Goal: Communication & Community: Answer question/provide support

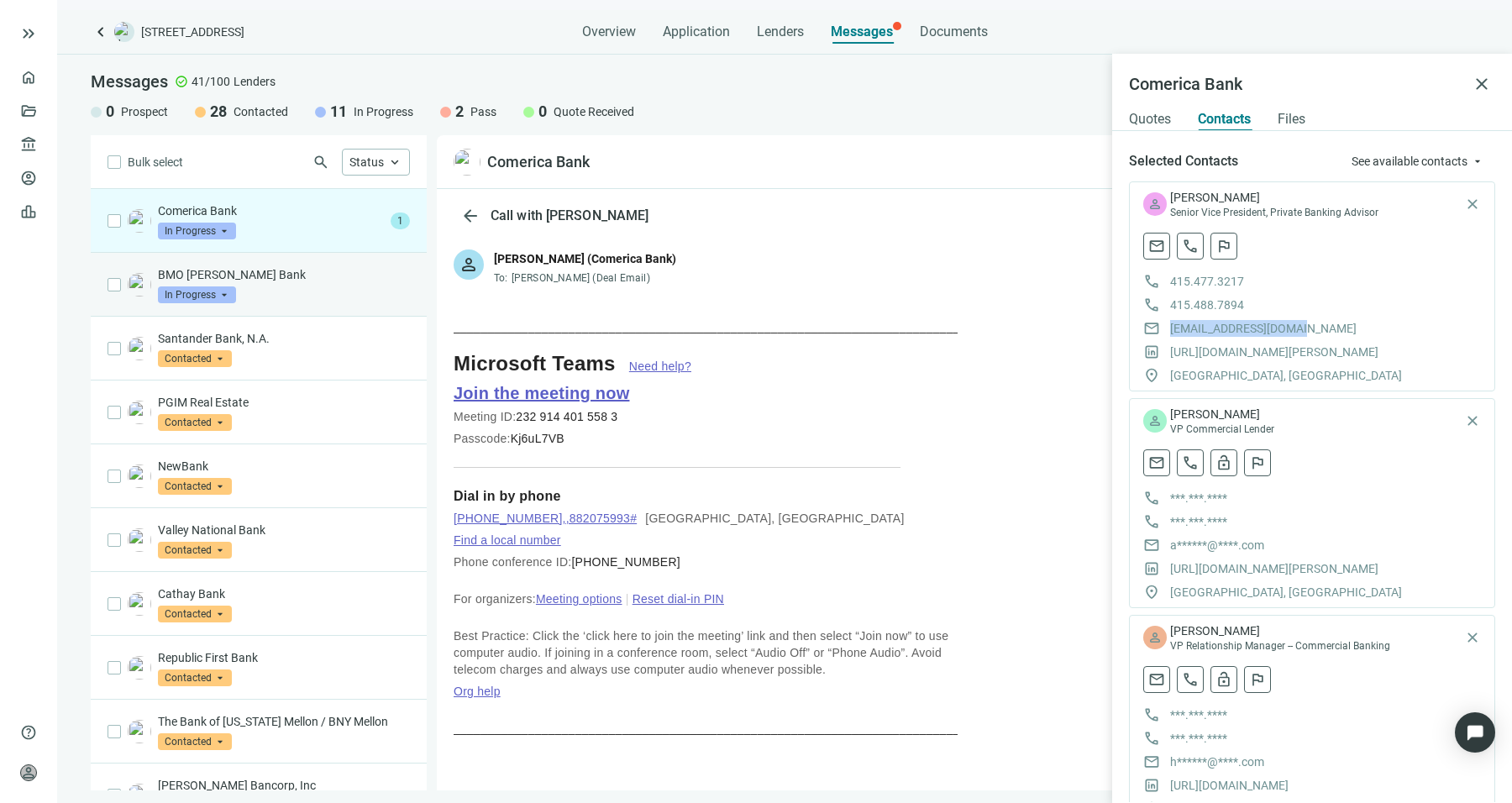
click at [315, 298] on div "BMO [PERSON_NAME] Bank In Progress arrow_drop_down" at bounding box center [284, 284] width 252 height 37
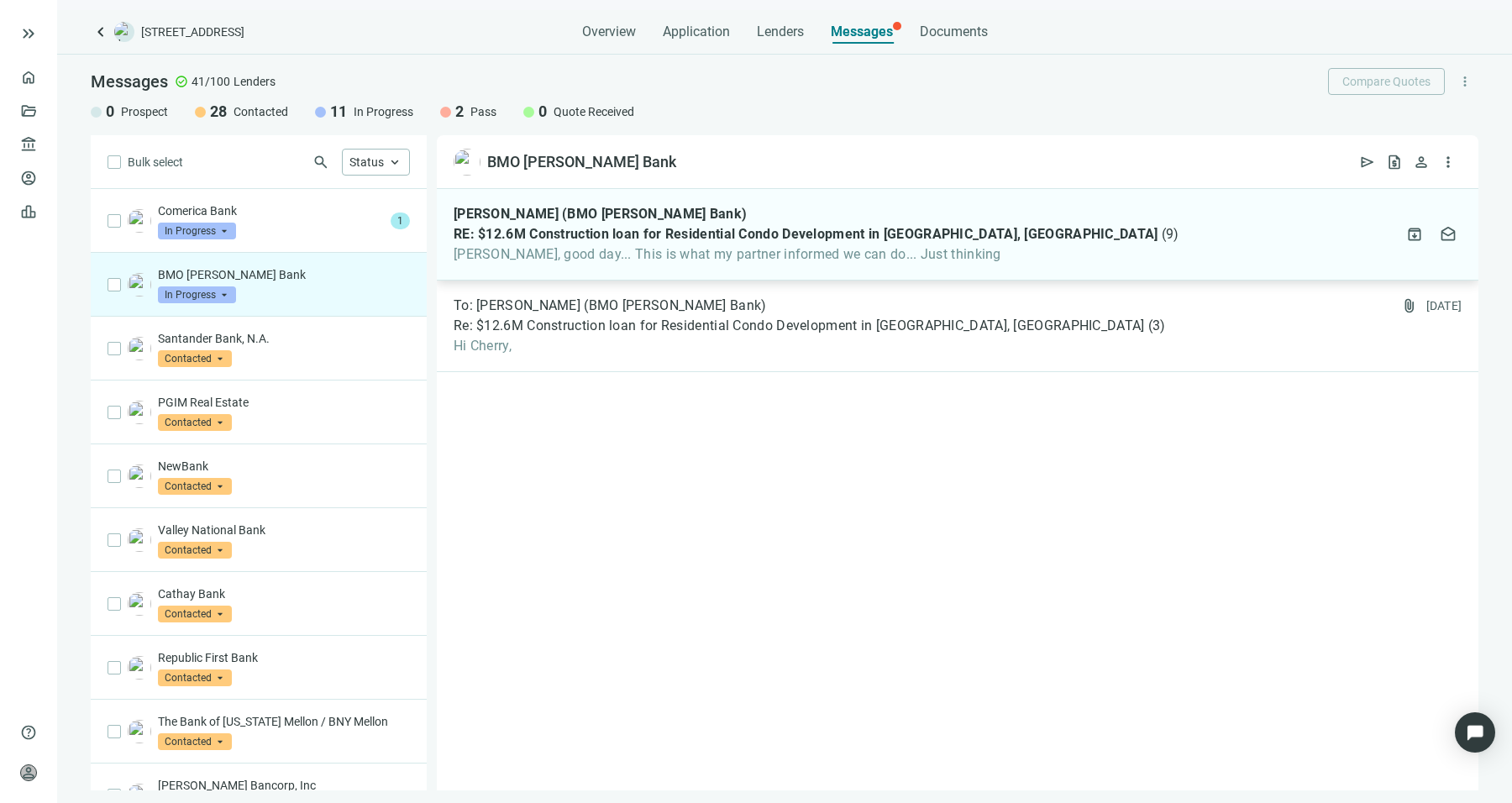
click at [778, 267] on div "[PERSON_NAME] (BMO [PERSON_NAME] Bank) RE: $12.6M Construction loan for Residen…" at bounding box center [957, 235] width 1041 height 92
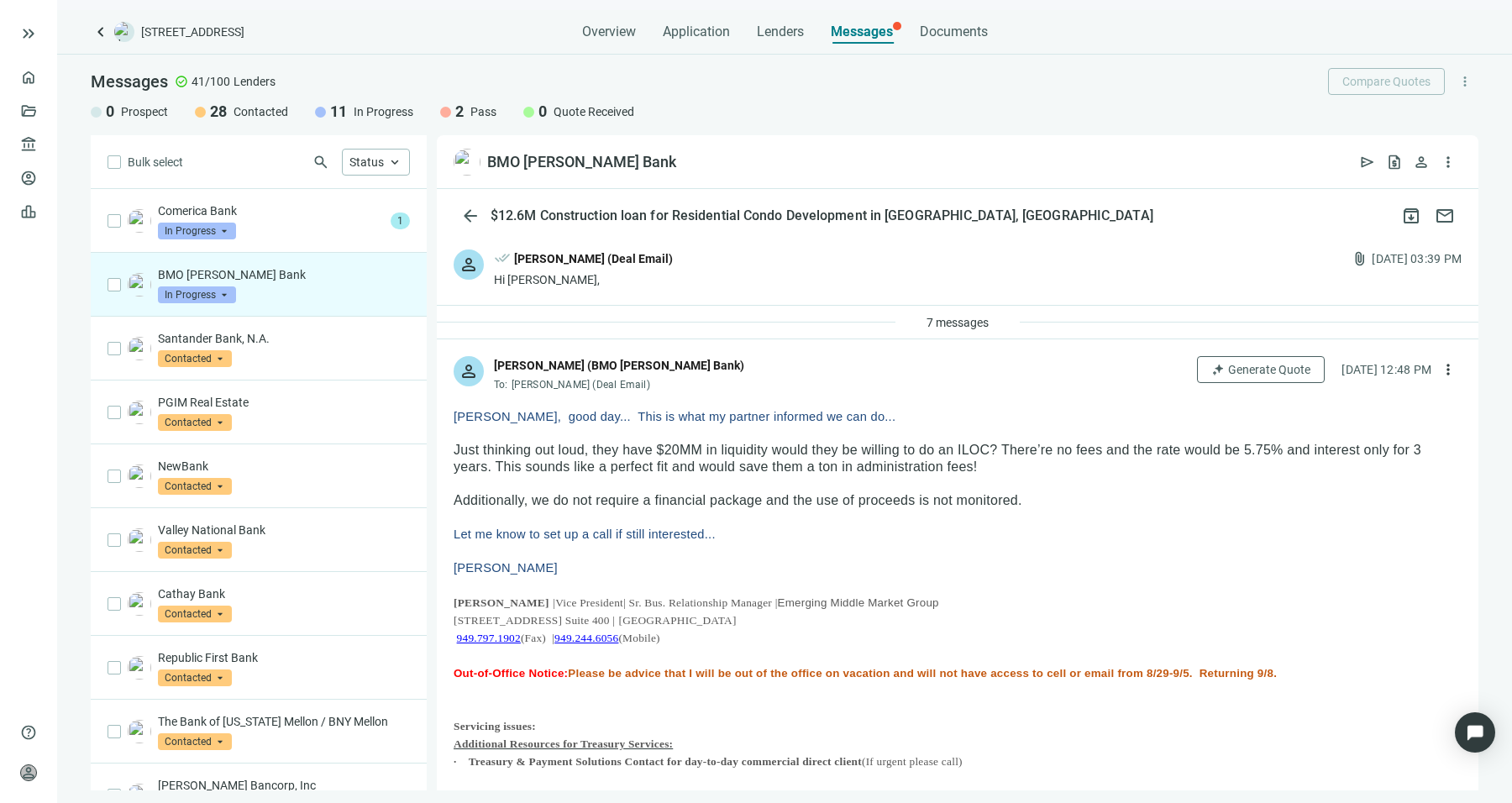
click at [617, 450] on span "Just thinking out loud, they have $20MM in liquidity would they be willing to d…" at bounding box center [938, 458] width 968 height 31
click at [923, 456] on span "Just thinking out loud, they have $20MM in liquidity would they be willing to d…" at bounding box center [938, 458] width 968 height 31
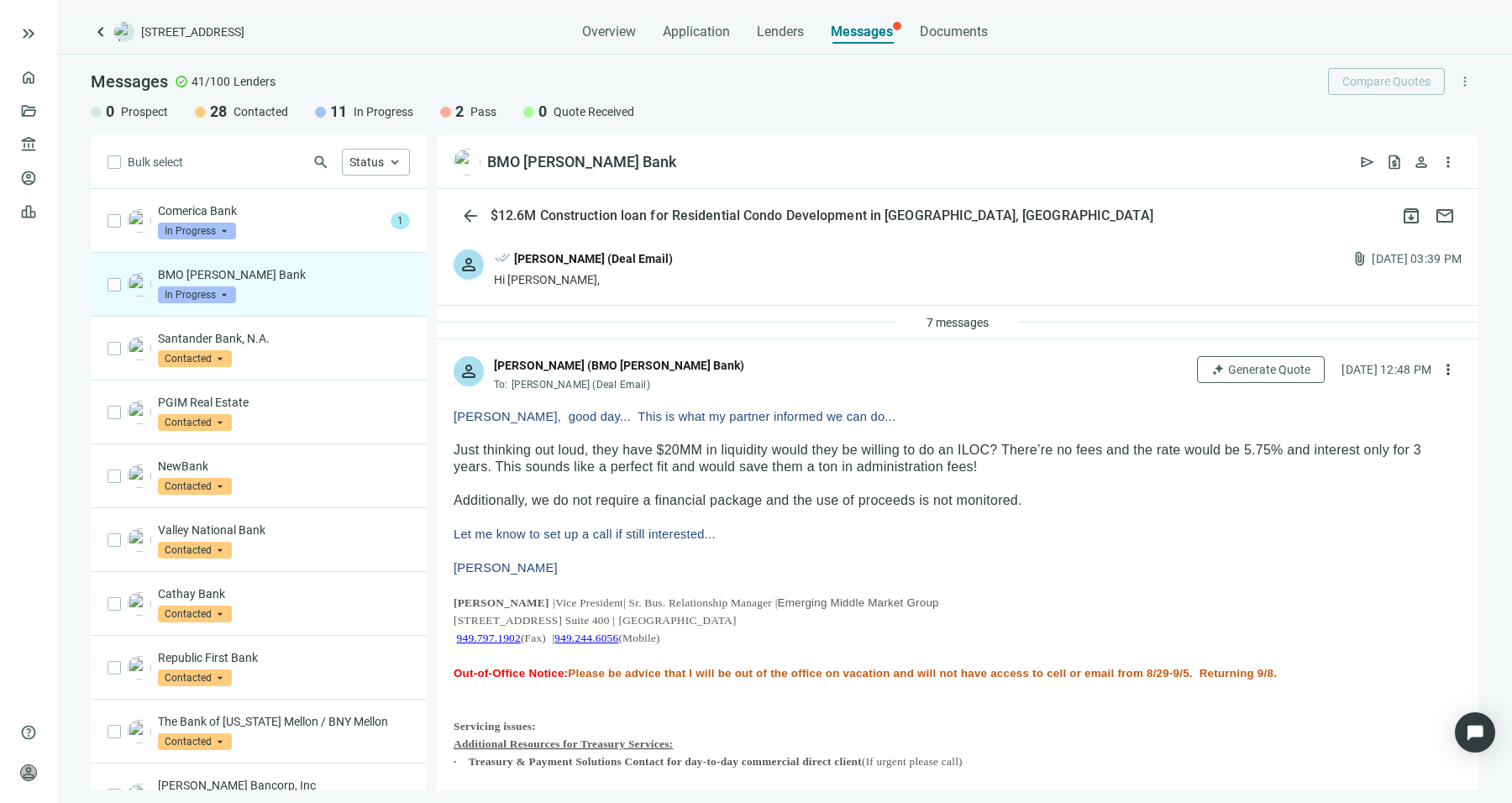
click at [1023, 483] on p at bounding box center [957, 483] width 1008 height 17
drag, startPoint x: 952, startPoint y: 451, endPoint x: 1000, endPoint y: 455, distance: 48.2
click at [1000, 455] on span "Just thinking out loud, they have $20MM in liquidity would they be willing to d…" at bounding box center [938, 458] width 968 height 31
drag, startPoint x: 982, startPoint y: 475, endPoint x: 668, endPoint y: 454, distance: 314.7
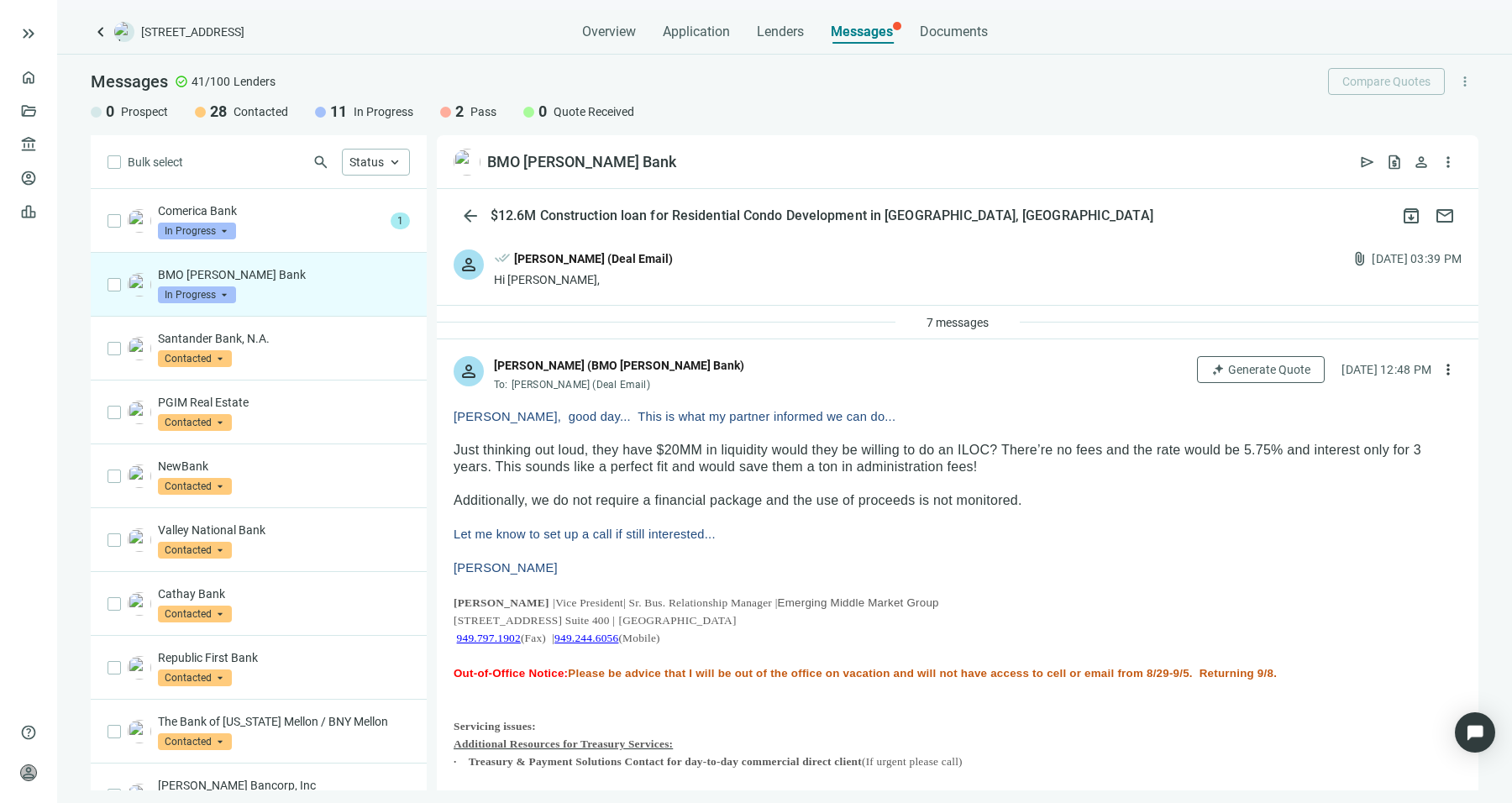
click at [668, 454] on span "Just thinking out loud, they have $20MM in liquidity would they be willing to d…" at bounding box center [938, 458] width 968 height 31
click at [947, 327] on span "7 messages" at bounding box center [957, 322] width 63 height 13
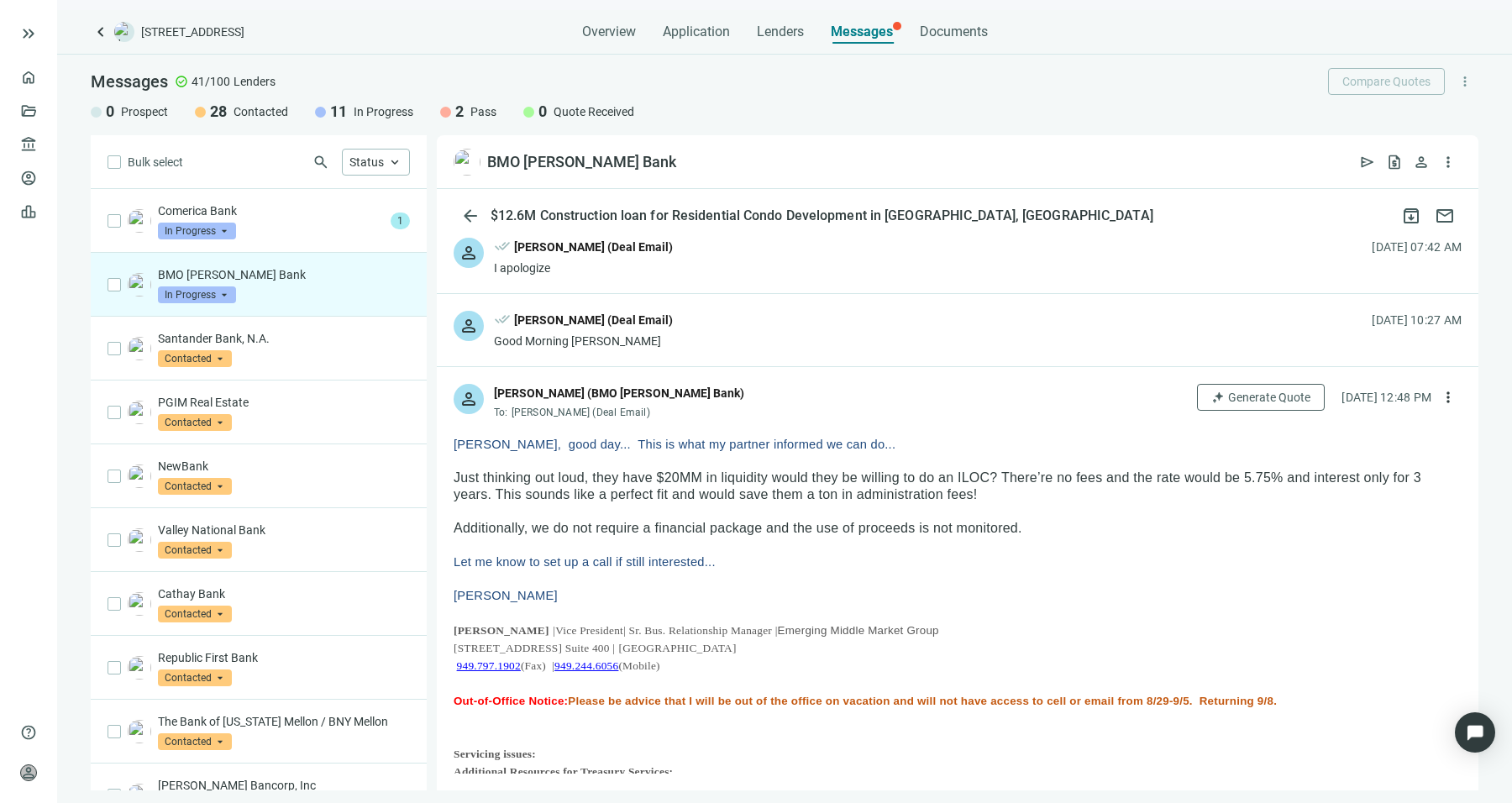
scroll to position [451, 0]
click at [1448, 163] on span "more_vert" at bounding box center [1448, 162] width 17 height 17
click at [1318, 587] on p "[PERSON_NAME]" at bounding box center [957, 595] width 1008 height 17
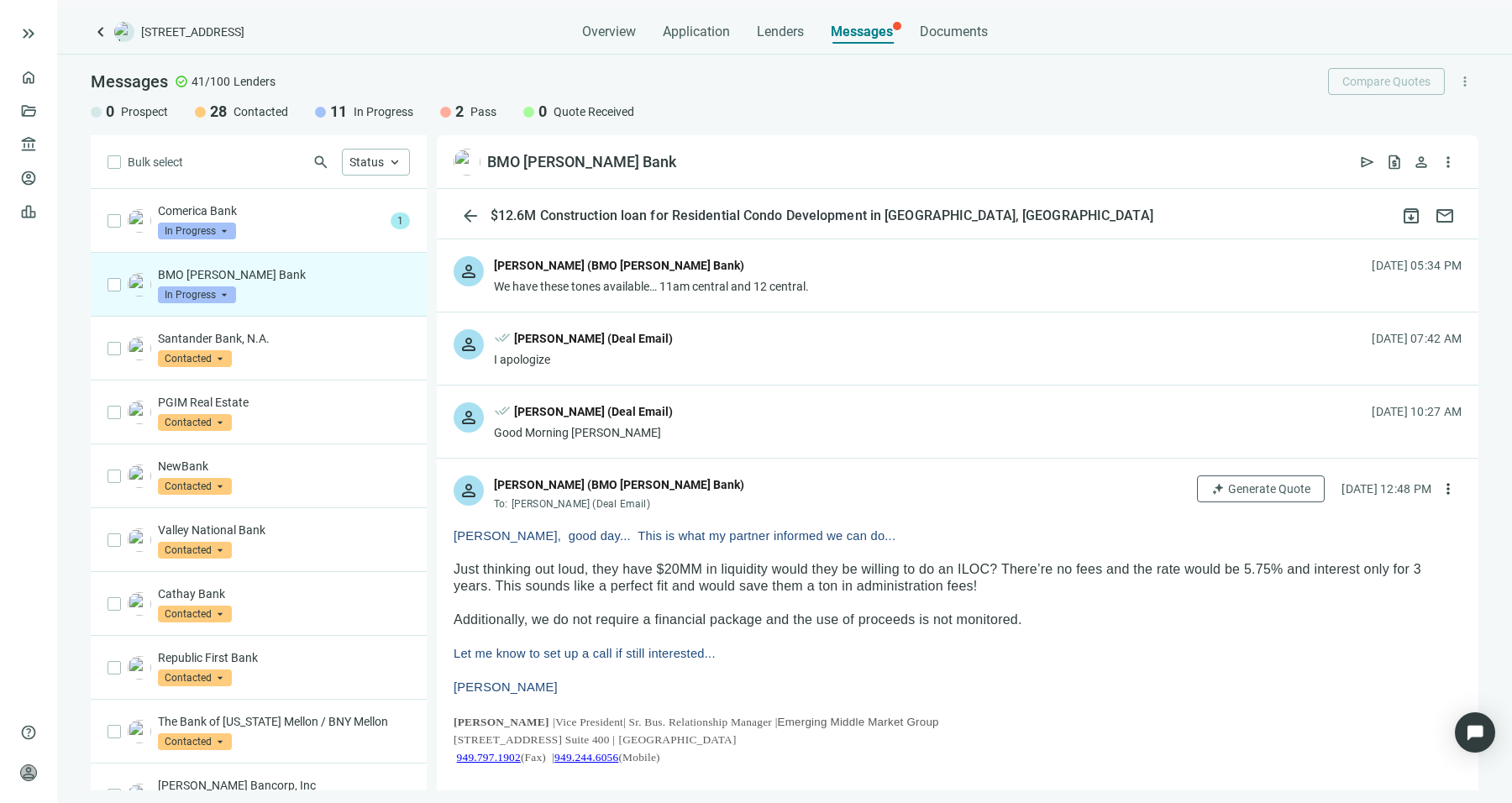
scroll to position [357, 0]
click at [866, 395] on div "person done_all [PERSON_NAME] (Deal Email) Good Morning [PERSON_NAME] [DATE] 10…" at bounding box center [957, 423] width 1041 height 72
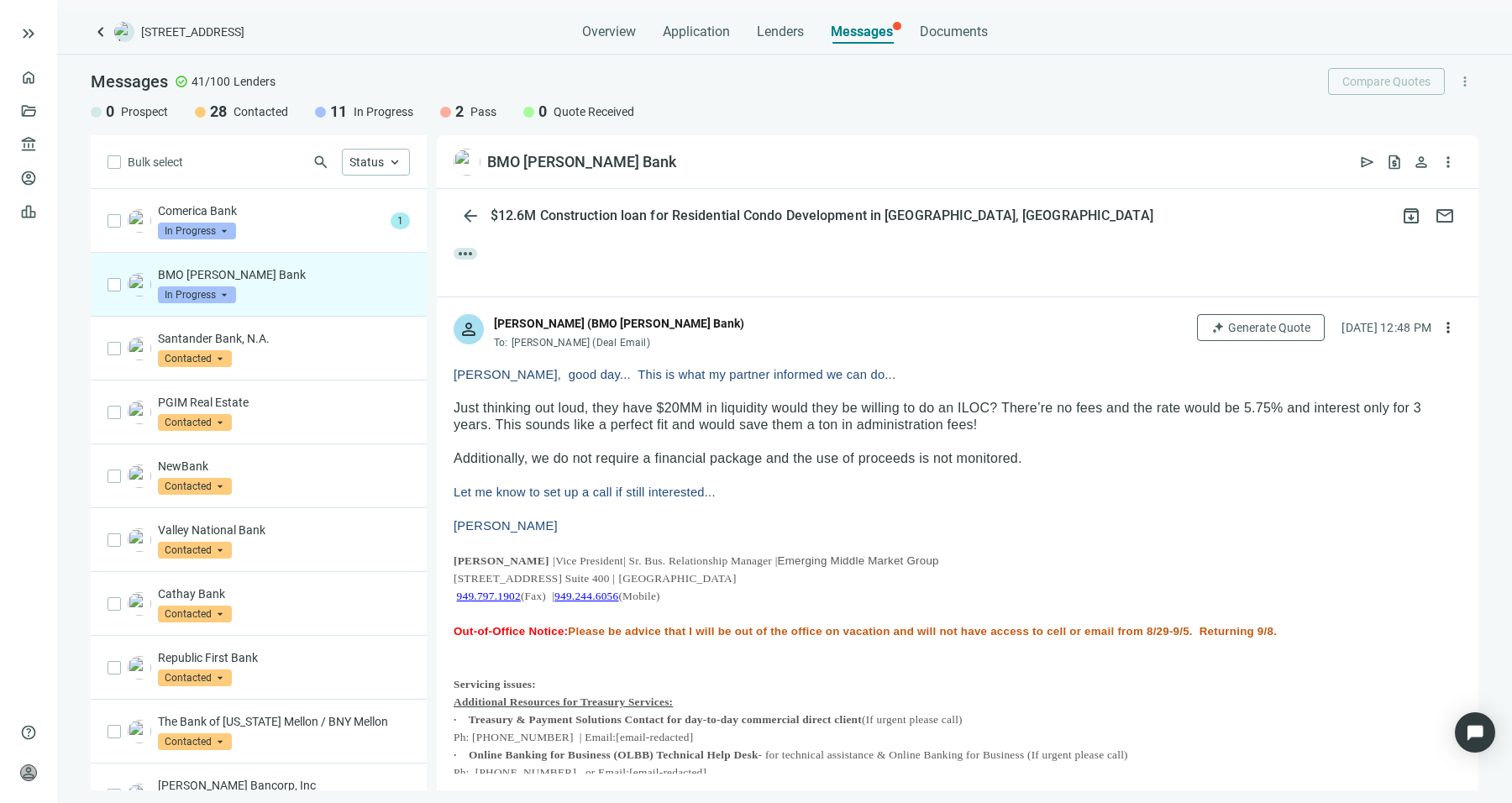
scroll to position [908, 0]
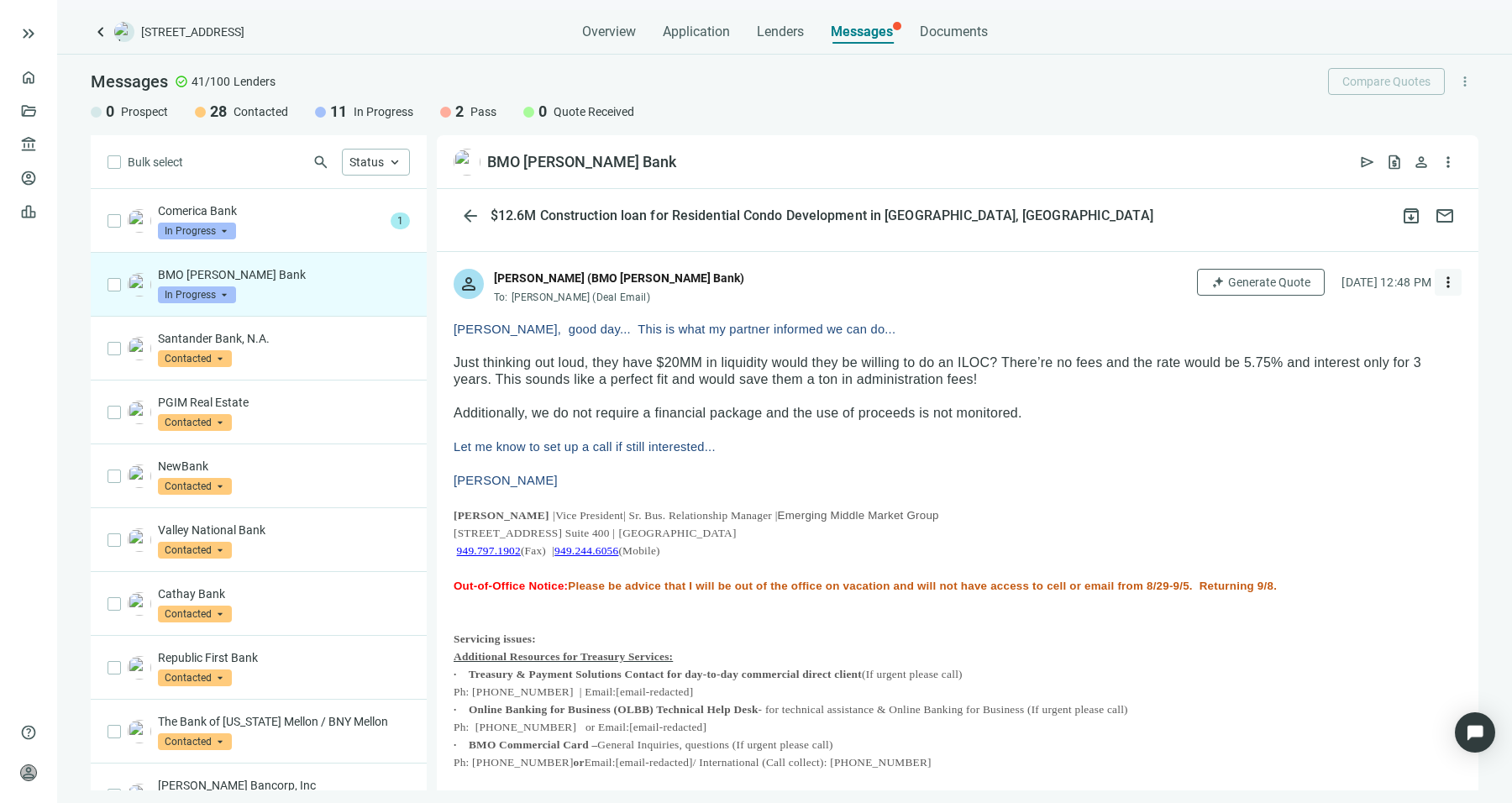
click at [1440, 289] on span "more_vert" at bounding box center [1448, 282] width 17 height 17
click at [1374, 349] on div "reply_all Reply all" at bounding box center [1355, 347] width 178 height 30
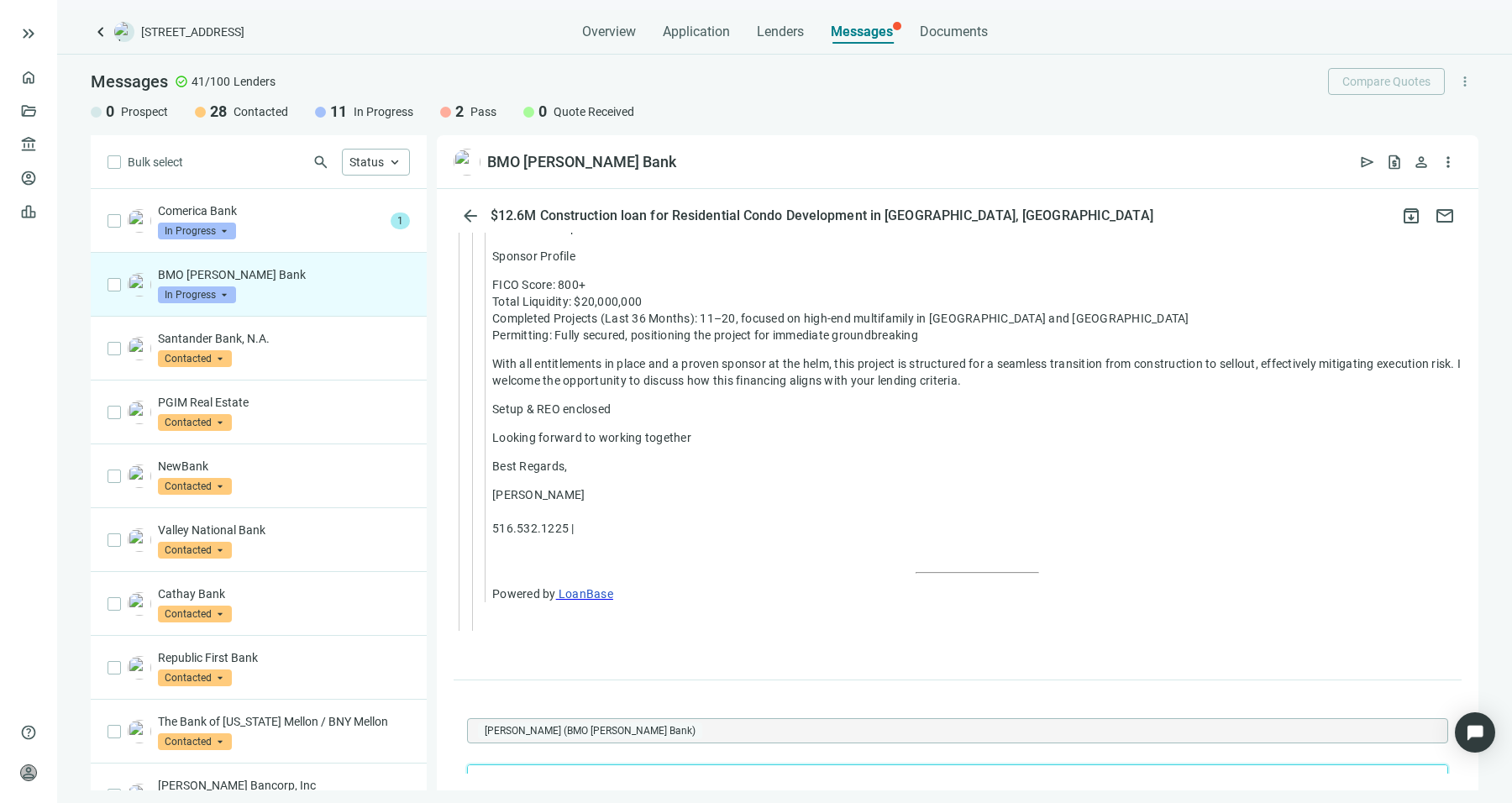
scroll to position [3452, 0]
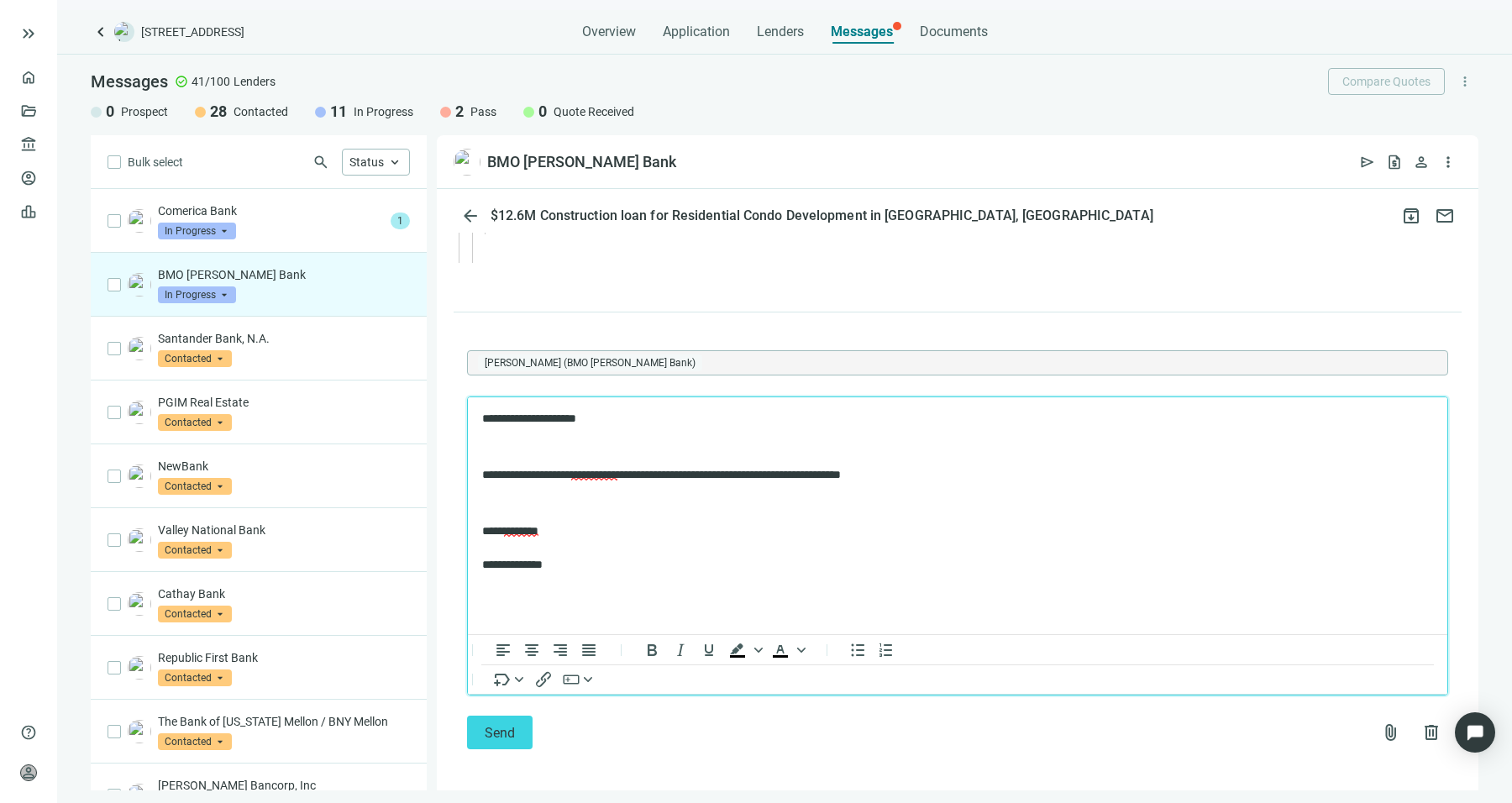
click at [609, 475] on span "**********" at bounding box center [595, 474] width 46 height 12
click at [647, 523] on div "information" at bounding box center [682, 521] width 71 height 21
click at [622, 406] on html "**********" at bounding box center [957, 492] width 980 height 189
click at [631, 441] on p "Rich Text Area. Press ALT-0 for help." at bounding box center [957, 448] width 951 height 17
click at [945, 506] on p "Rich Text Area. Press ALT-0 for help." at bounding box center [957, 504] width 951 height 17
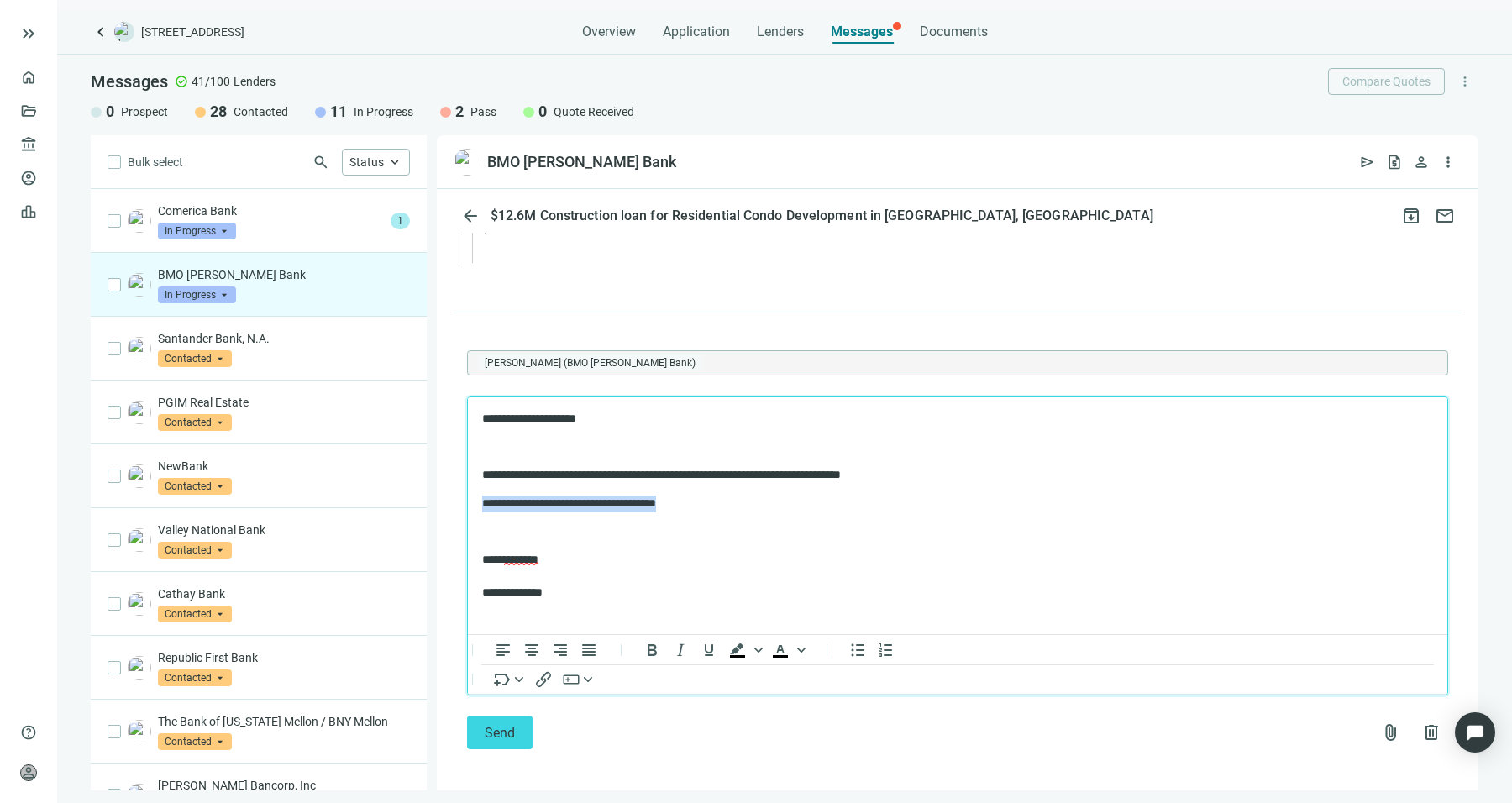
drag, startPoint x: 755, startPoint y: 502, endPoint x: 468, endPoint y: 504, distance: 287.0
click at [468, 504] on html "**********" at bounding box center [957, 506] width 980 height 218
click at [502, 742] on button "Send" at bounding box center [499, 732] width 65 height 34
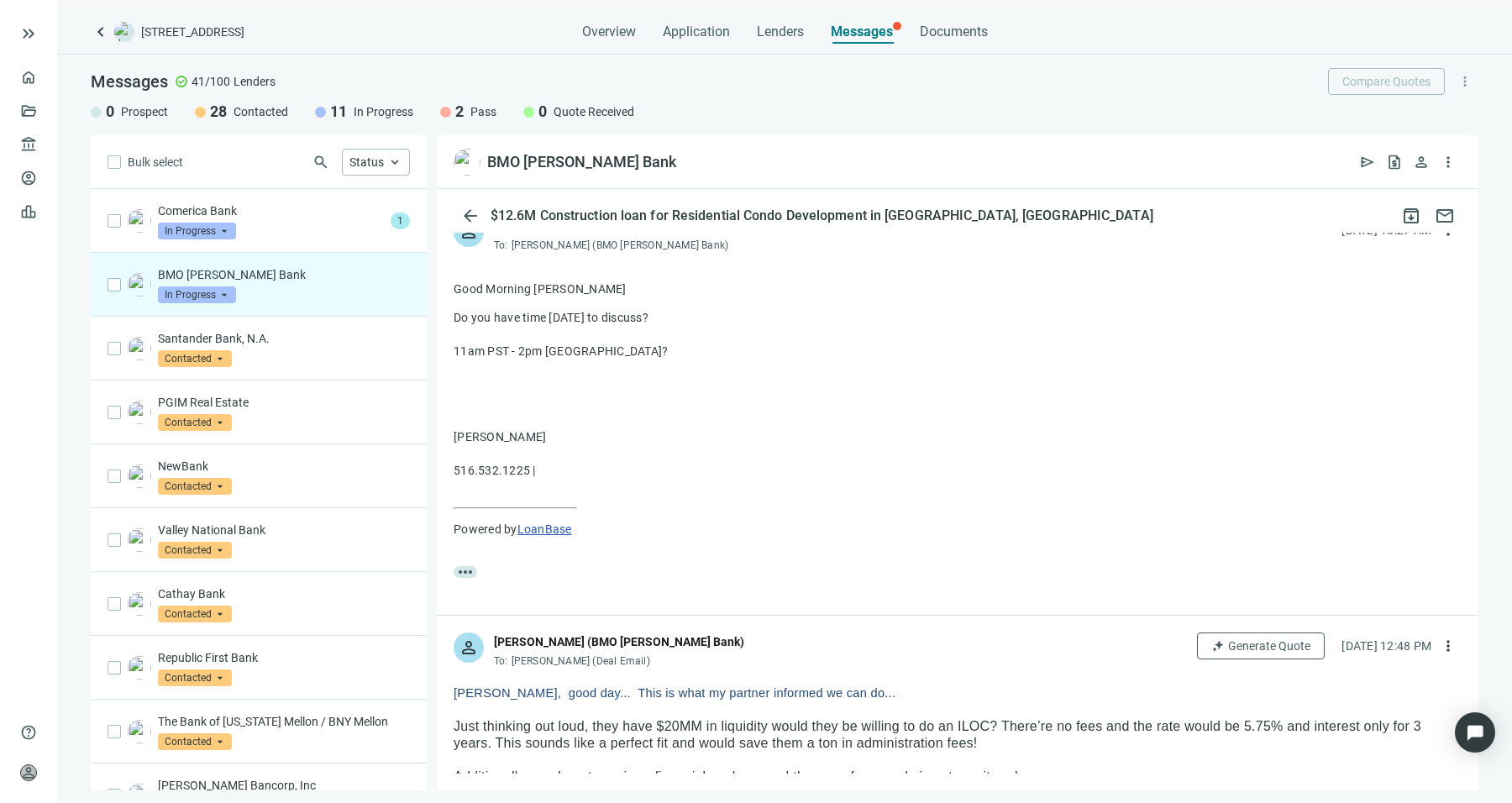
scroll to position [520, 0]
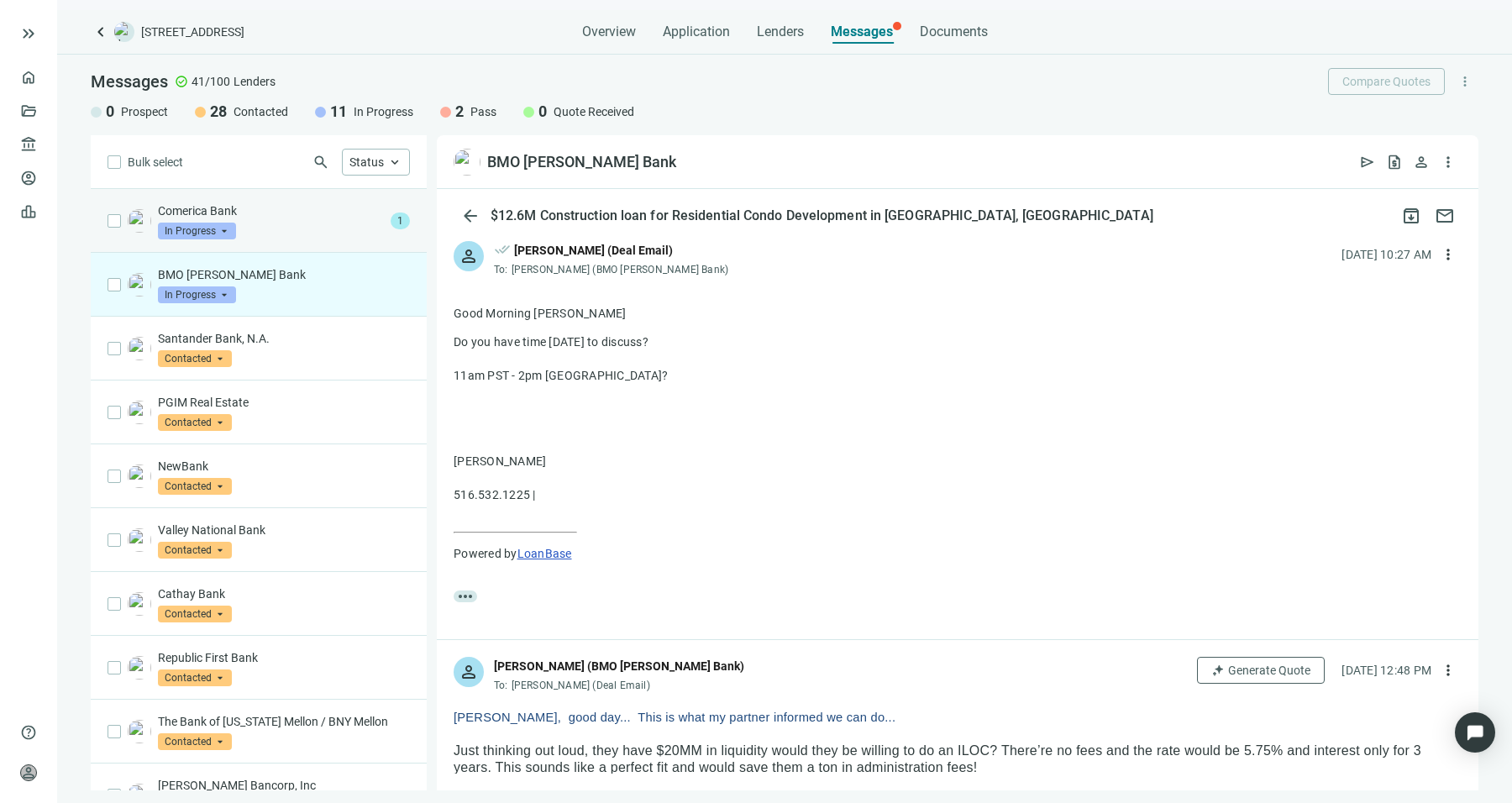
click at [328, 233] on div "Comerica Bank In Progress arrow_drop_down" at bounding box center [271, 221] width 226 height 37
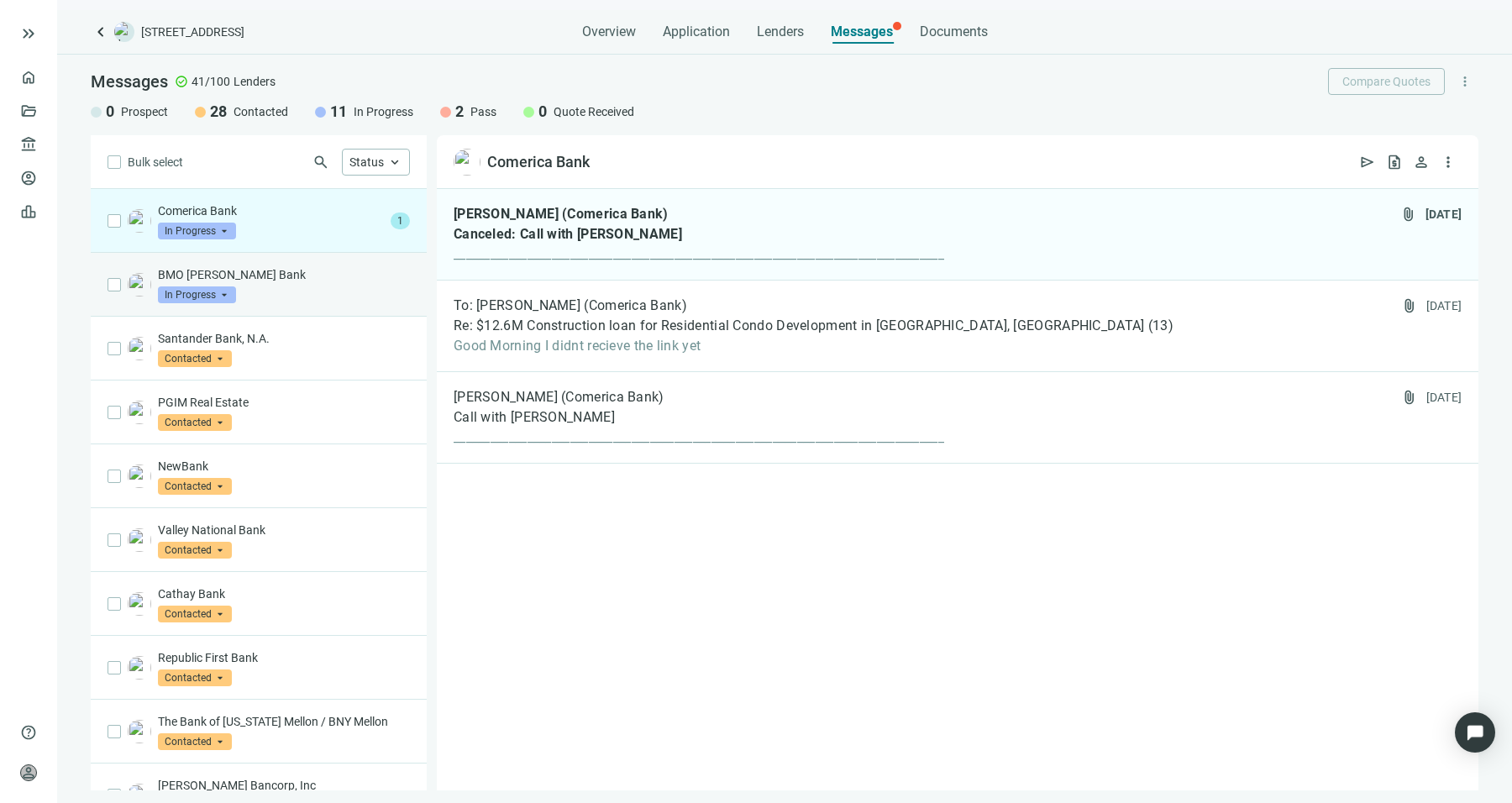
click at [265, 276] on p "BMO [PERSON_NAME] Bank" at bounding box center [284, 274] width 252 height 17
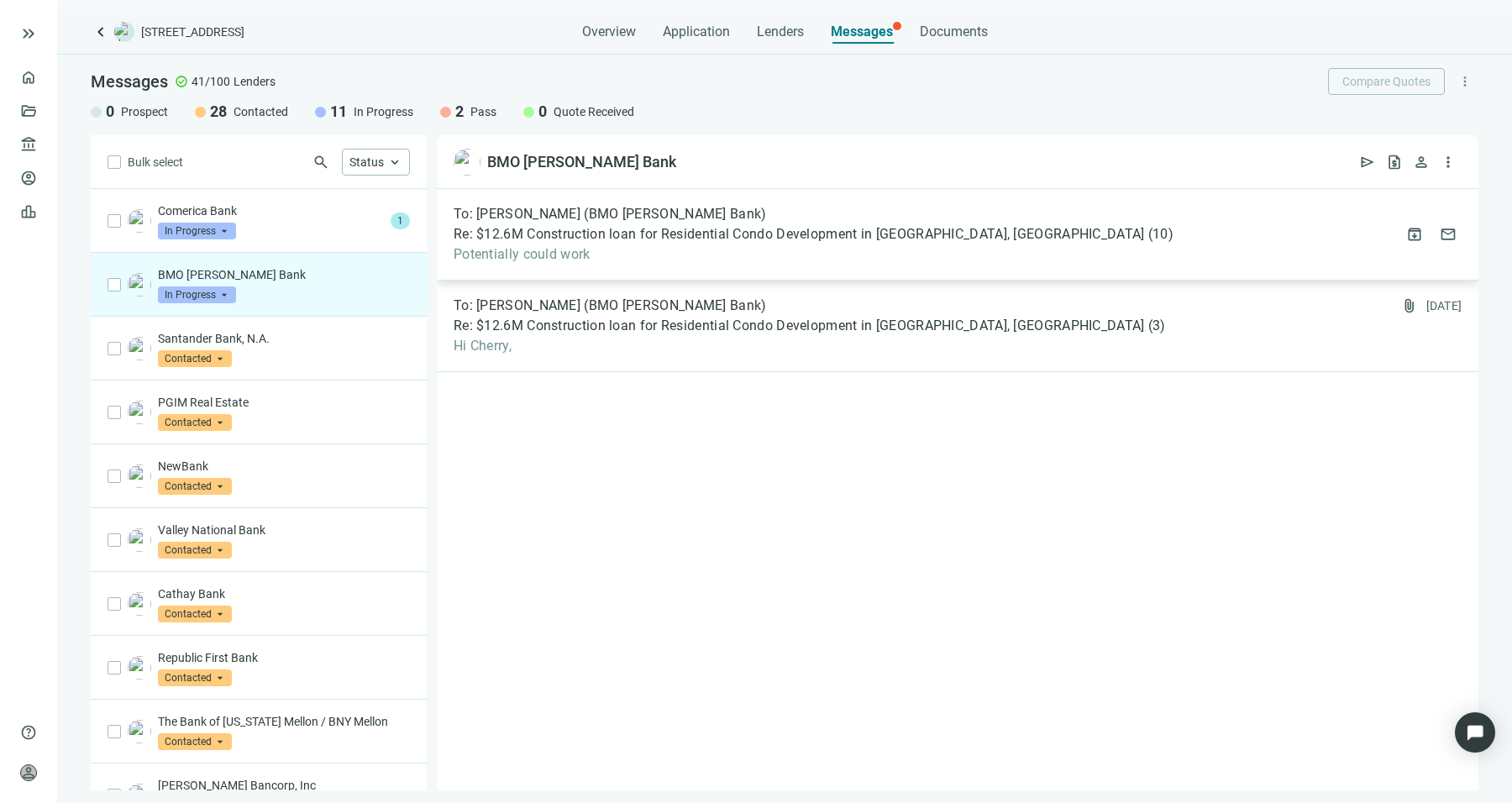
click at [698, 262] on span "Potentially could work" at bounding box center [814, 255] width 720 height 17
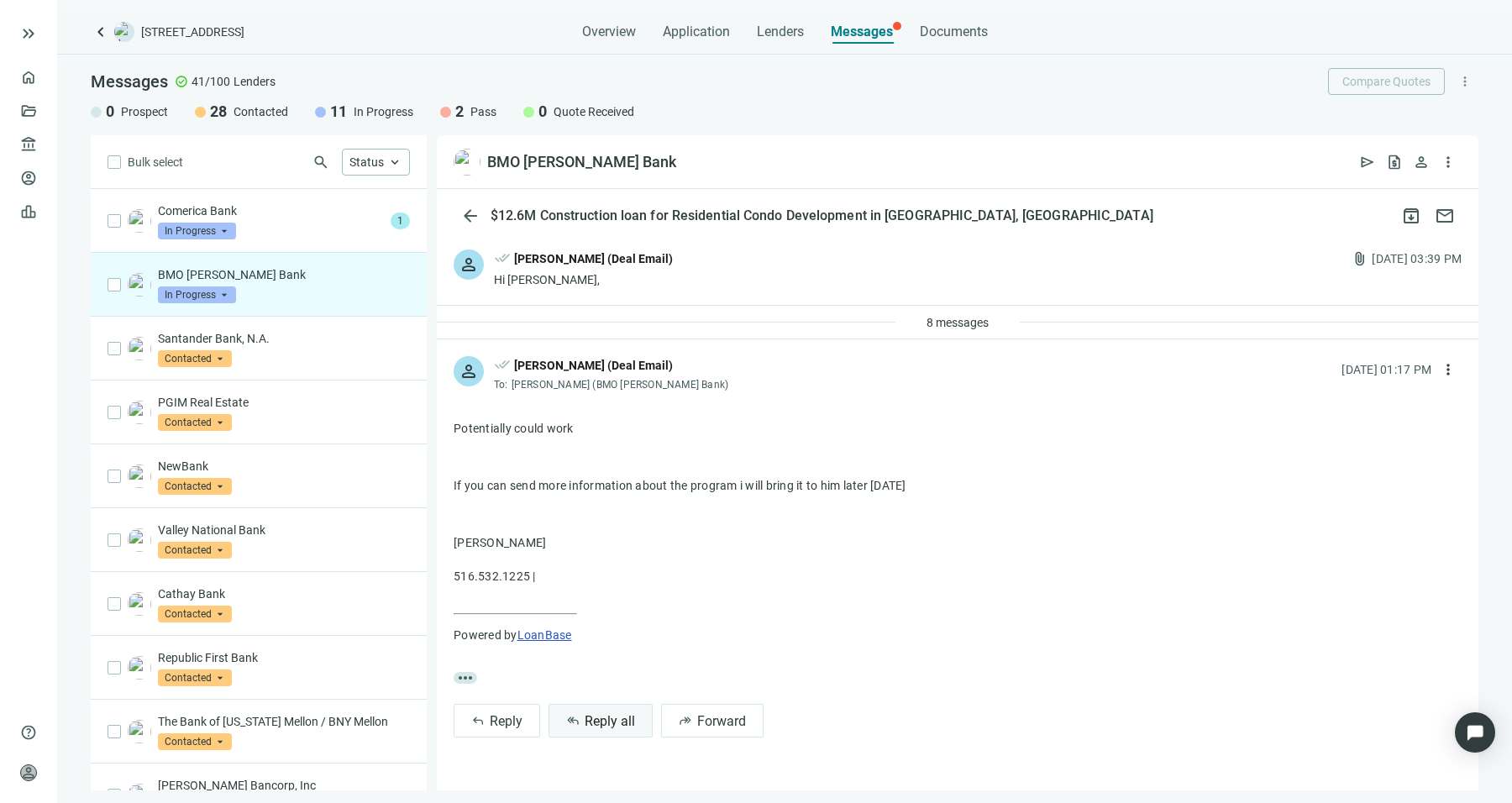
click at [572, 724] on span "reply_all" at bounding box center [572, 720] width 13 height 13
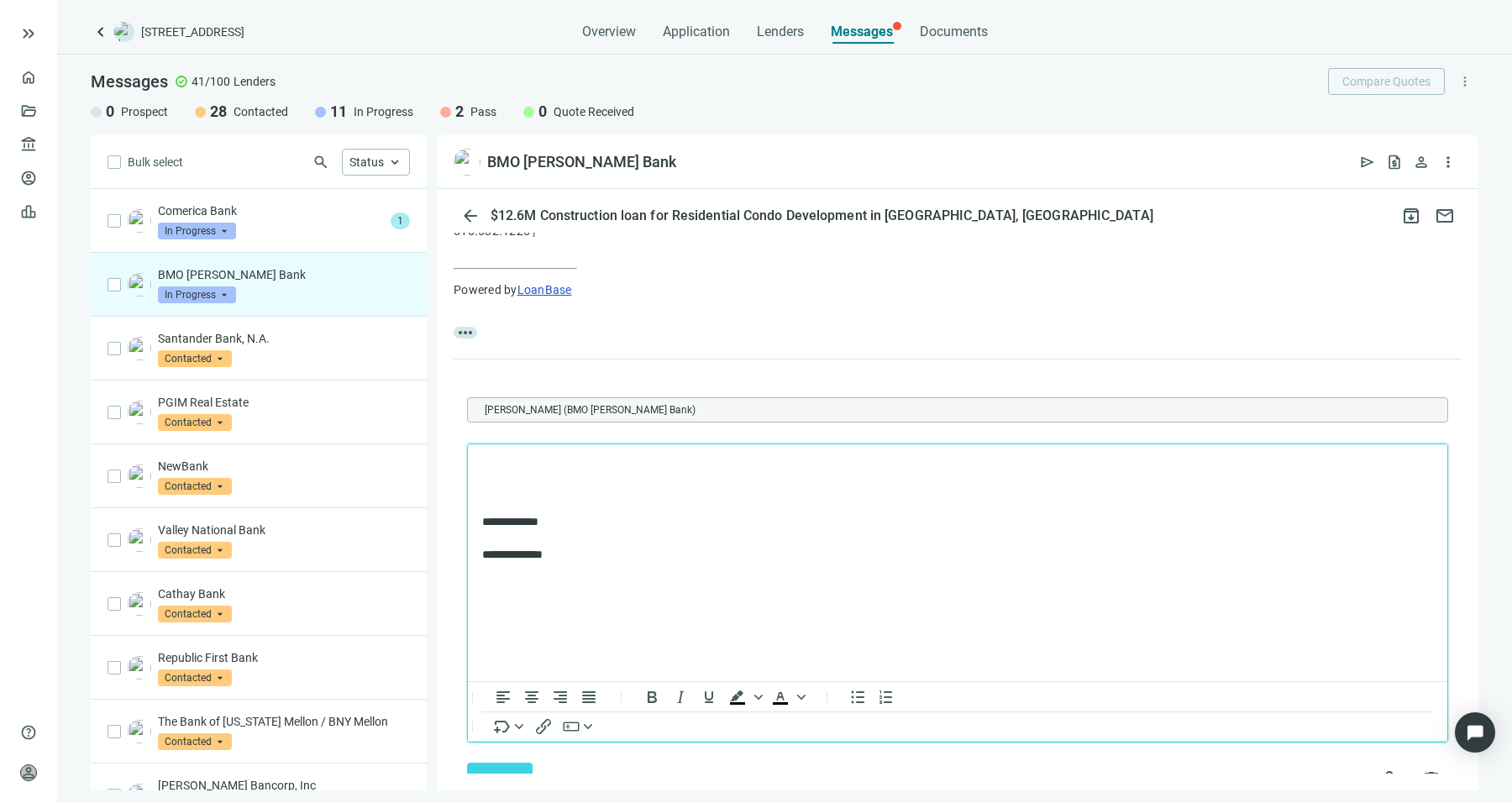
scroll to position [396, 0]
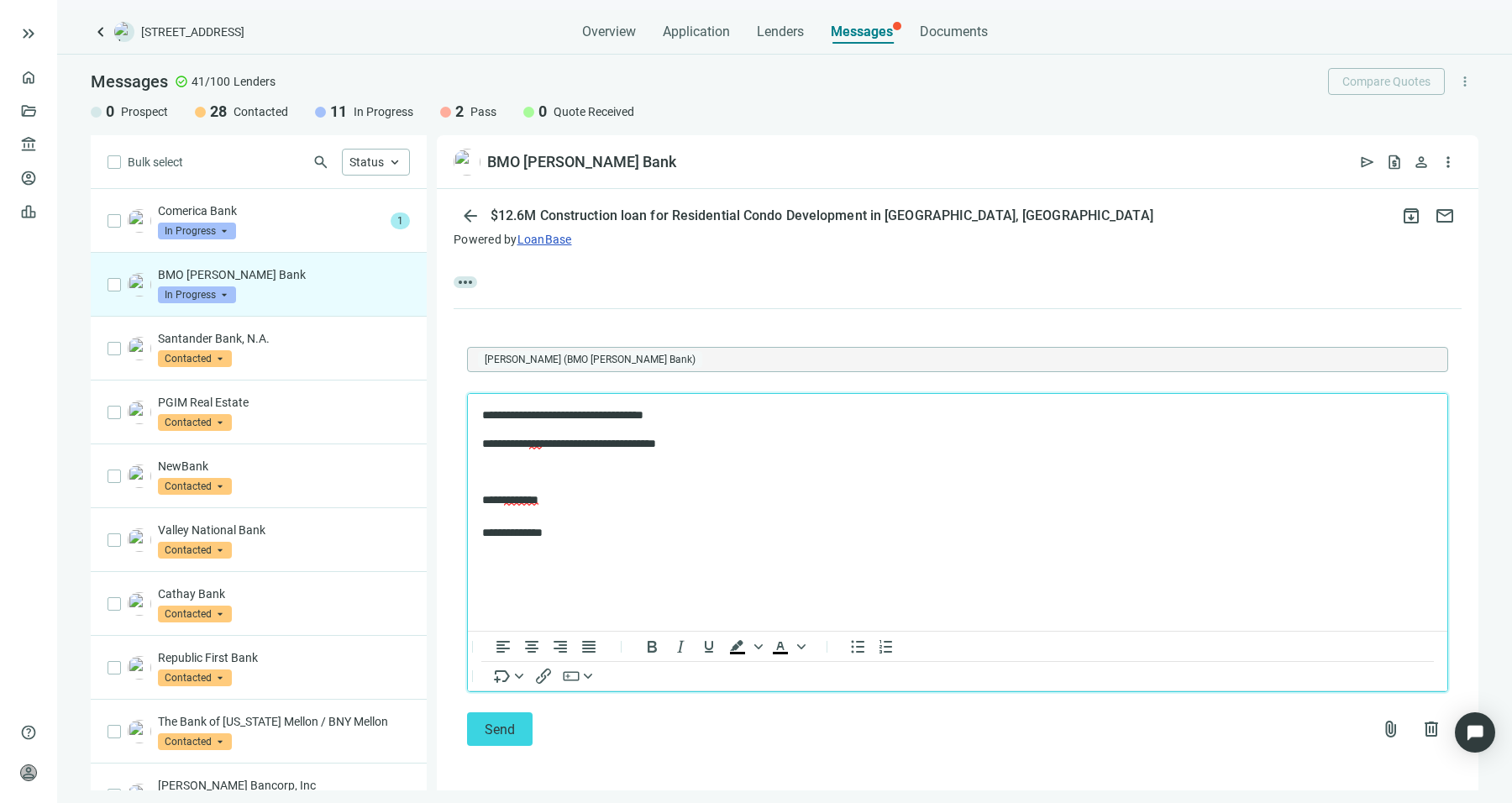
click at [894, 439] on p "**********" at bounding box center [949, 444] width 935 height 17
click at [498, 731] on span "Send" at bounding box center [500, 730] width 30 height 16
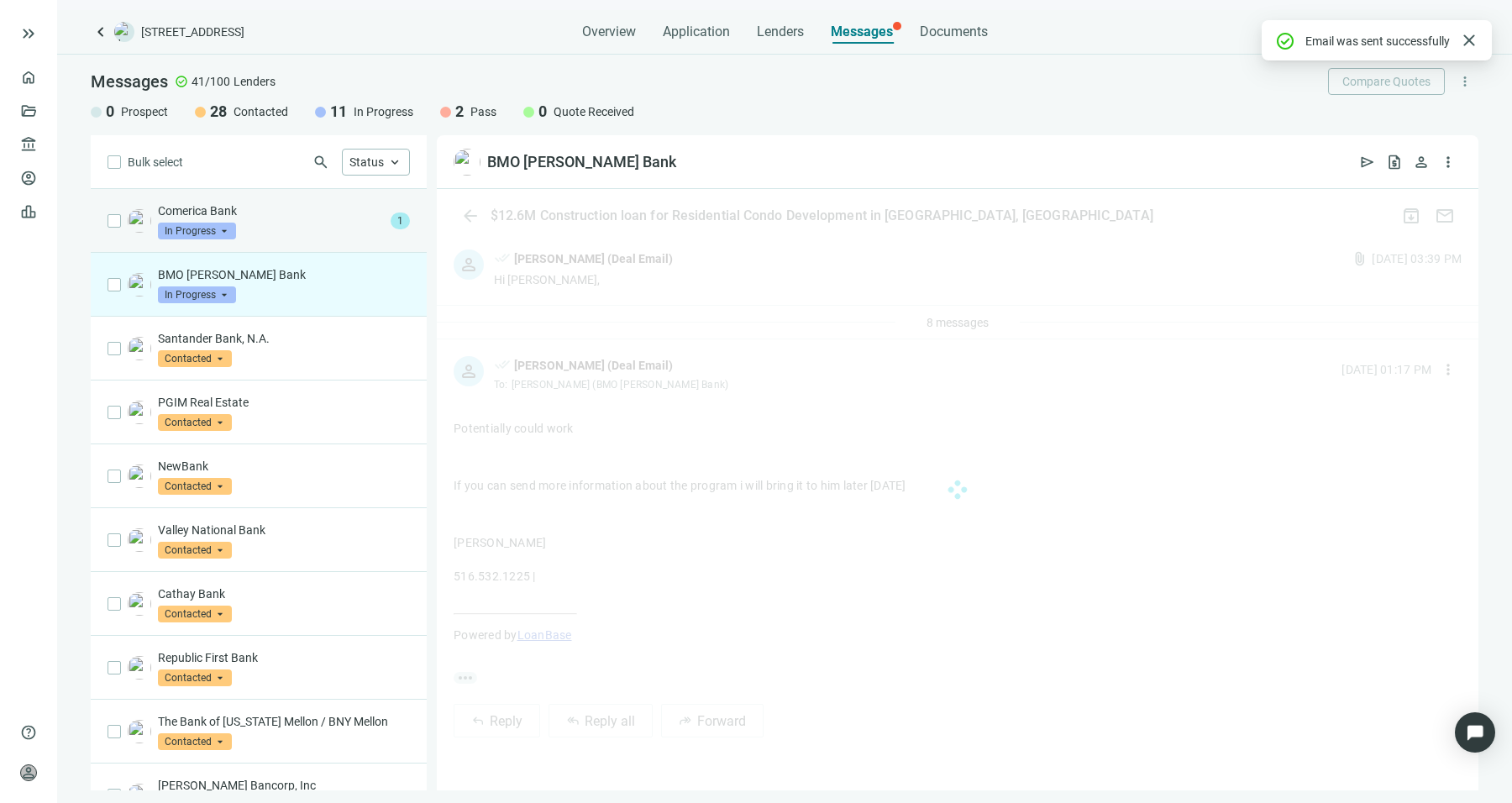
click at [297, 219] on div "Comerica Bank In Progress arrow_drop_down" at bounding box center [271, 221] width 226 height 37
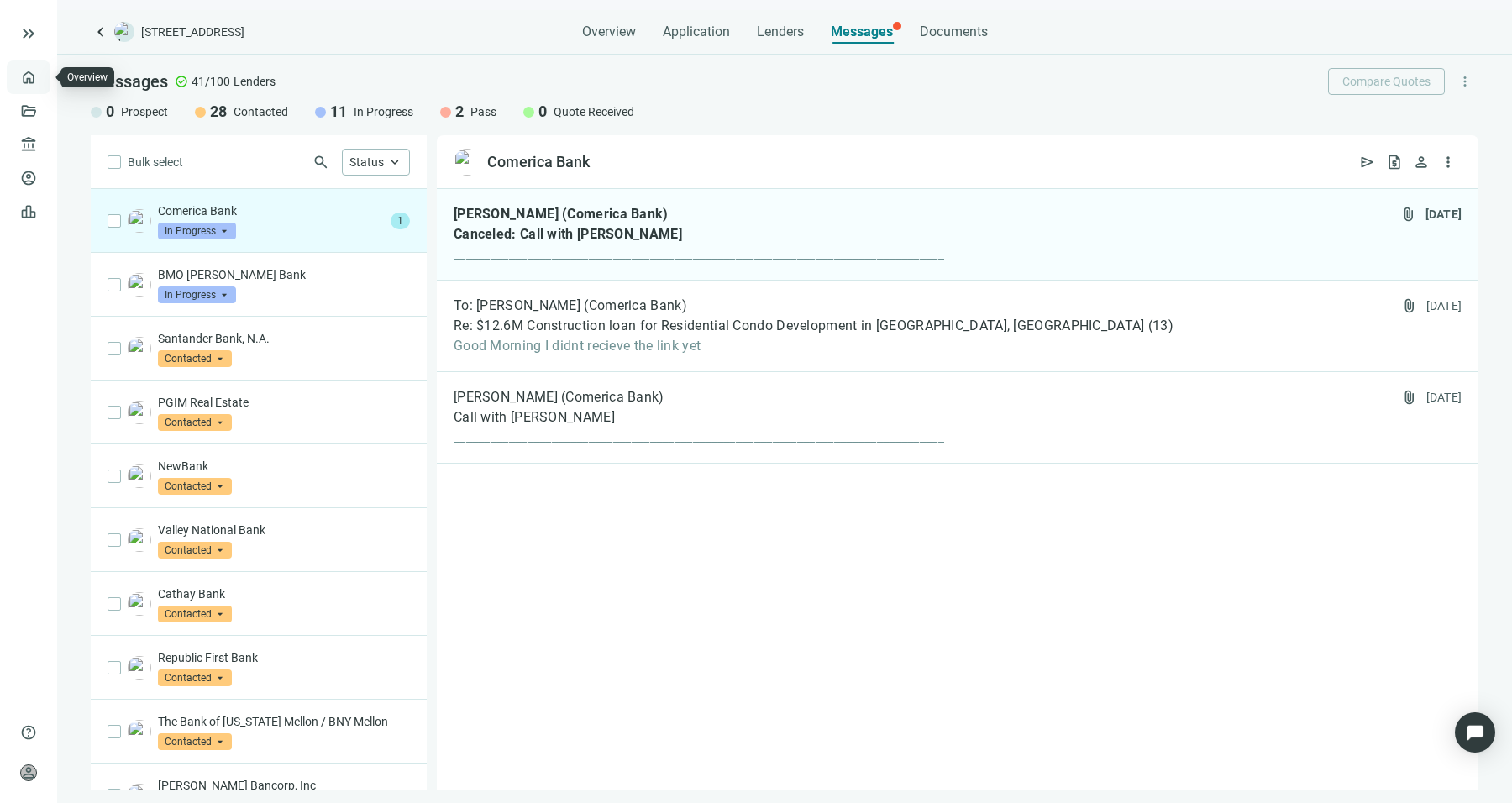
click at [42, 71] on link "Overview" at bounding box center [66, 77] width 49 height 13
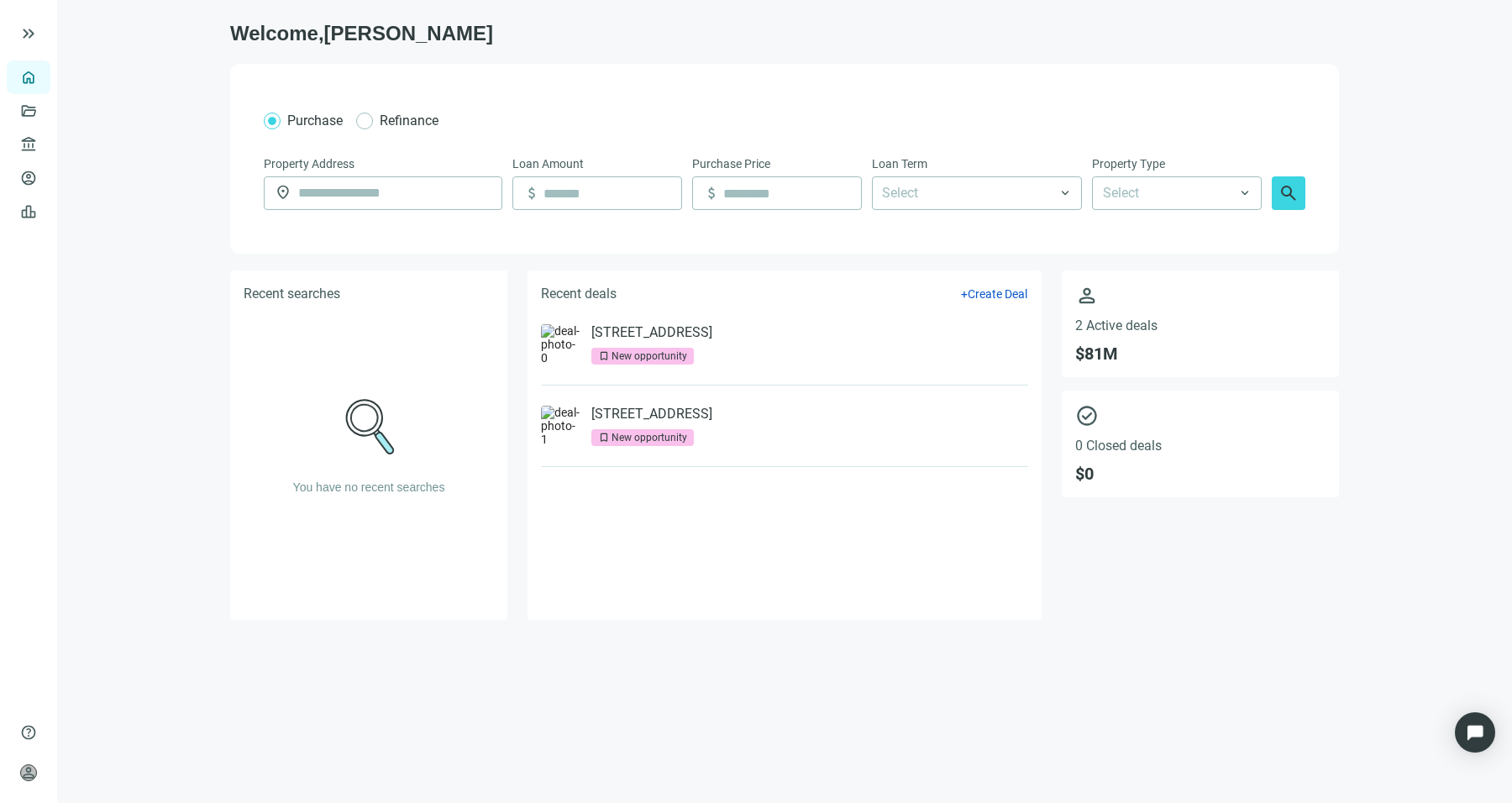
click at [668, 403] on li "[STREET_ADDRESS] bookmark New opportunity" at bounding box center [785, 426] width 488 height 81
click at [563, 422] on img at bounding box center [561, 425] width 40 height 40
click at [618, 417] on link "[STREET_ADDRESS]" at bounding box center [651, 414] width 121 height 17
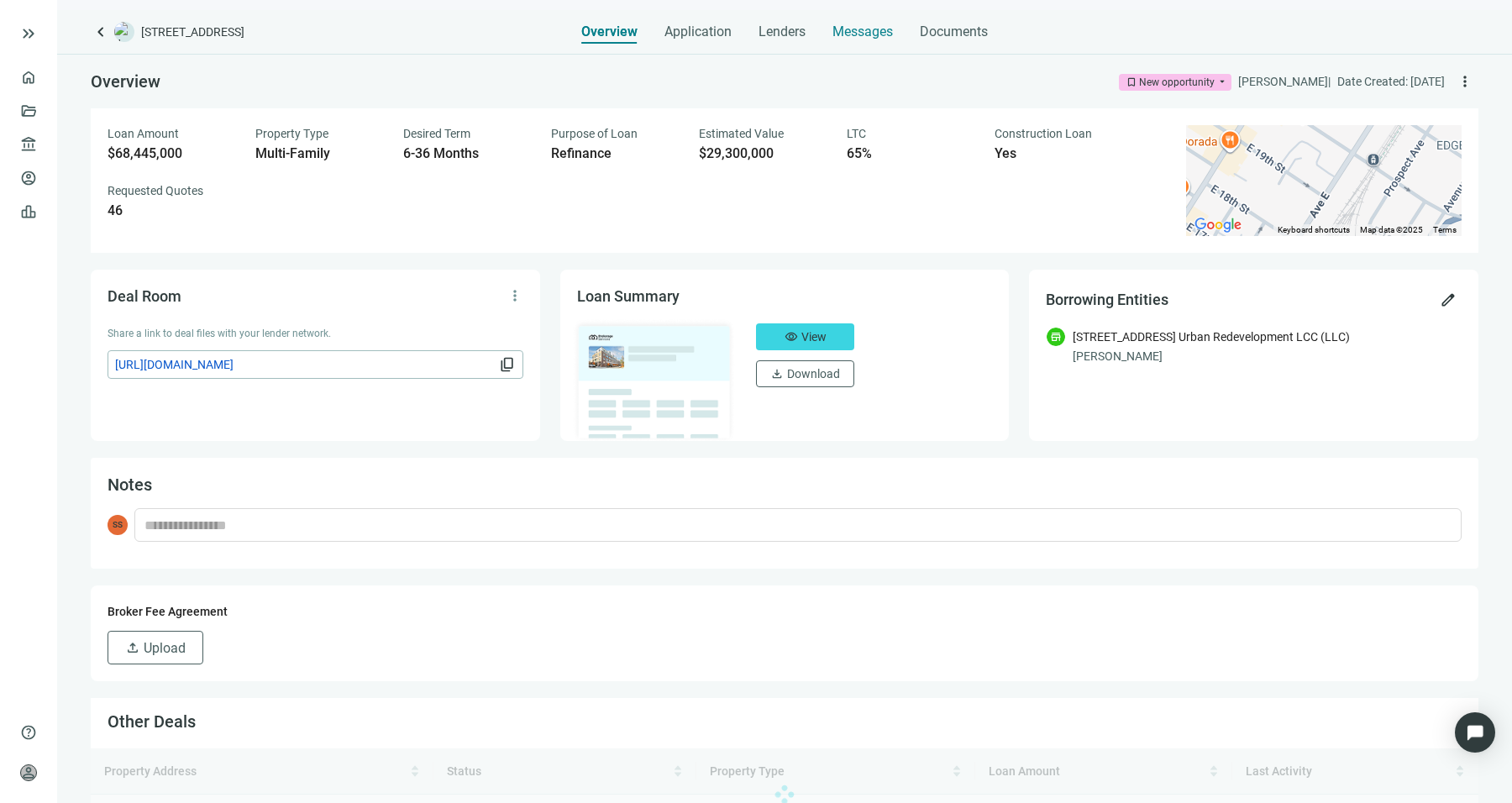
click at [873, 26] on span "Messages" at bounding box center [863, 31] width 61 height 16
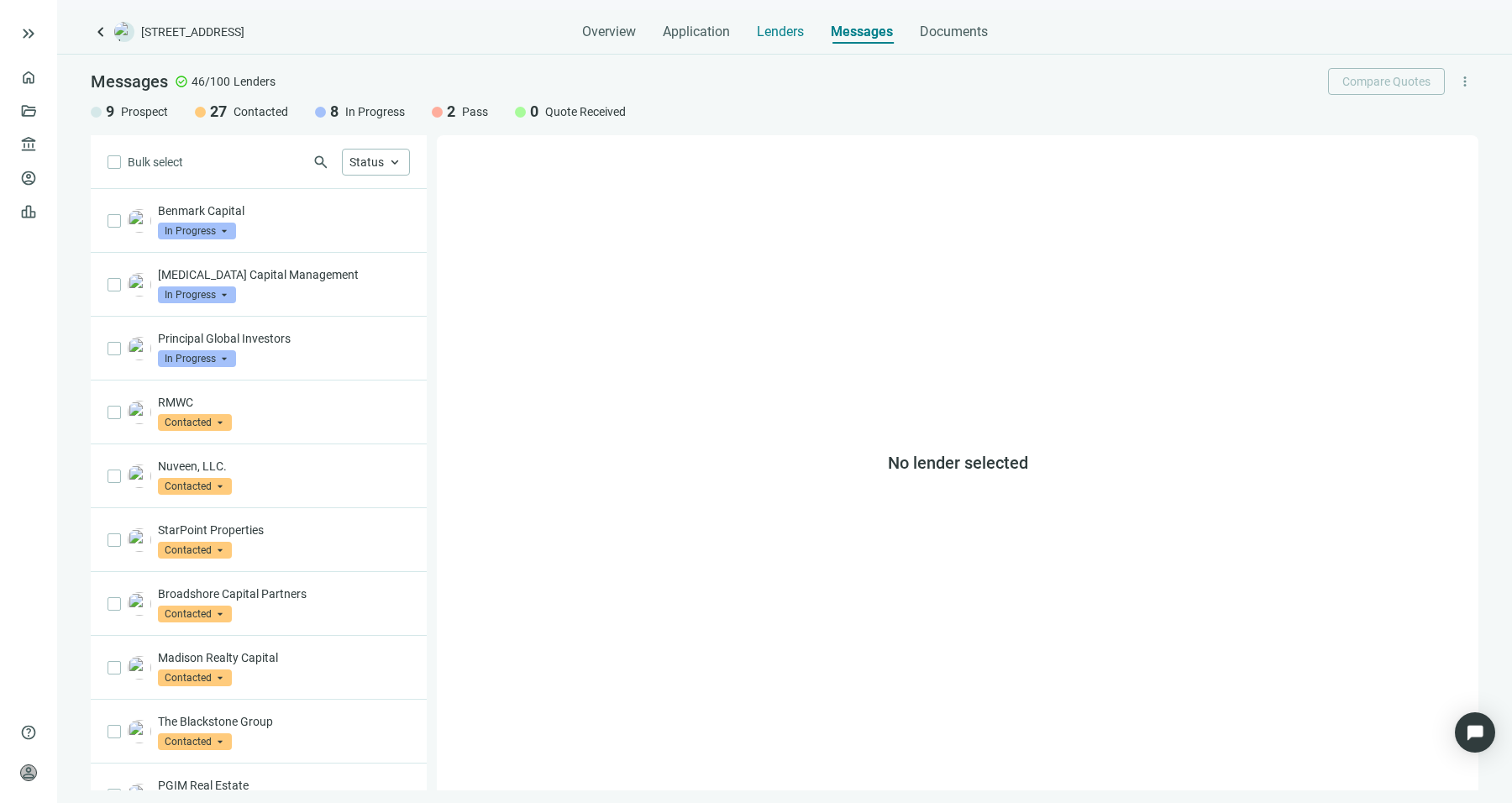
click at [790, 26] on span "Lenders" at bounding box center [780, 31] width 47 height 17
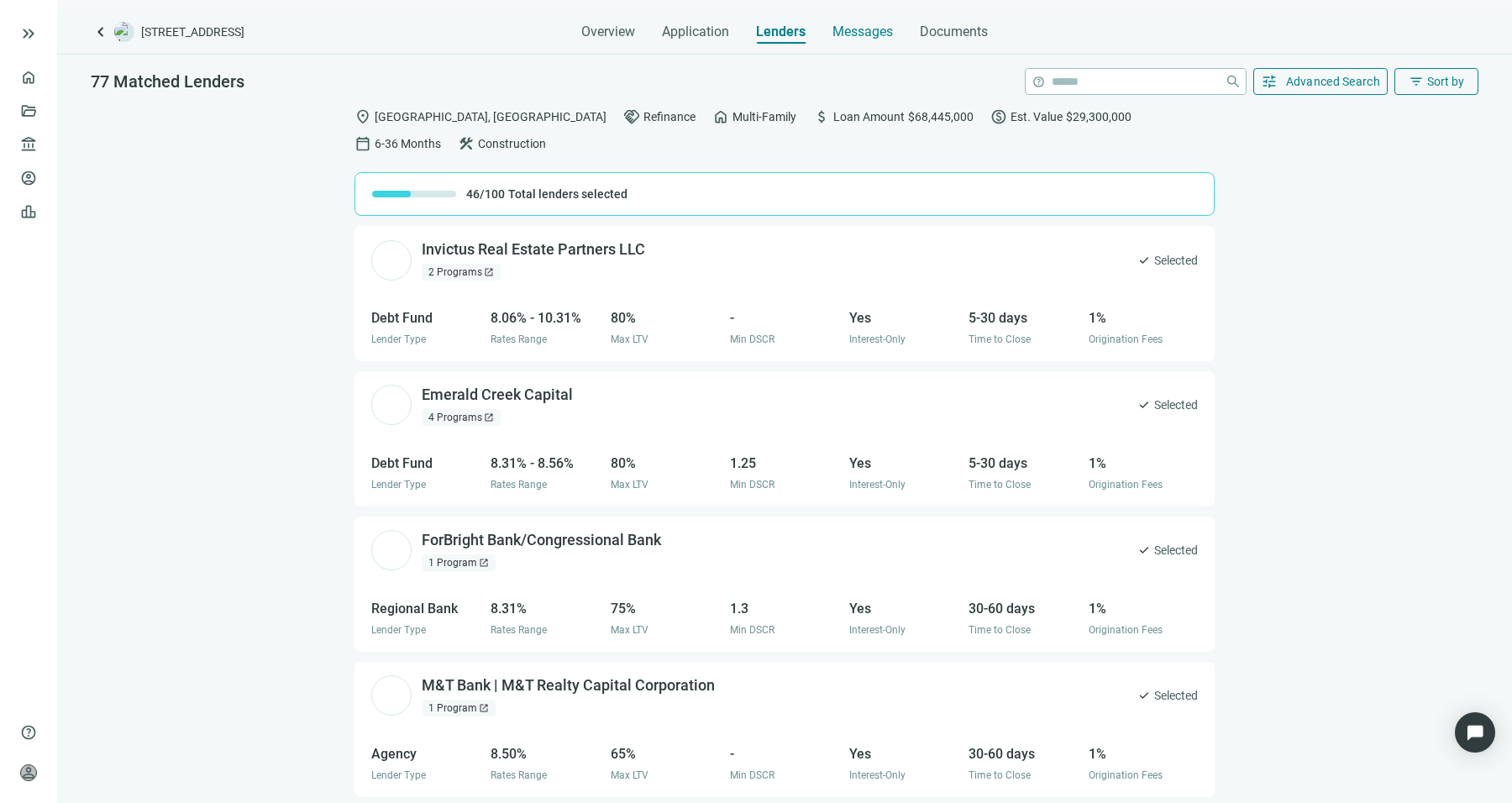
click at [864, 34] on span "Messages" at bounding box center [863, 31] width 61 height 16
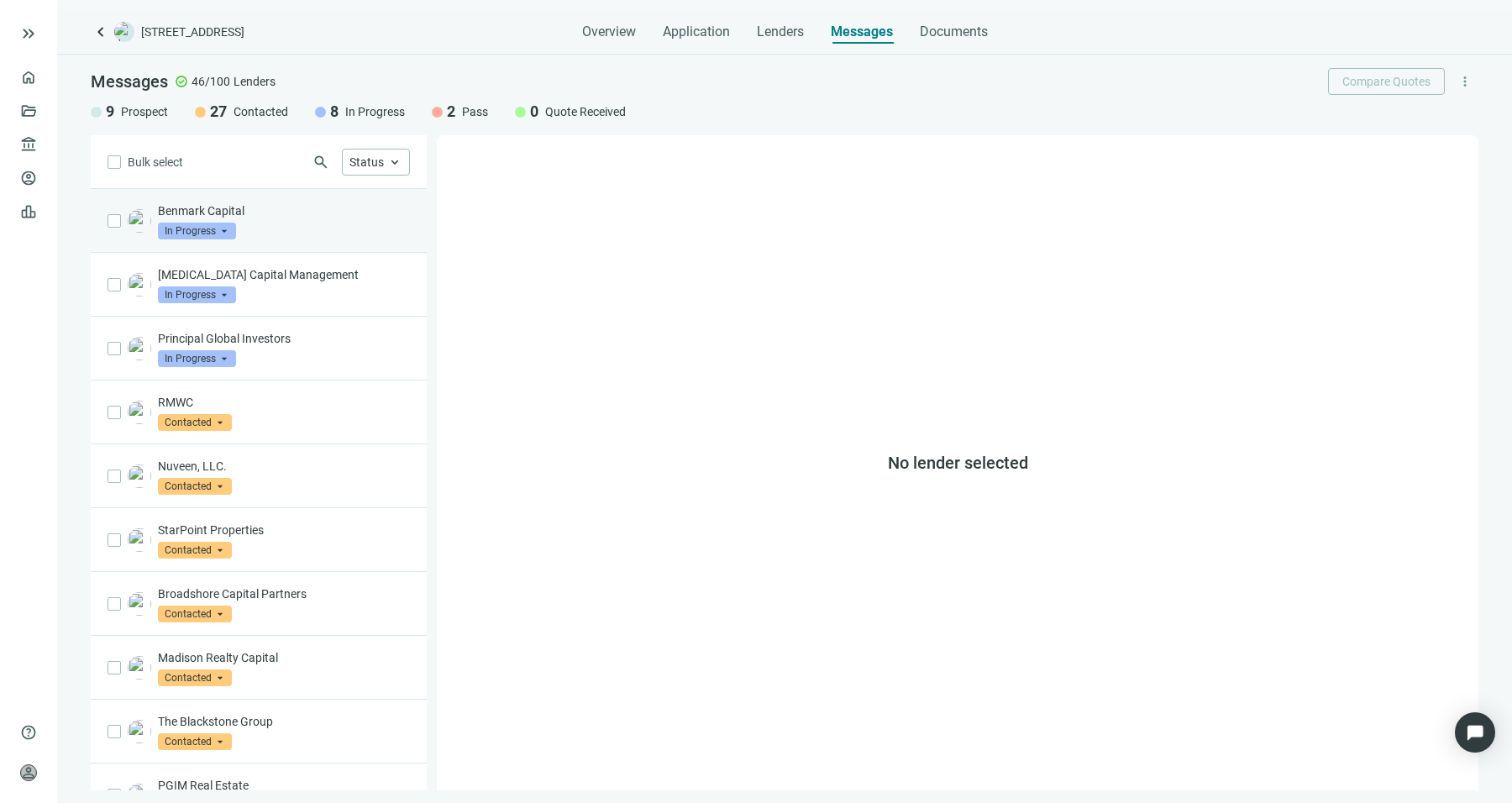
click at [304, 225] on div "Benmark Capital In Progress arrow_drop_down" at bounding box center [284, 221] width 252 height 37
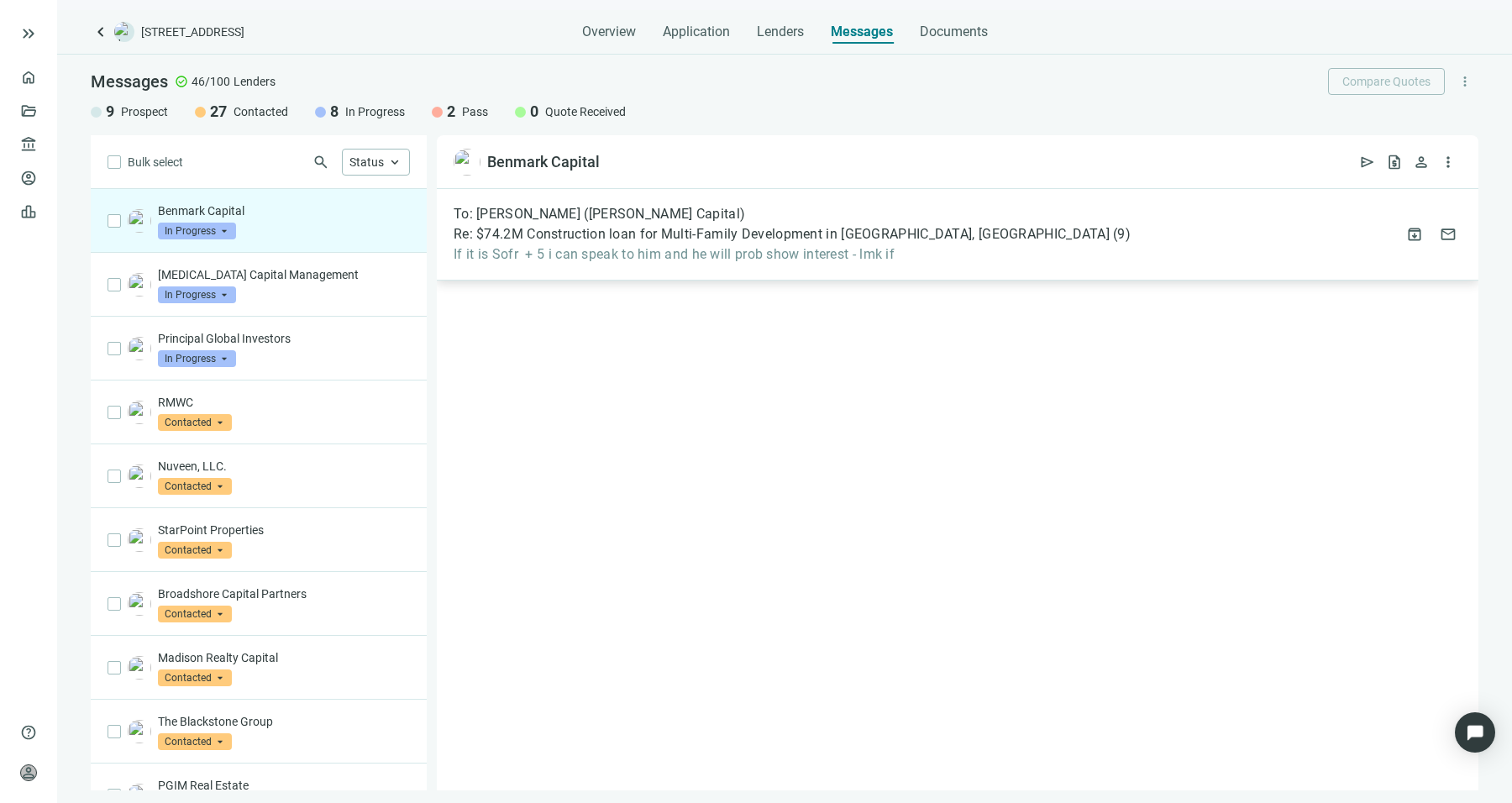
click at [795, 264] on div "To: [PERSON_NAME] ([PERSON_NAME] Capital) Re: $74.2M Construction loan for Mult…" at bounding box center [957, 235] width 1041 height 92
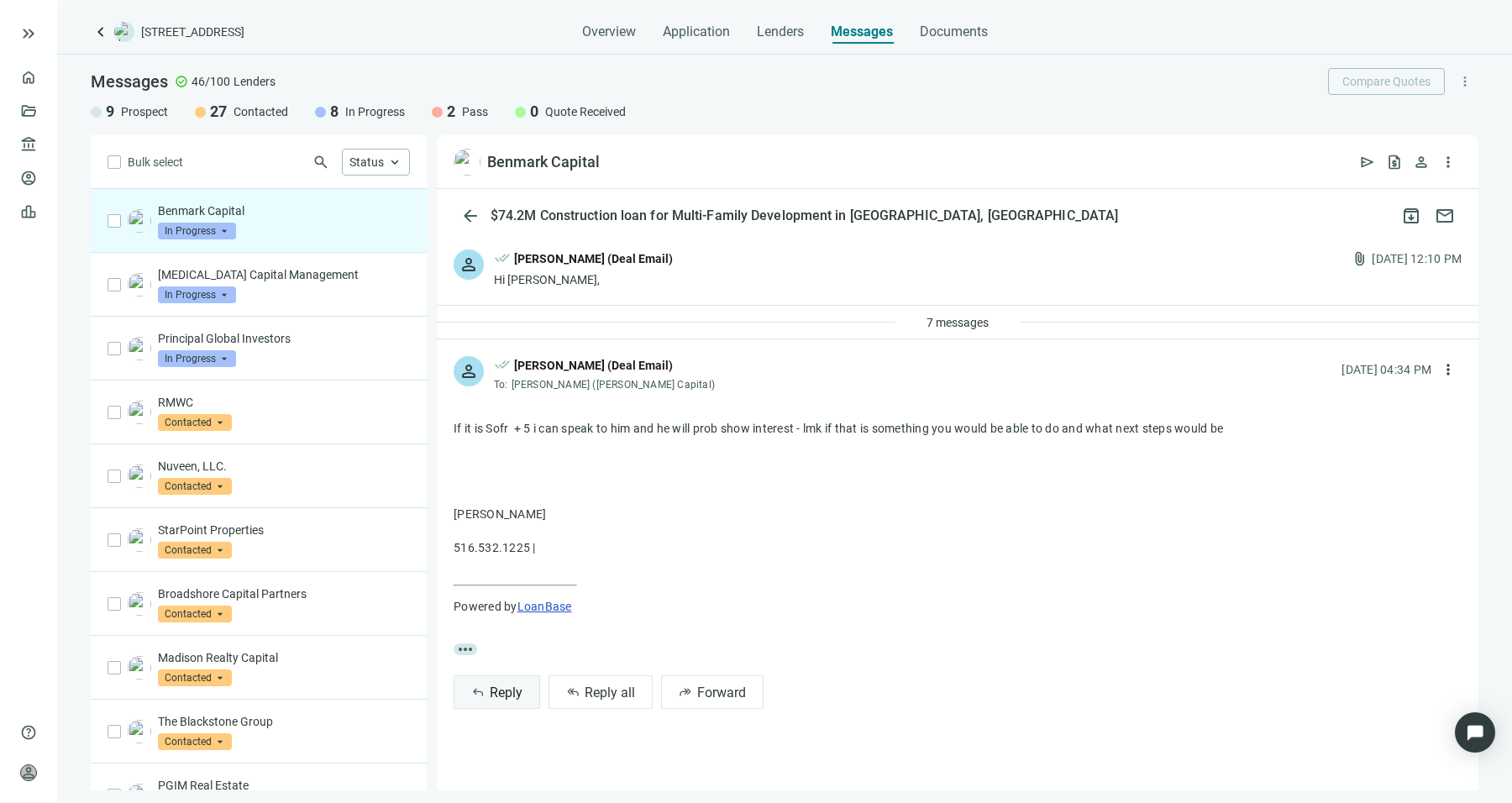
click at [503, 700] on button "reply Reply" at bounding box center [497, 692] width 87 height 34
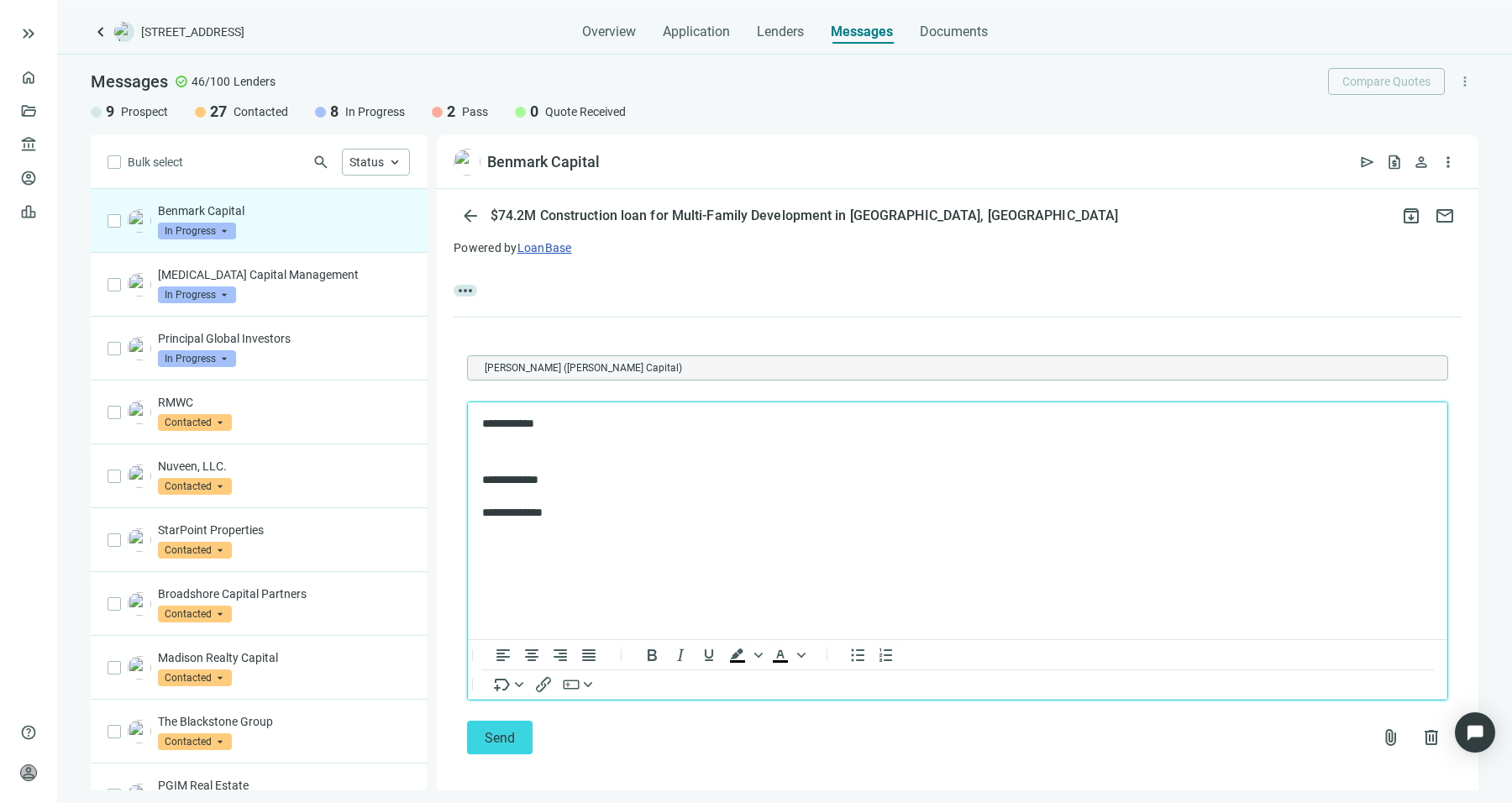
scroll to position [368, 0]
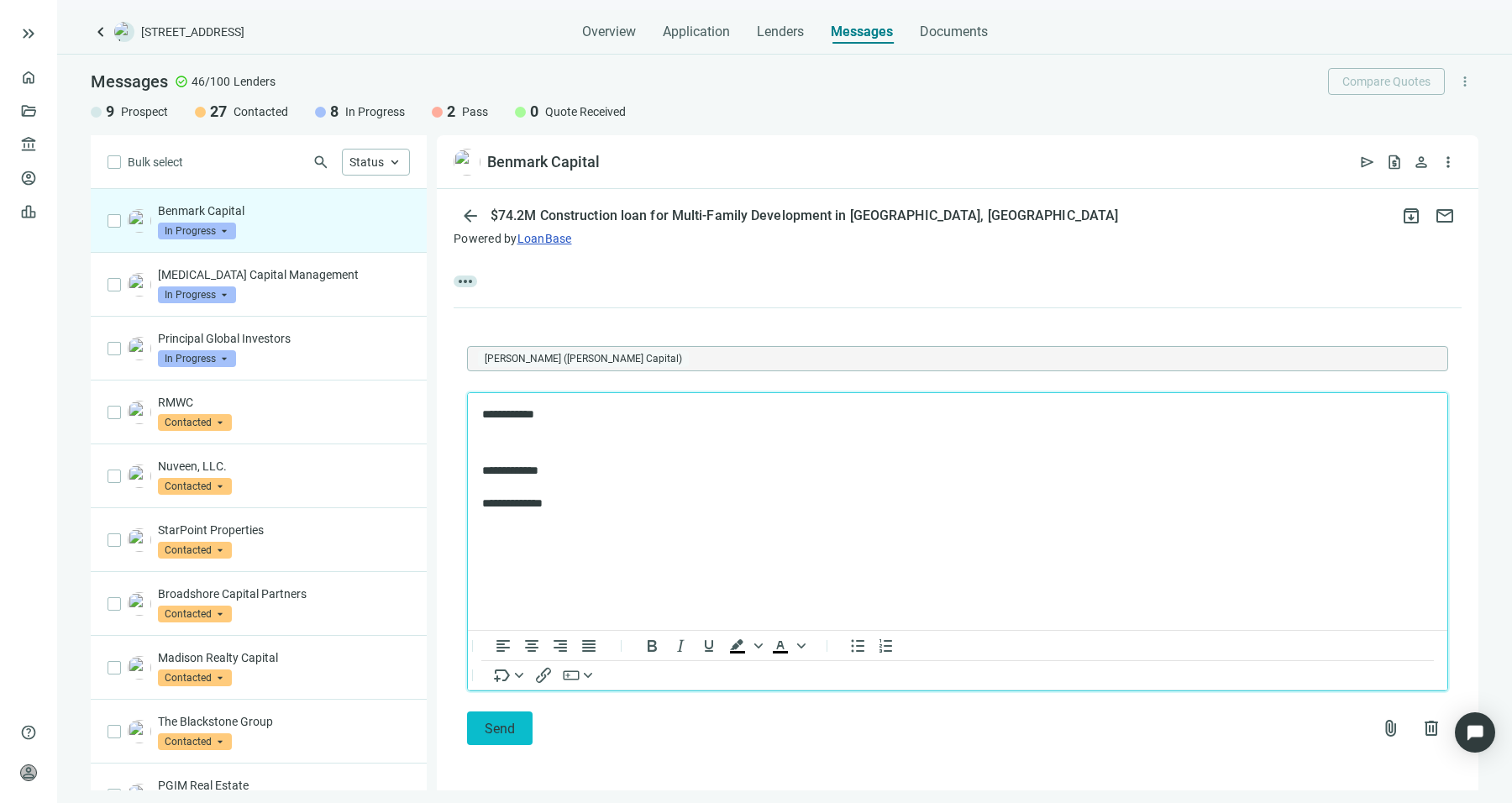
click at [497, 721] on span "Send" at bounding box center [500, 729] width 30 height 16
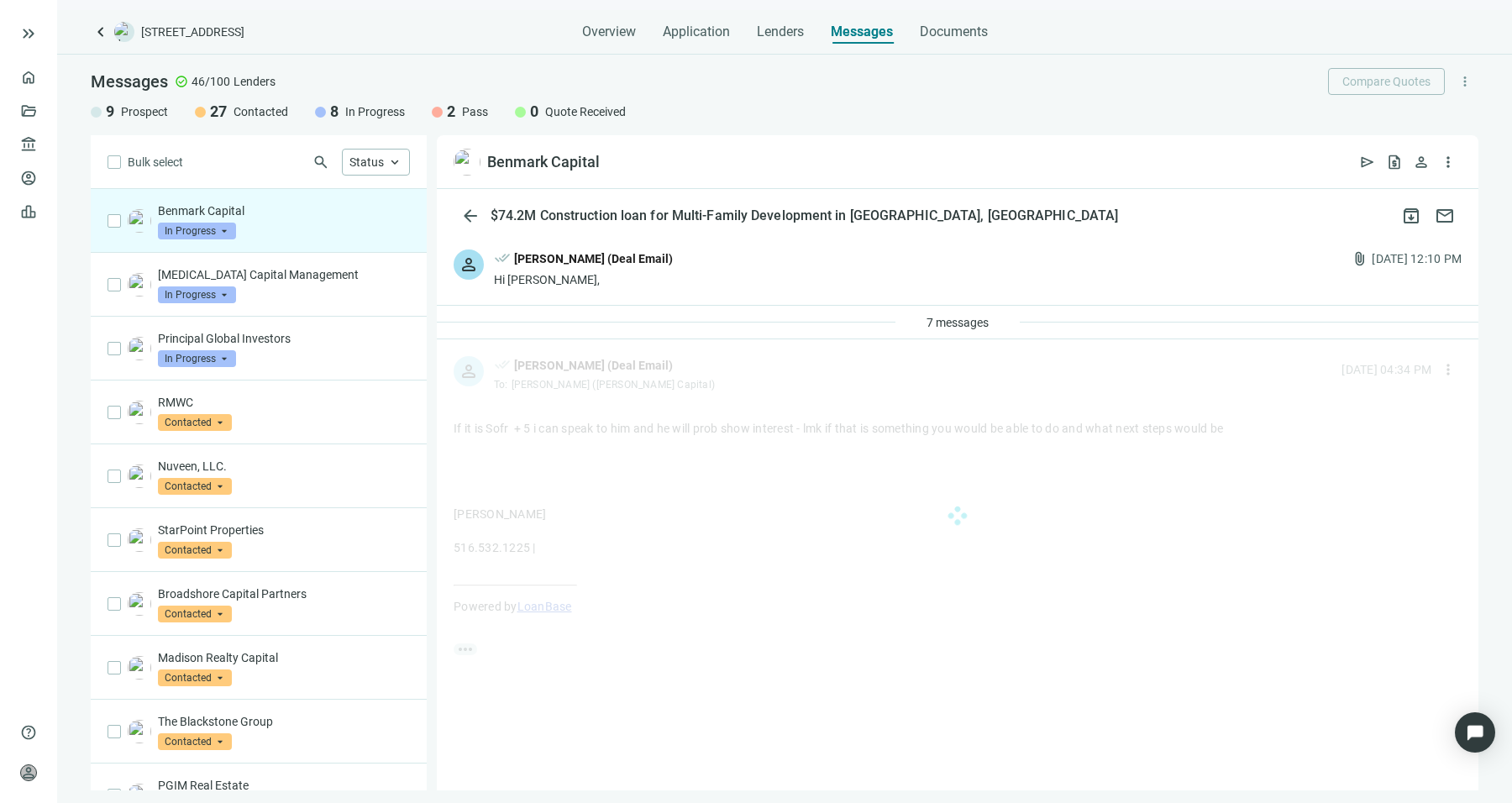
scroll to position [0, 0]
click at [359, 305] on div "[MEDICAL_DATA] Capital Management In Progress arrow_drop_down" at bounding box center [259, 284] width 336 height 63
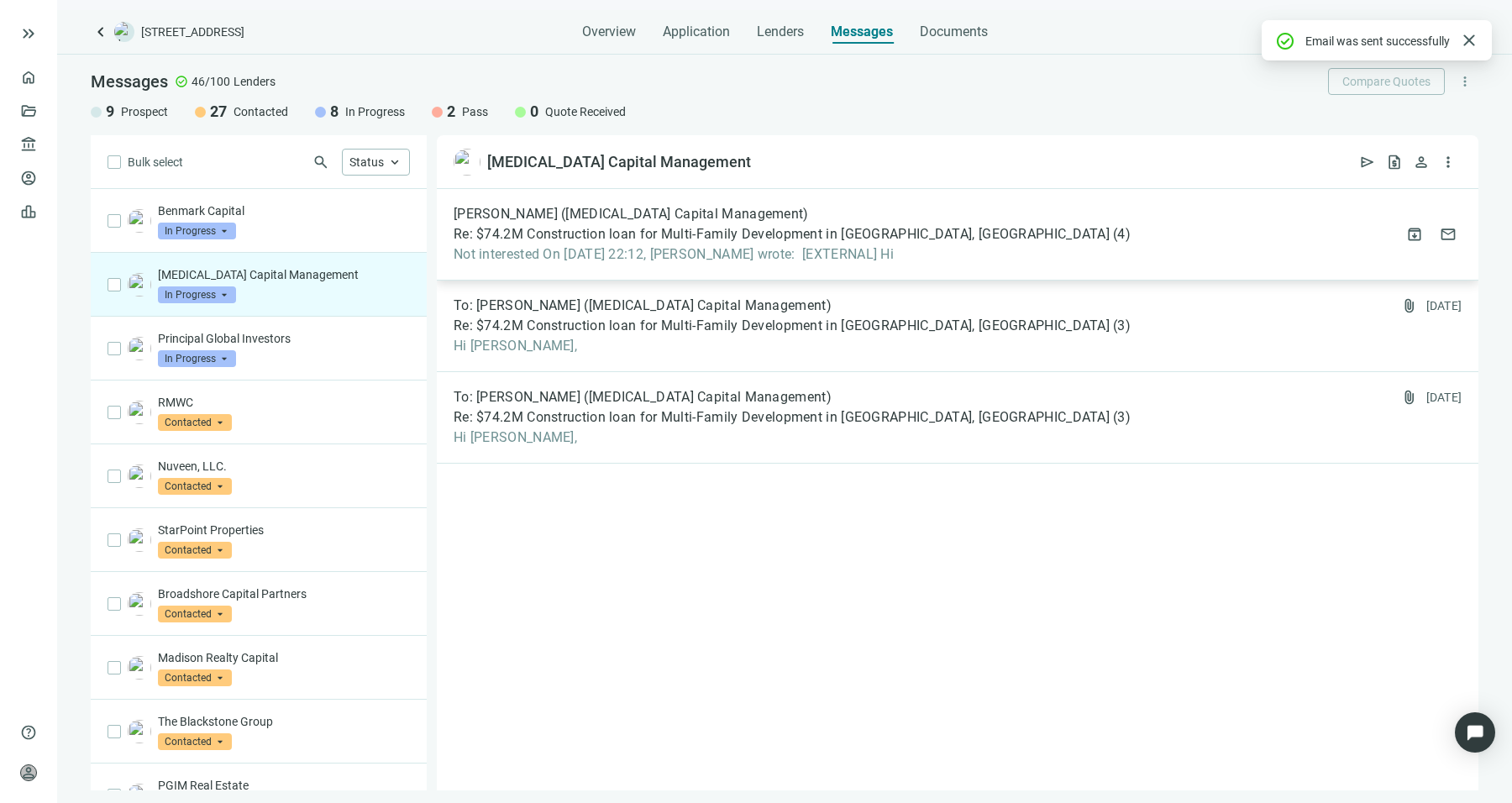
click at [655, 262] on span "Not interested On [DATE] 22:12, [PERSON_NAME] wrote: ﻿ [EXTERNAL] Hi" at bounding box center [792, 255] width 677 height 17
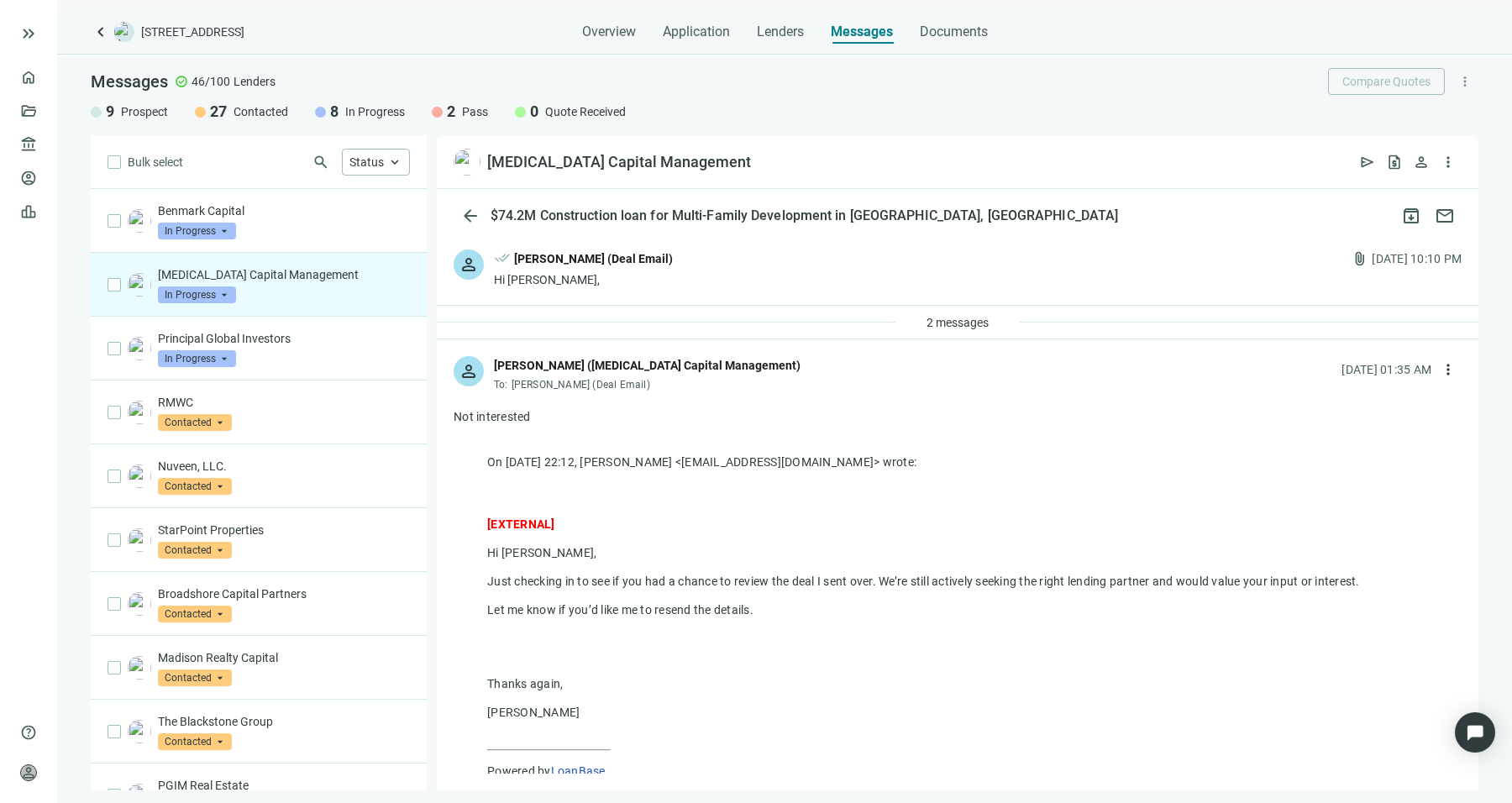
click at [199, 289] on span "In Progress" at bounding box center [196, 295] width 78 height 17
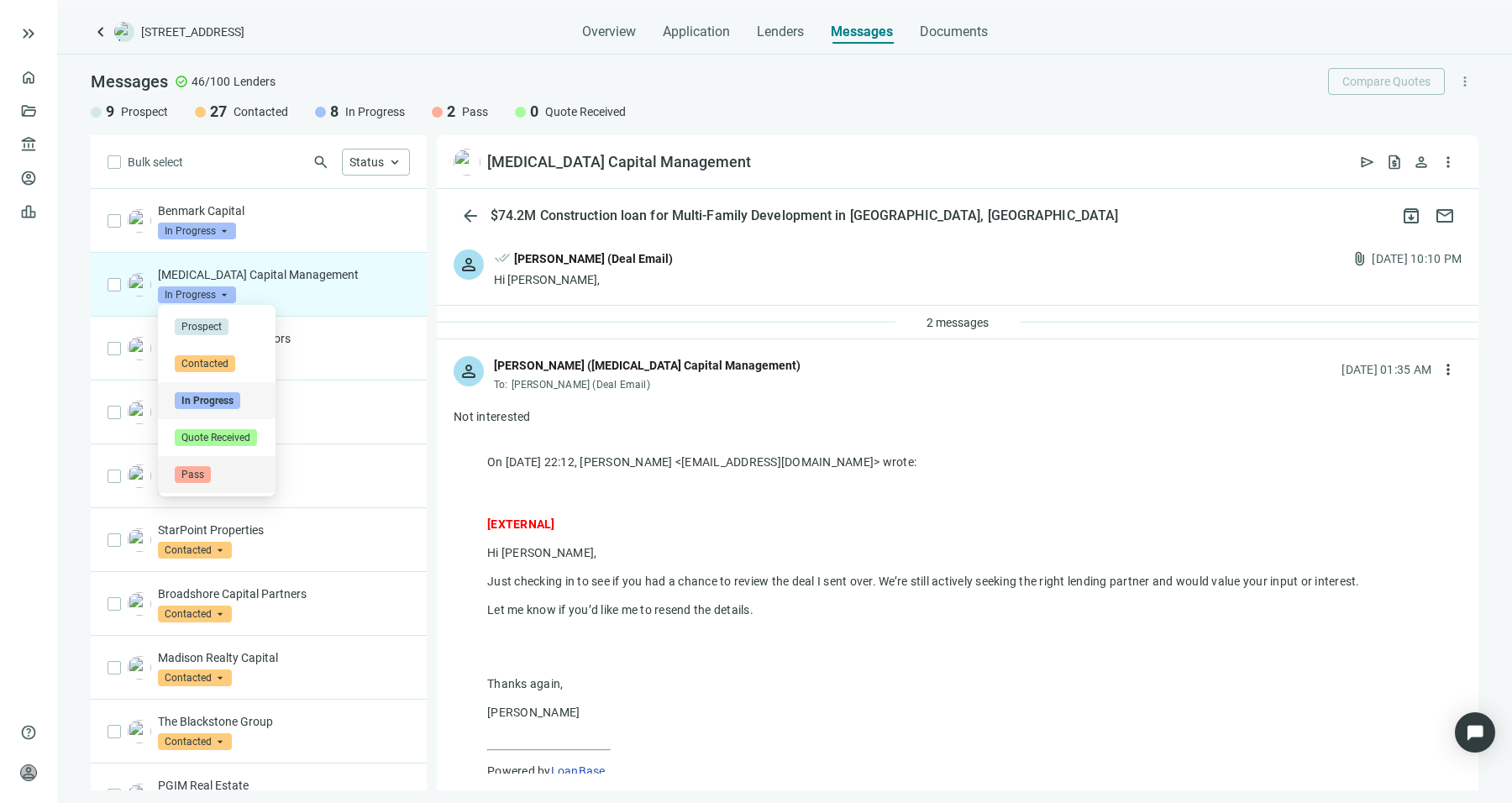
click at [231, 477] on div "Pass" at bounding box center [217, 474] width 84 height 17
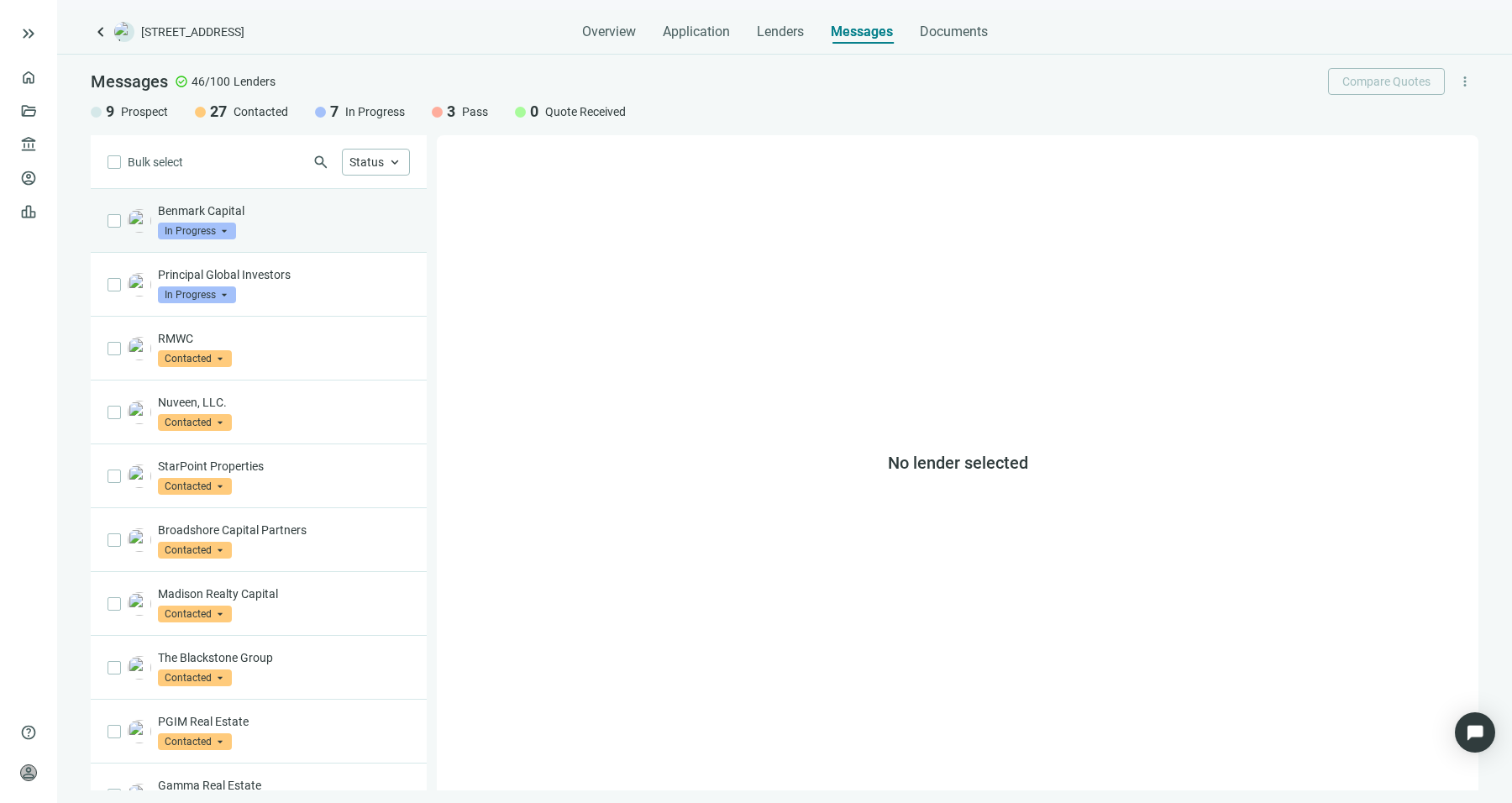
click at [352, 232] on div "Benmark Capital In Progress arrow_drop_down" at bounding box center [284, 221] width 252 height 37
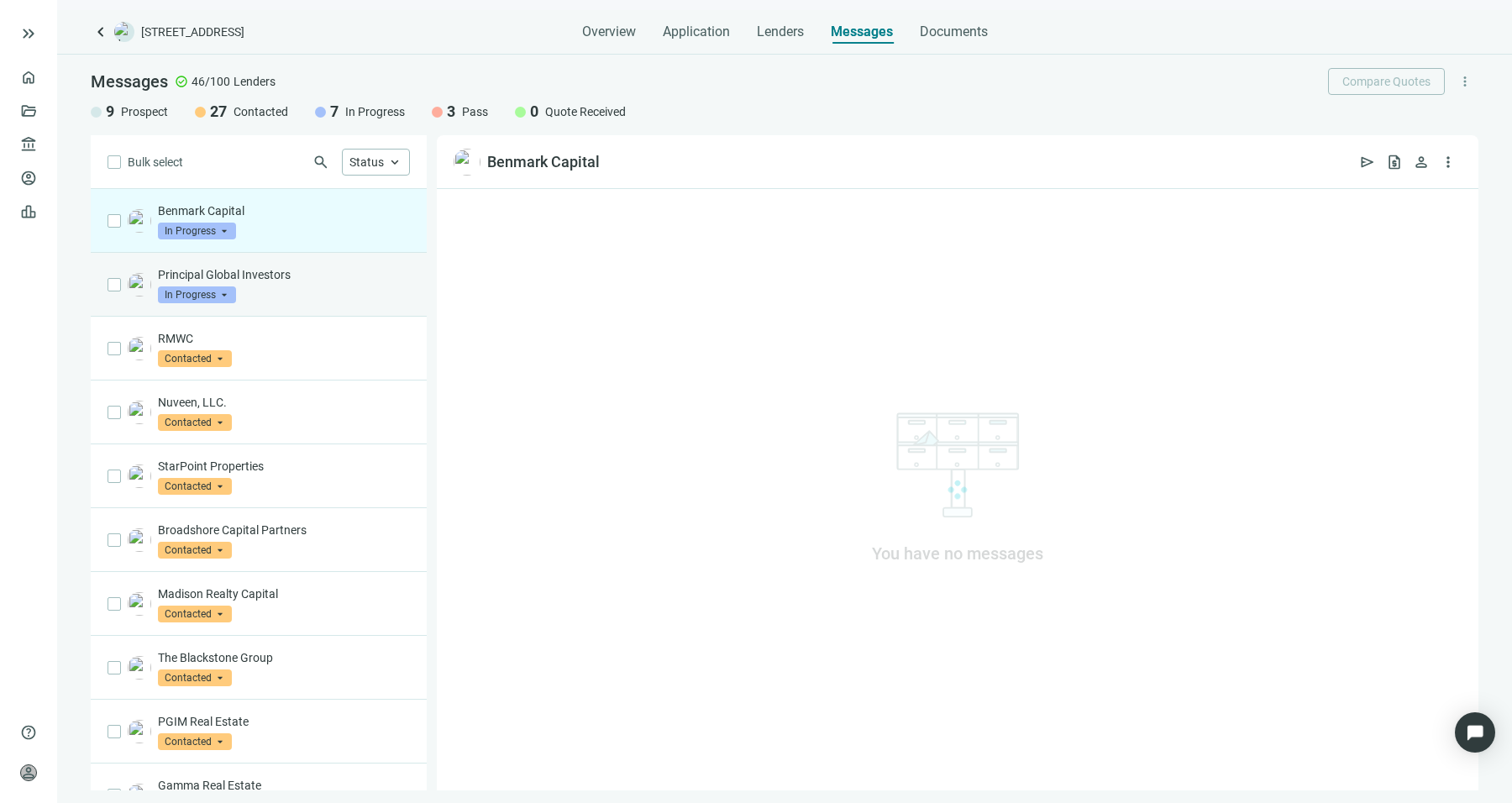
click at [352, 263] on div "Principal Global Investors In Progress arrow_drop_down" at bounding box center [259, 284] width 336 height 63
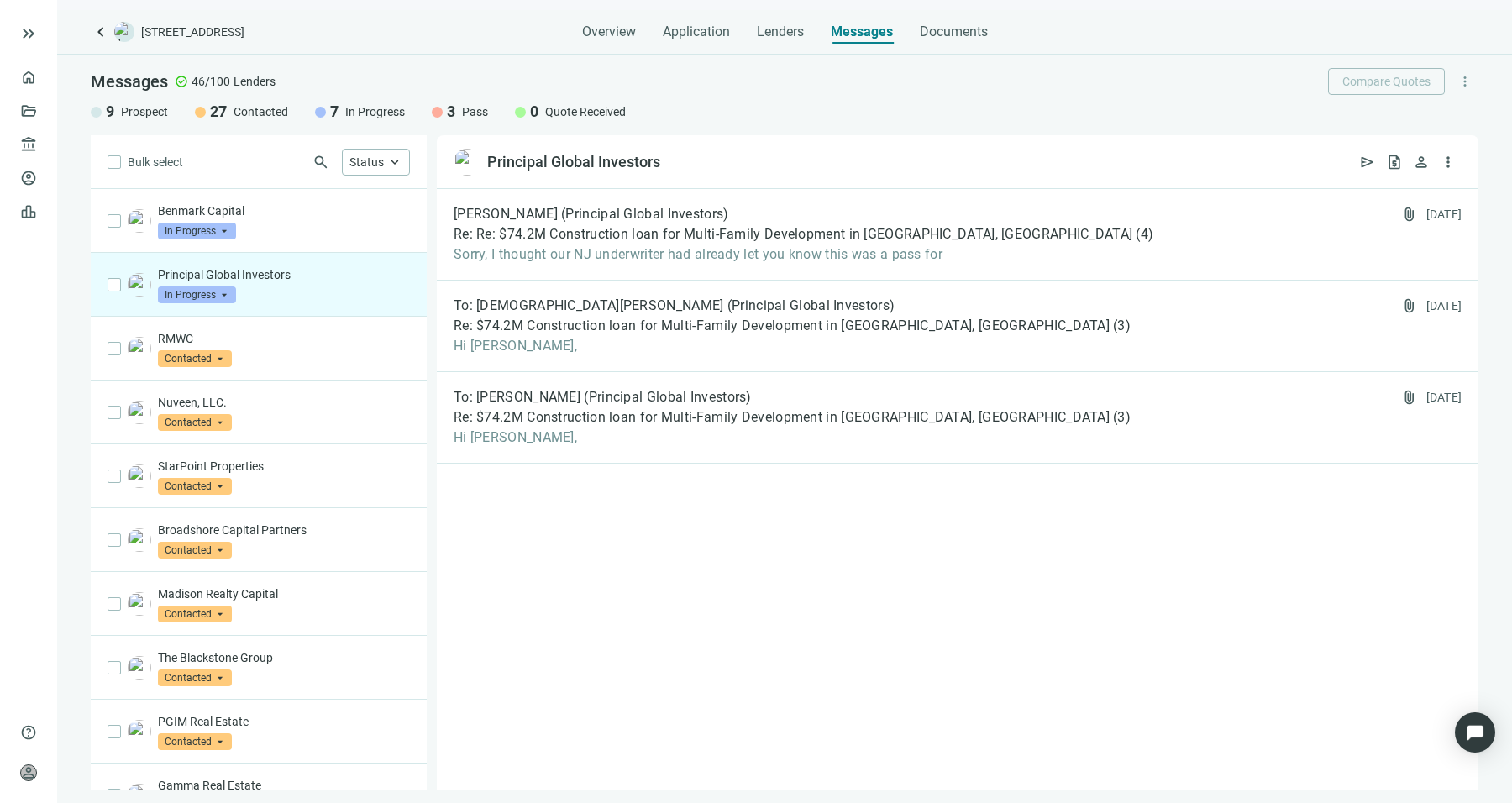
click at [194, 297] on span "In Progress" at bounding box center [196, 295] width 78 height 17
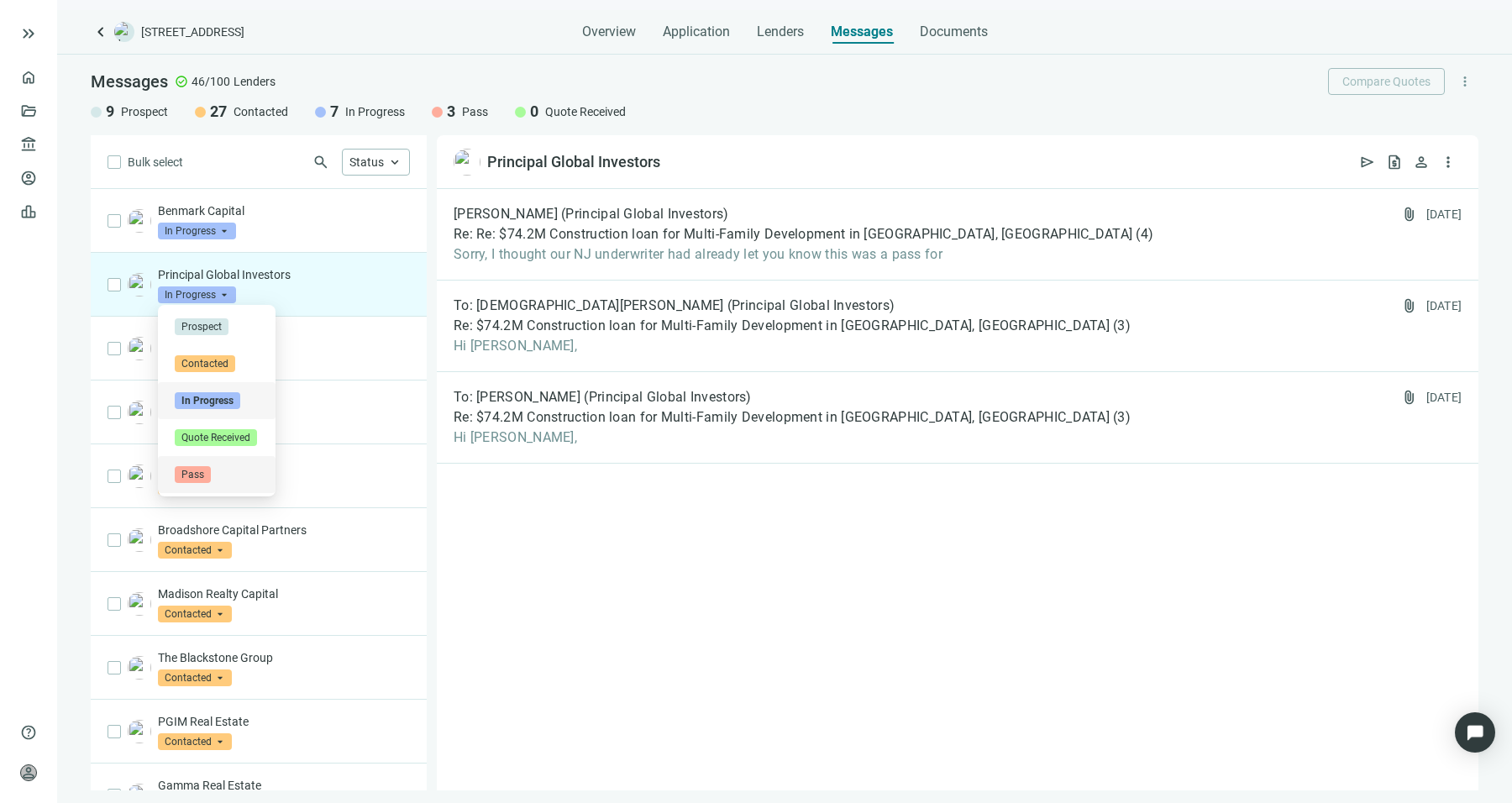
click at [211, 474] on div "Pass" at bounding box center [217, 474] width 84 height 17
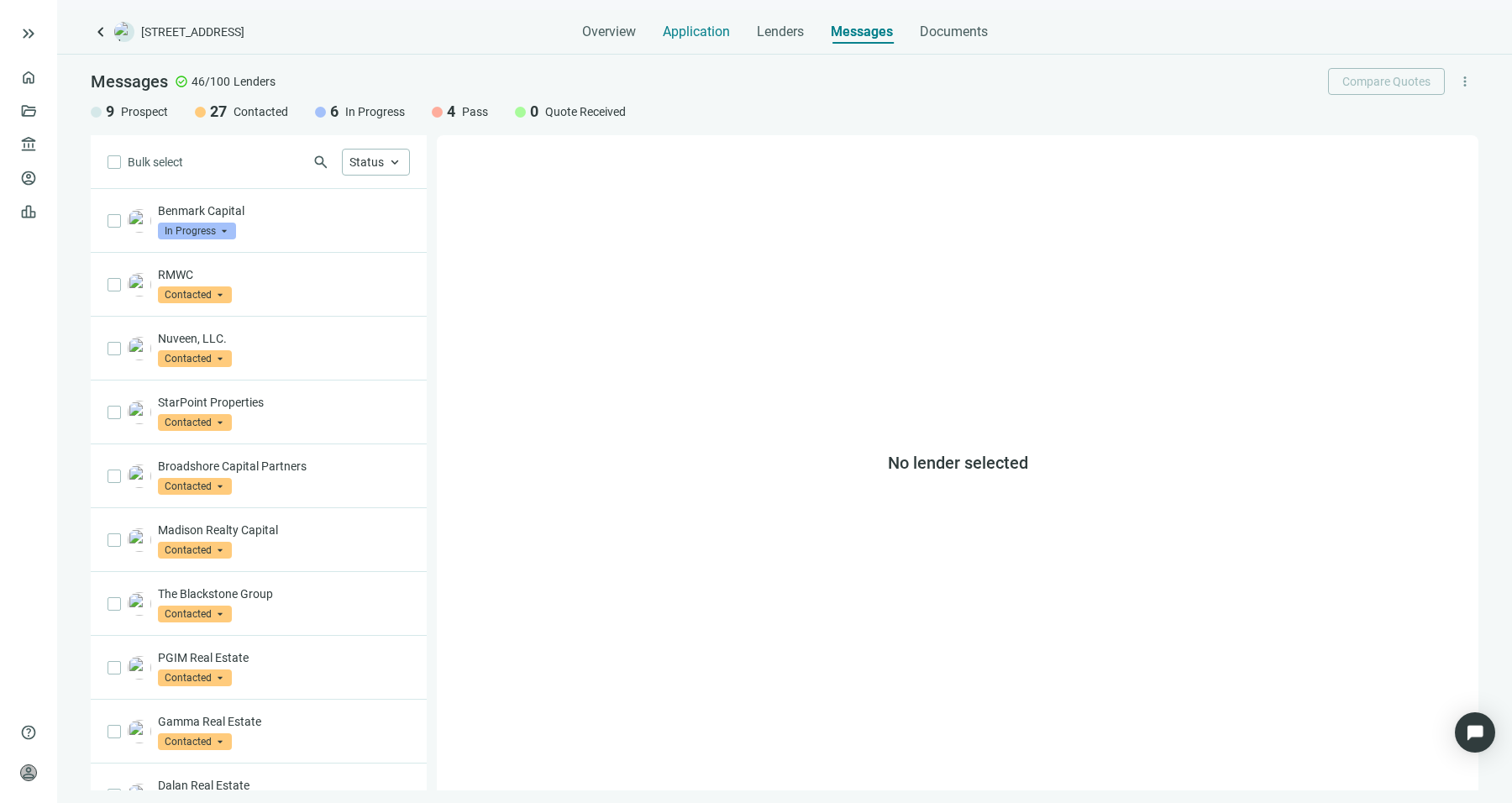
click at [723, 29] on span "Application" at bounding box center [696, 31] width 67 height 17
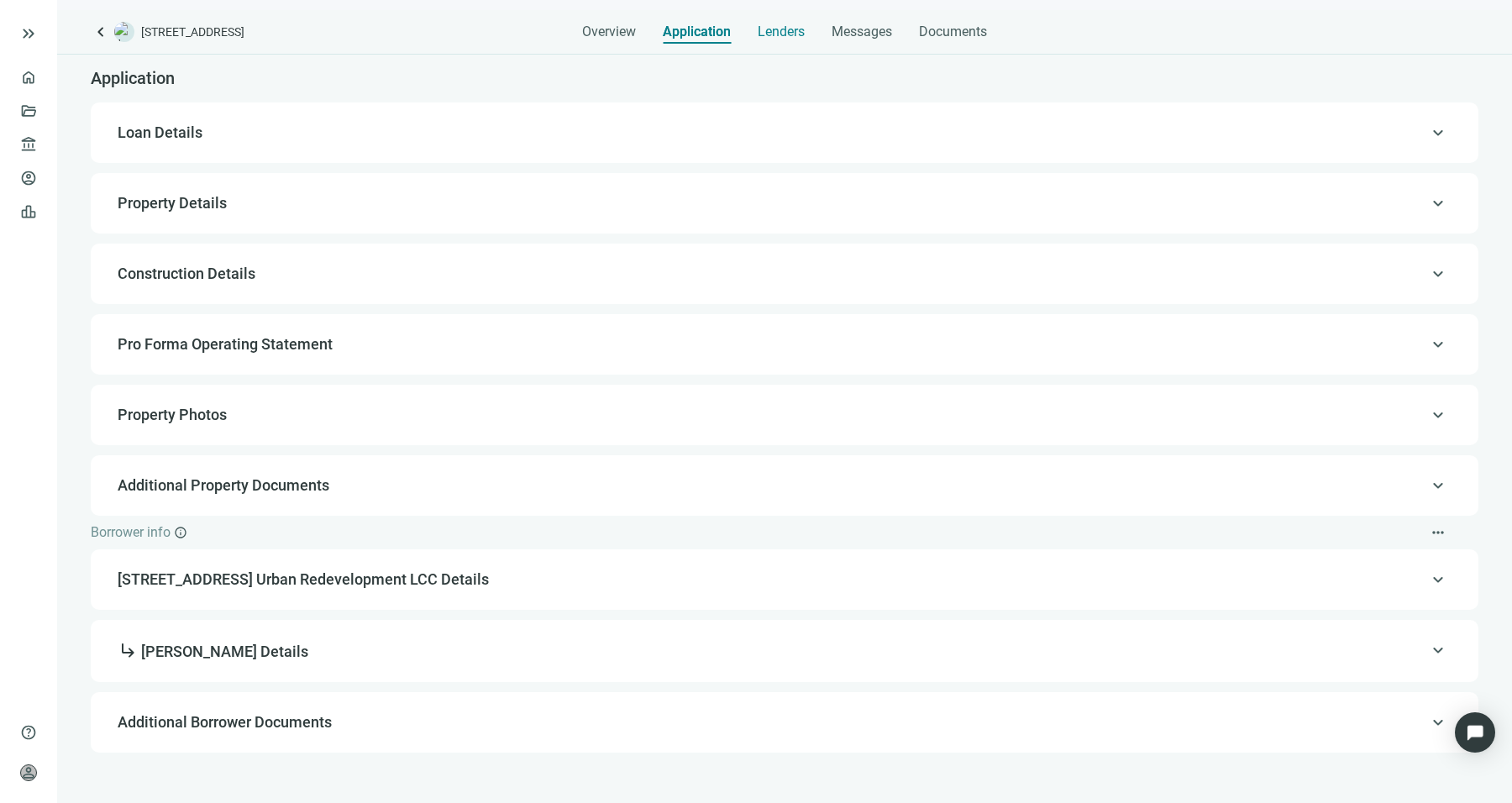
click at [777, 29] on span "Lenders" at bounding box center [781, 31] width 47 height 17
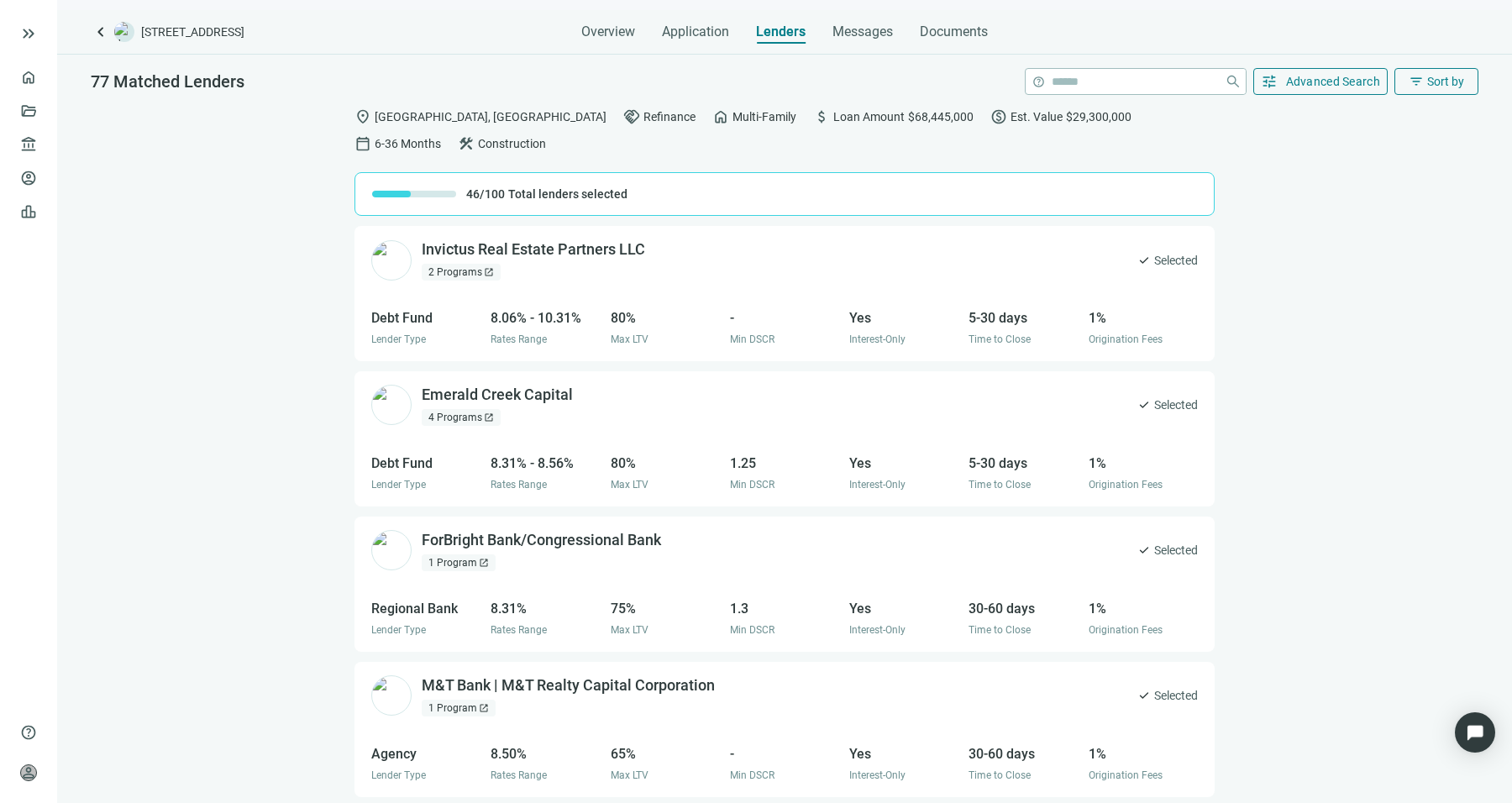
click at [842, 49] on div "keyboard_arrow_left [STREET_ADDRESS] Overview Application Lenders Messages Docu…" at bounding box center [784, 406] width 1455 height 793
click at [853, 40] on div "Messages" at bounding box center [863, 27] width 61 height 34
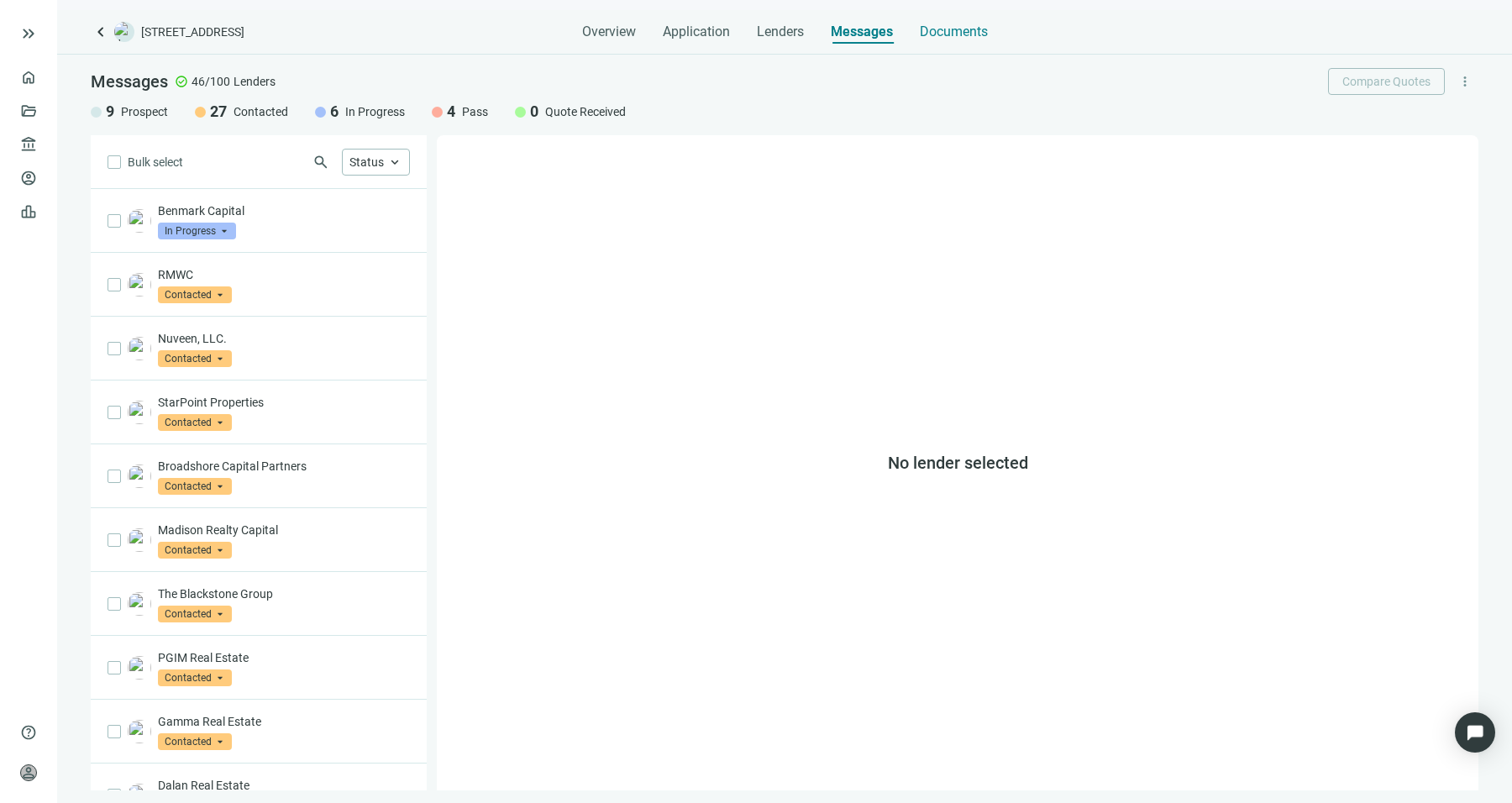
click at [940, 29] on span "Documents" at bounding box center [954, 31] width 68 height 17
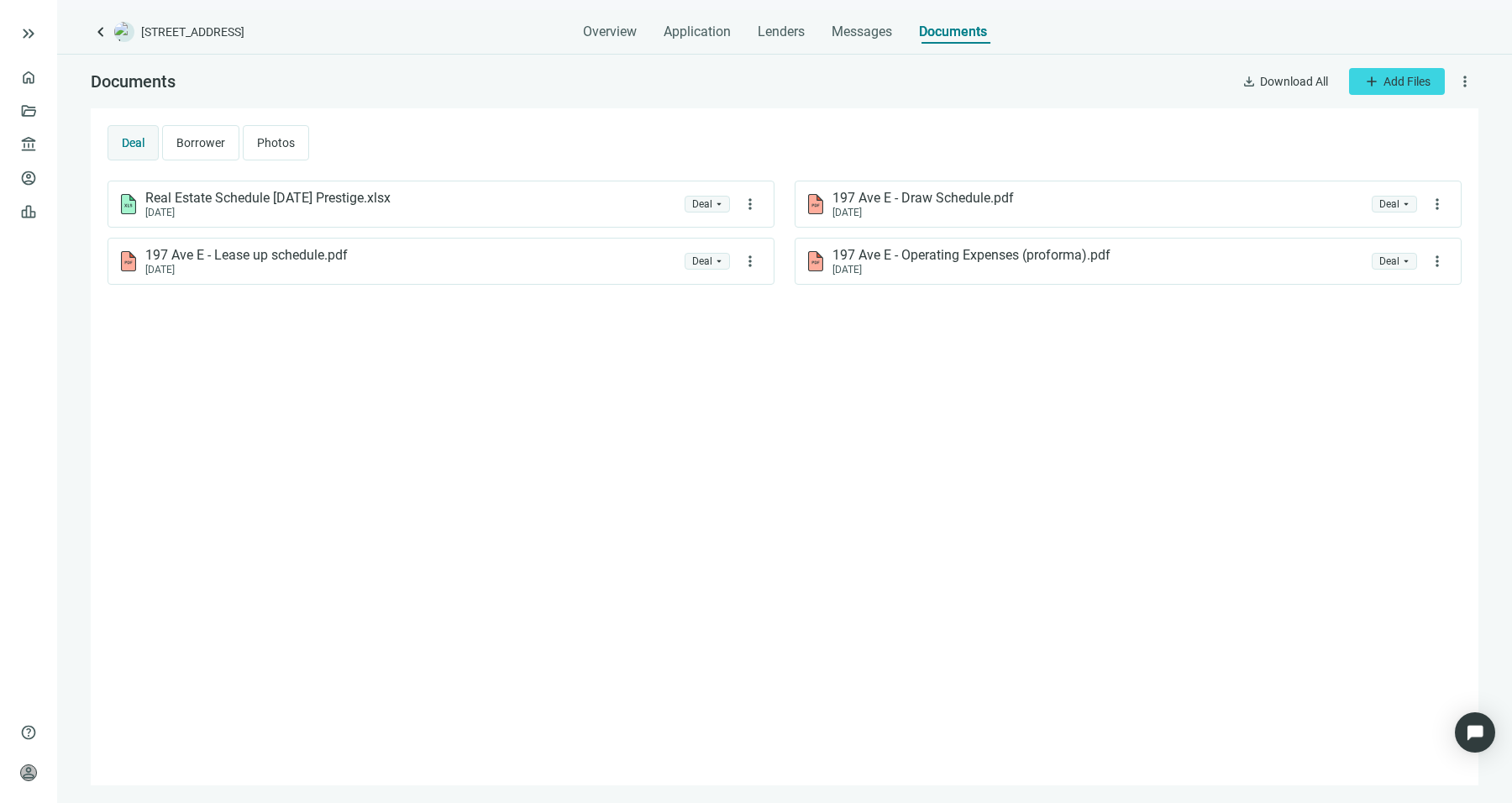
click at [820, 35] on div "Overview Application Lenders Messages Documents" at bounding box center [785, 27] width 404 height 34
click at [837, 36] on span "Messages" at bounding box center [862, 31] width 61 height 16
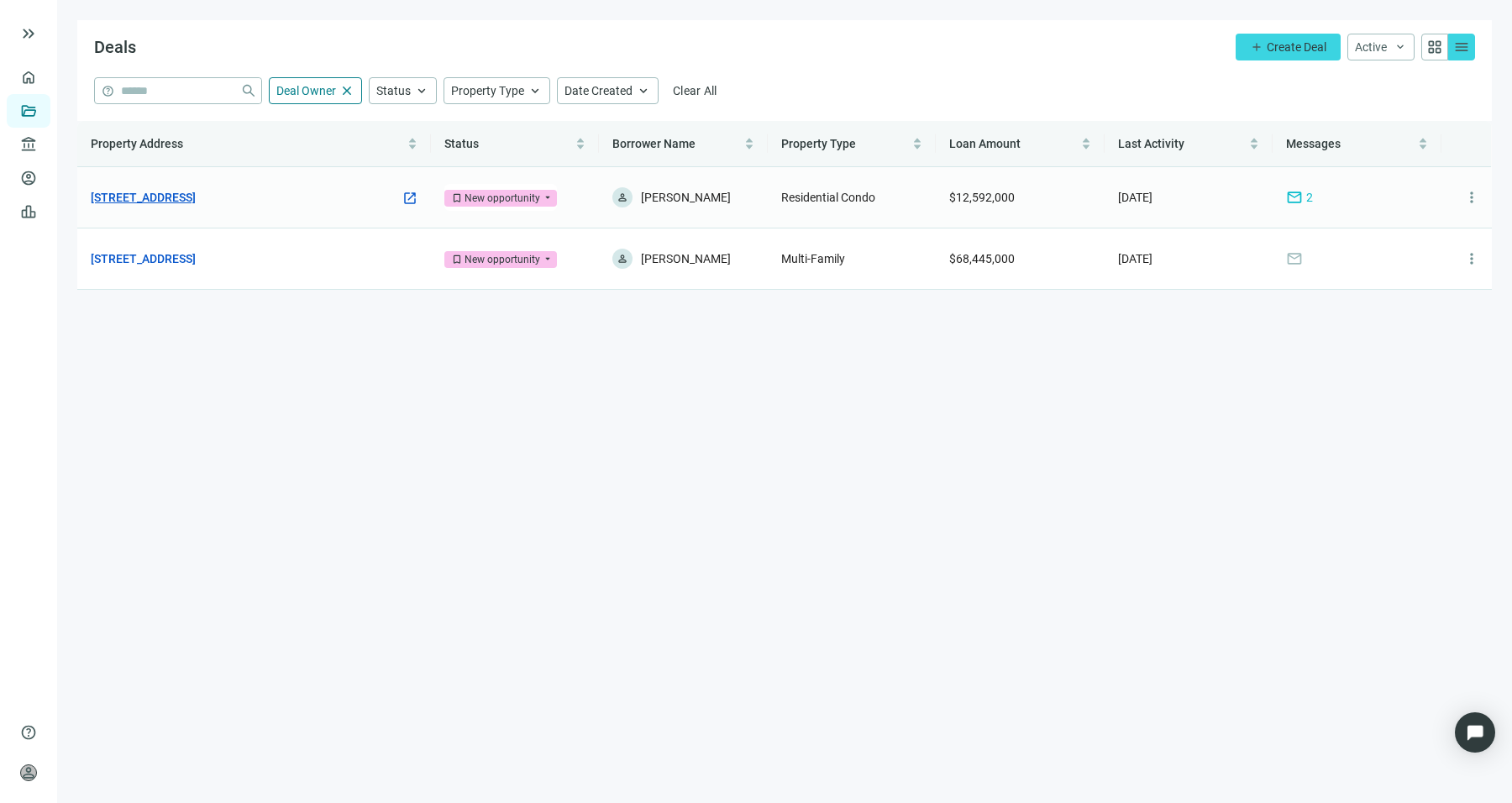
click at [196, 190] on link "[STREET_ADDRESS]" at bounding box center [144, 197] width 105 height 19
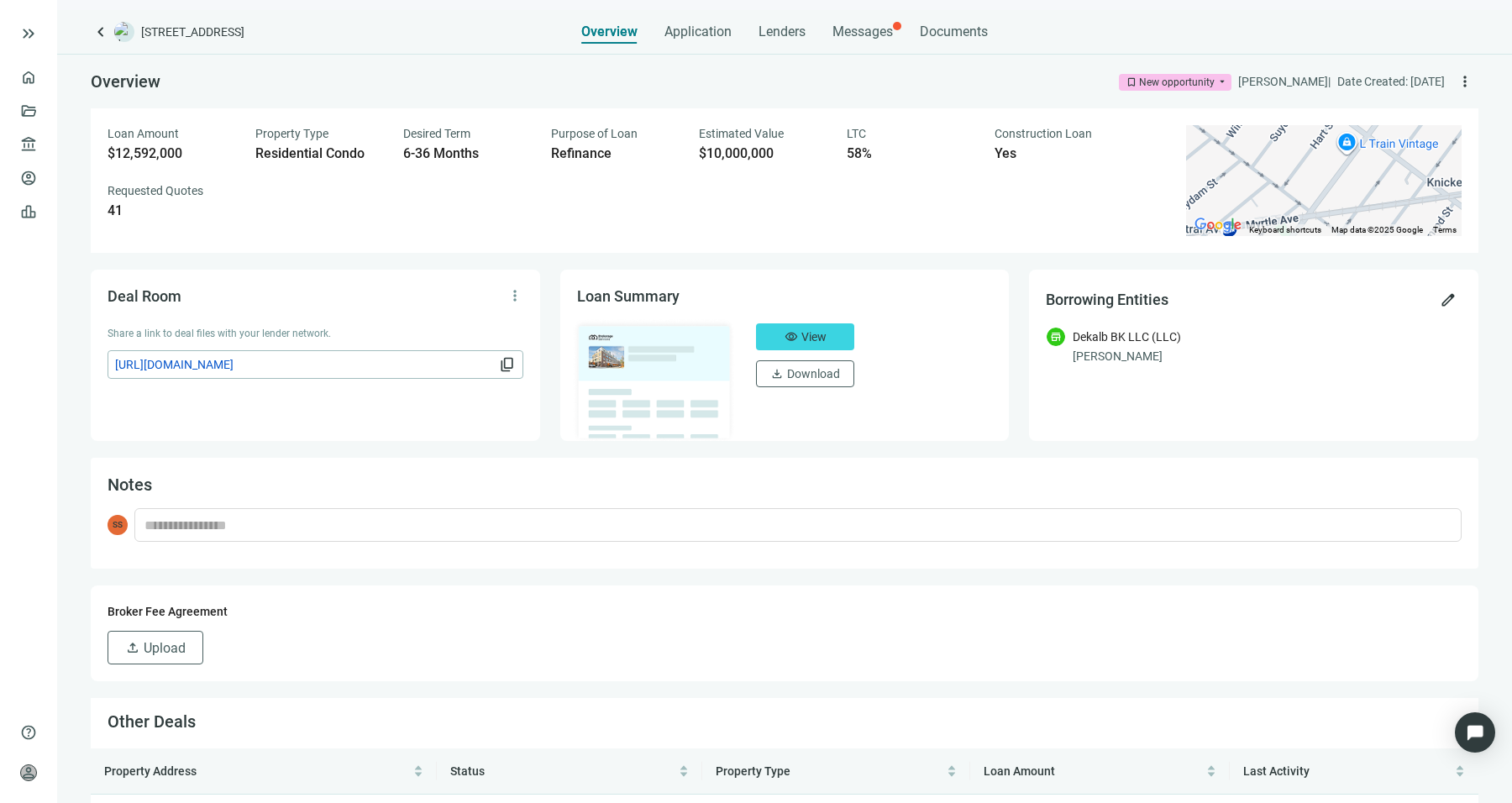
click at [896, 21] on div "Overview Application Lenders Messages Documents" at bounding box center [784, 27] width 406 height 34
click at [889, 23] on span "Messages" at bounding box center [863, 31] width 61 height 16
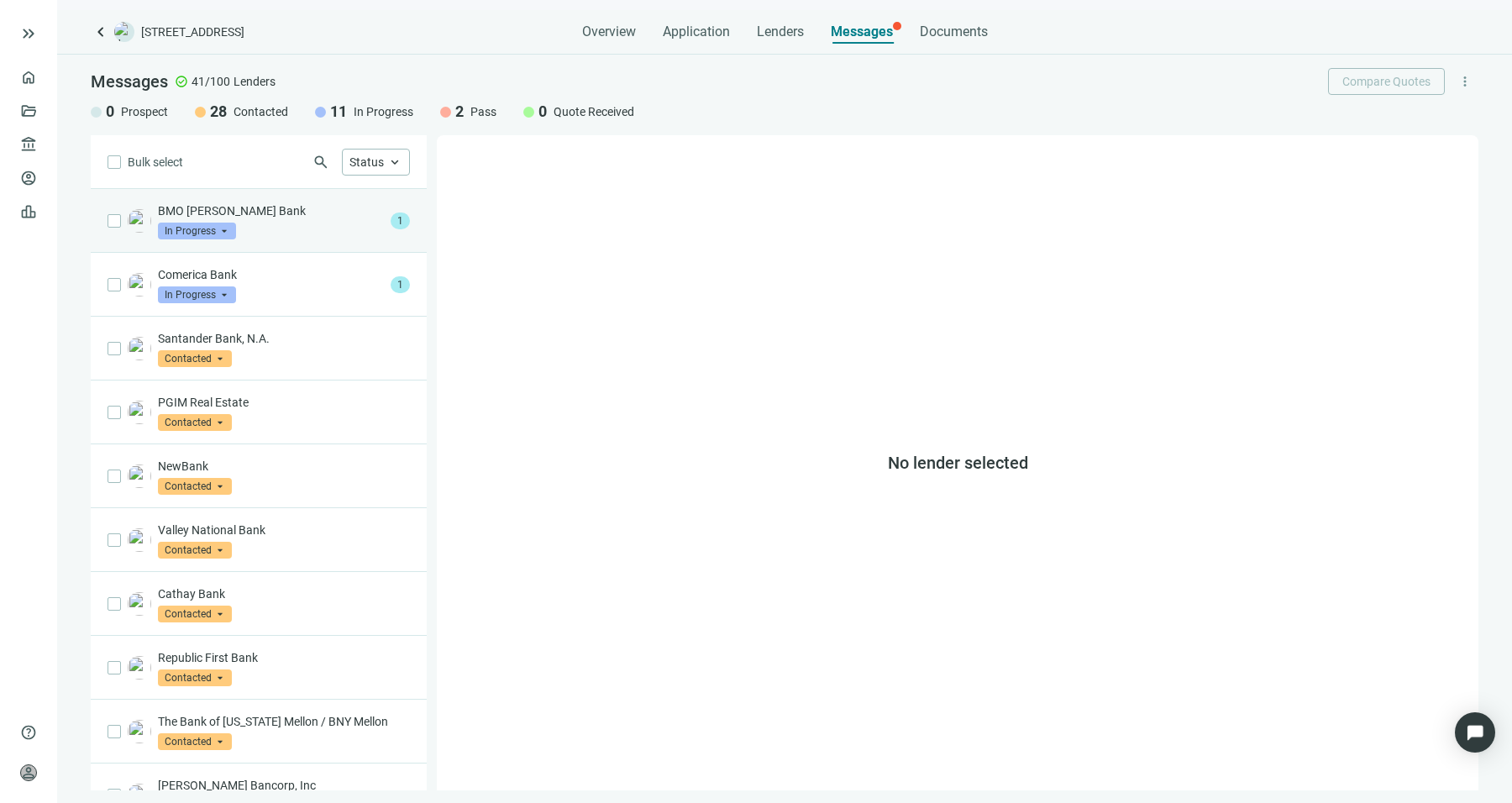
click at [277, 205] on p "BMO [PERSON_NAME] Bank" at bounding box center [271, 211] width 226 height 17
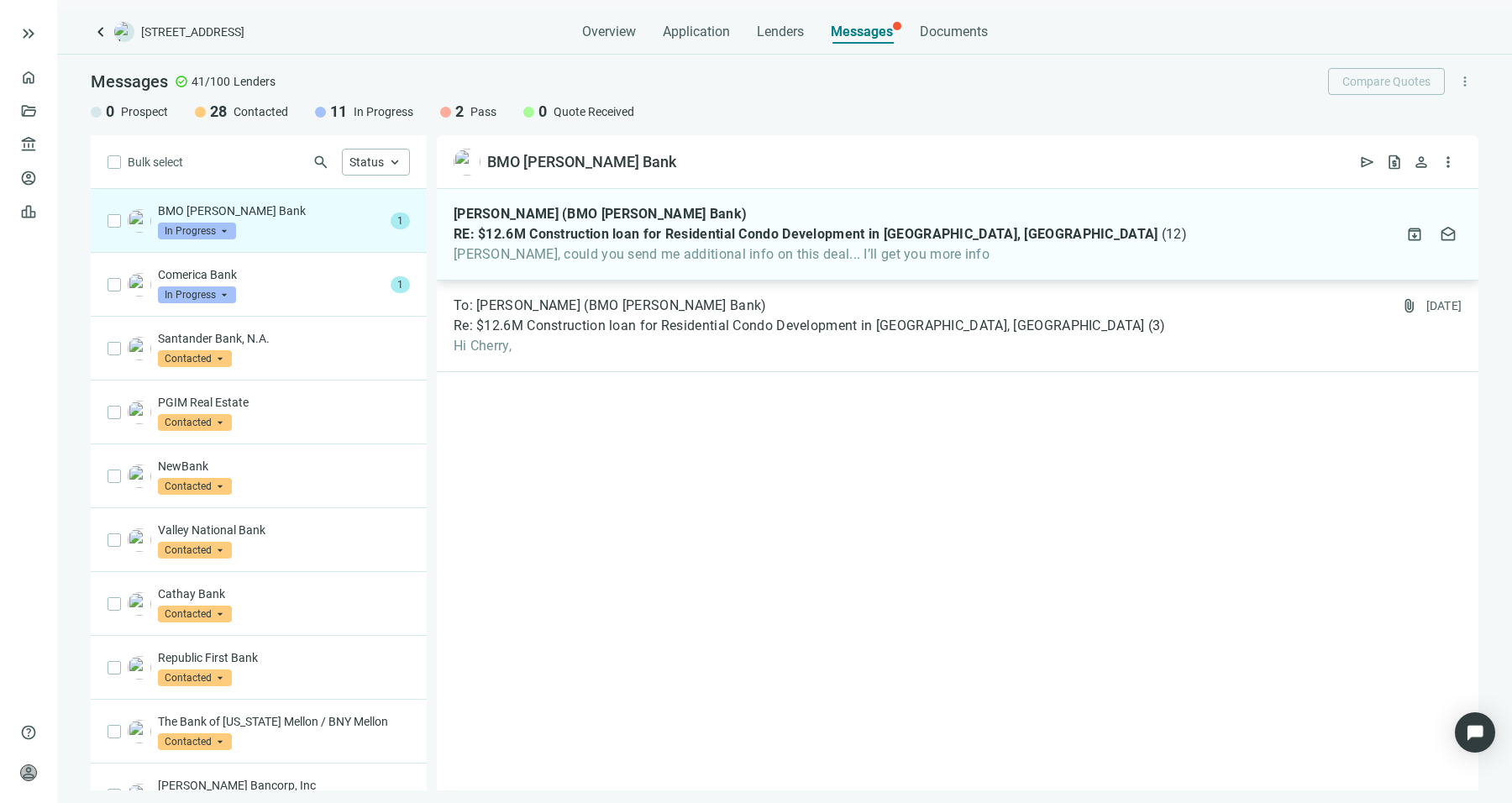
click at [710, 273] on div "Ignacio Ramirez (BMO Harris Bank) RE: $12.6M Construction loan for Residential …" at bounding box center [957, 235] width 1041 height 92
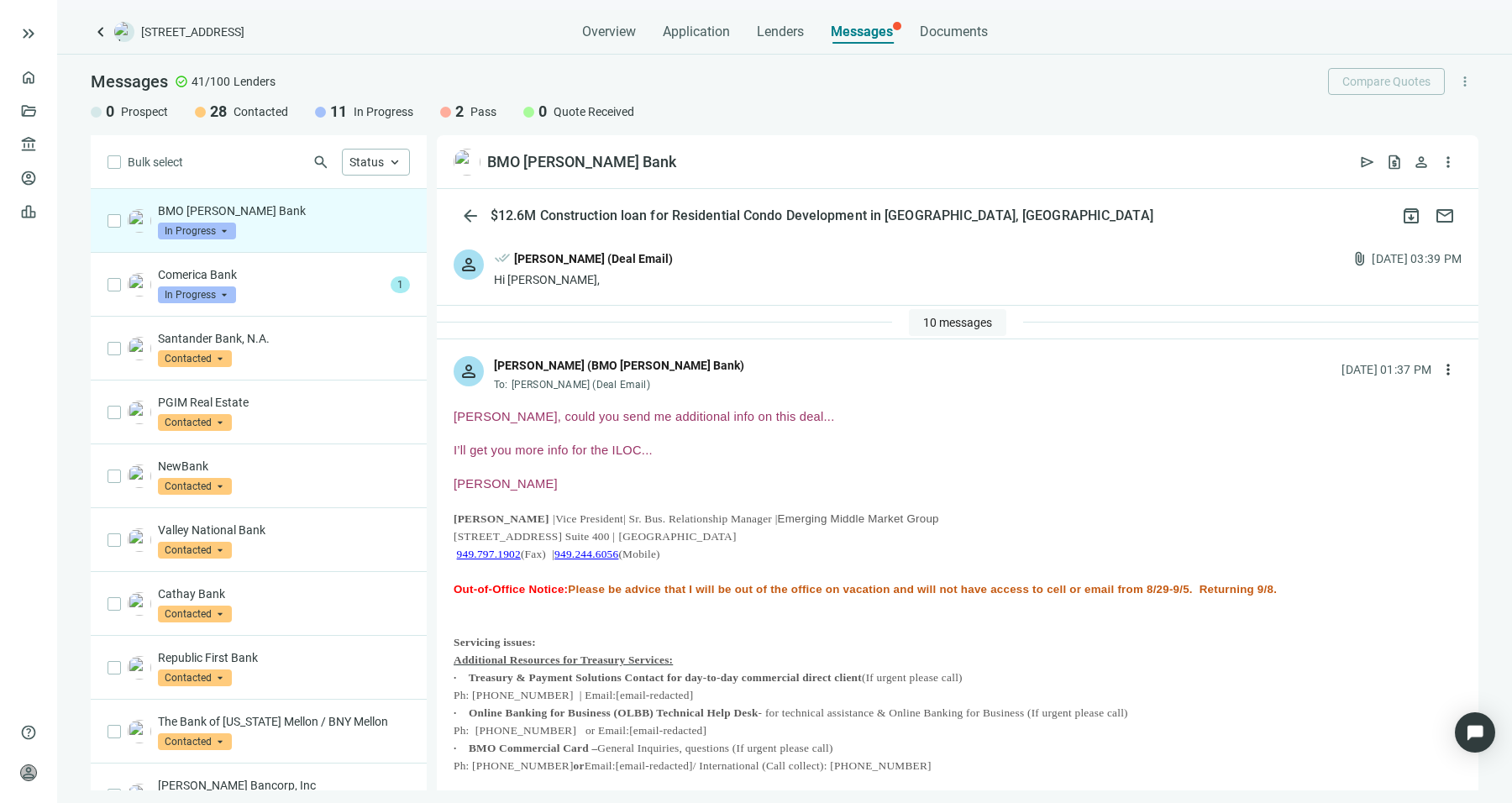
click at [978, 318] on span "10 messages" at bounding box center [957, 322] width 69 height 13
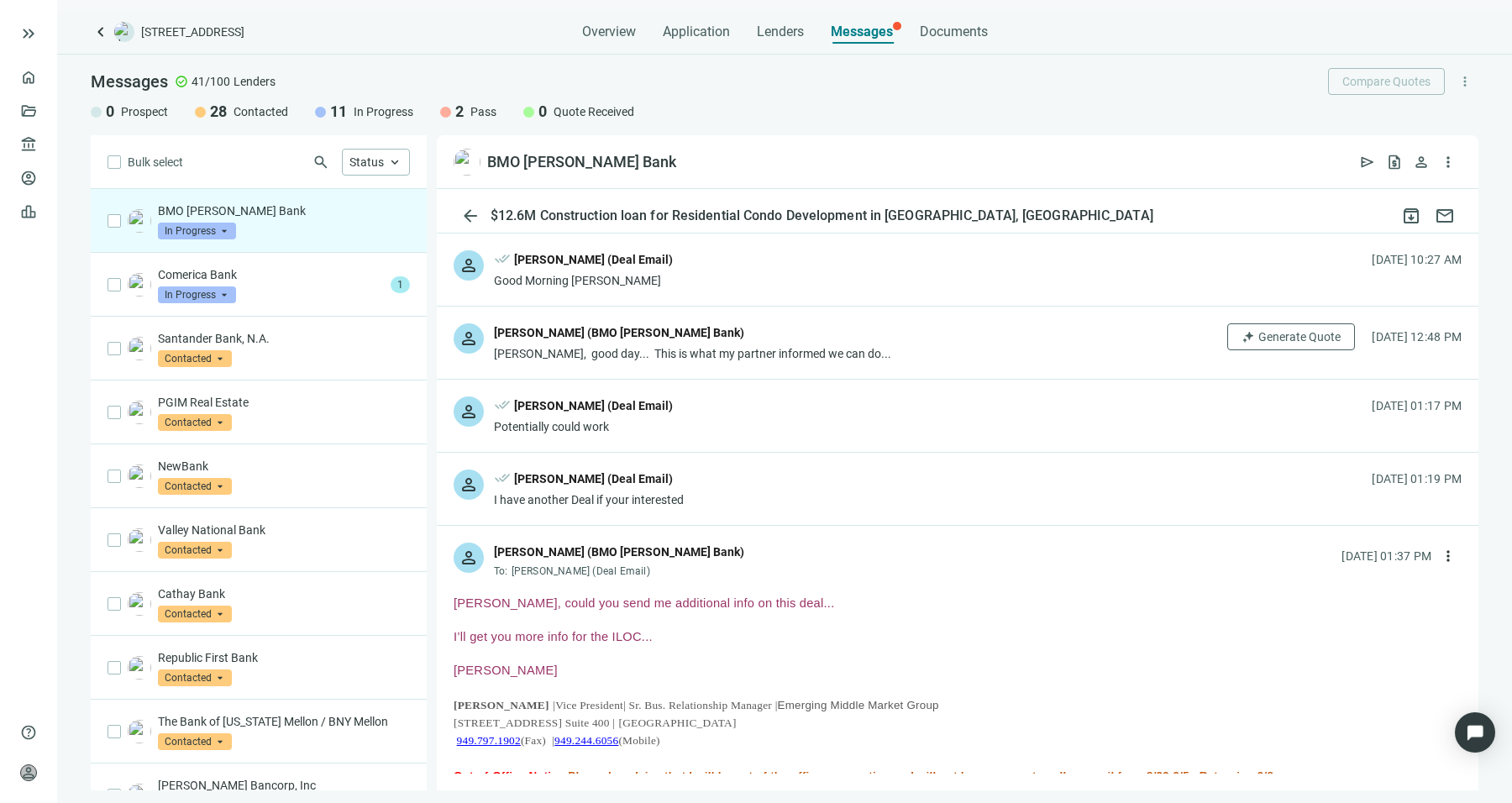
scroll to position [509, 0]
click at [1440, 553] on span "more_vert" at bounding box center [1448, 557] width 17 height 17
click at [676, 623] on p at bounding box center [957, 622] width 1008 height 17
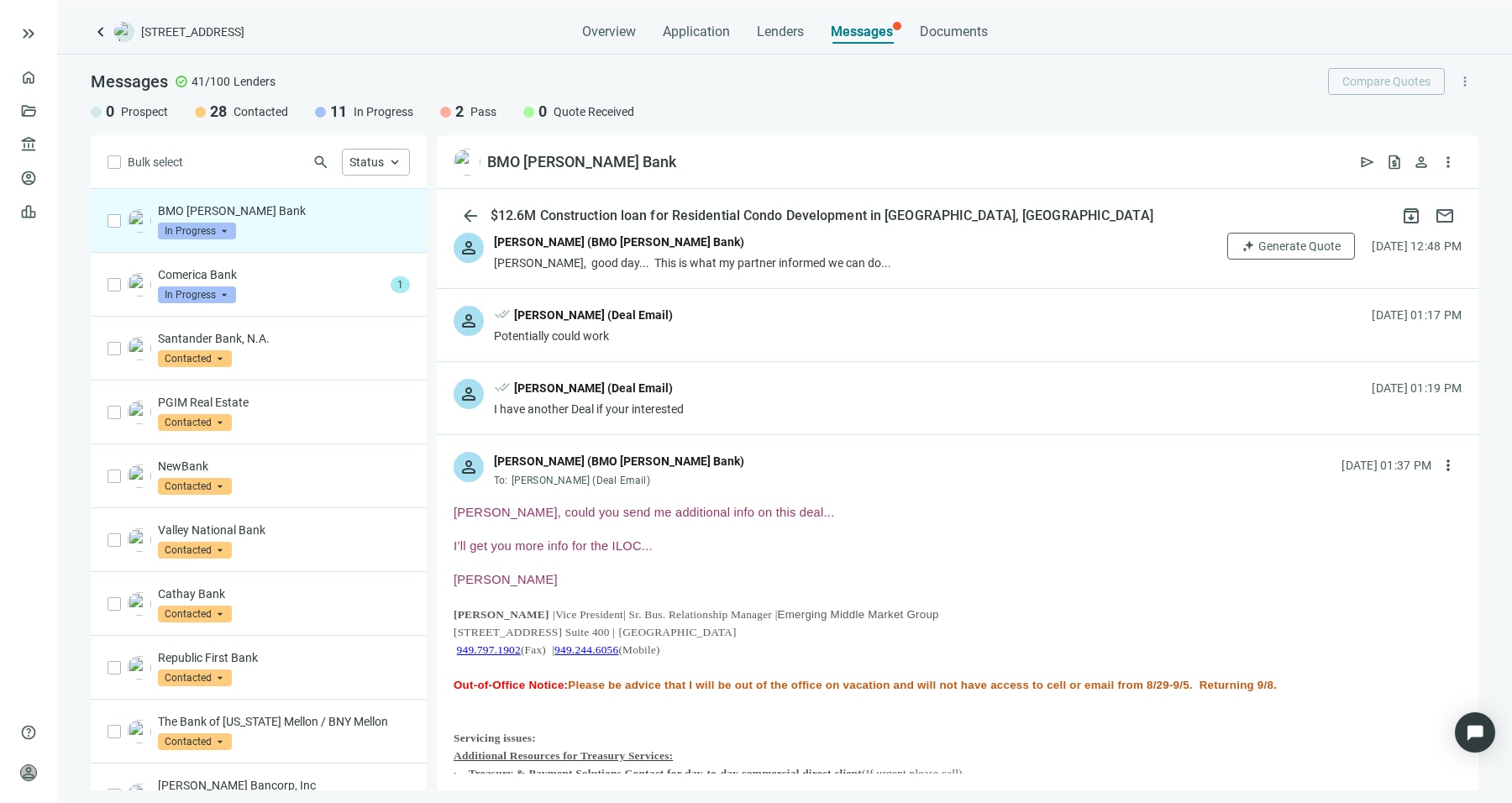
scroll to position [603, 0]
click at [631, 524] on p at bounding box center [957, 527] width 1008 height 17
click at [1435, 459] on button "more_vert" at bounding box center [1449, 464] width 27 height 27
click at [1353, 531] on div "reply_all Reply all" at bounding box center [1355, 529] width 178 height 30
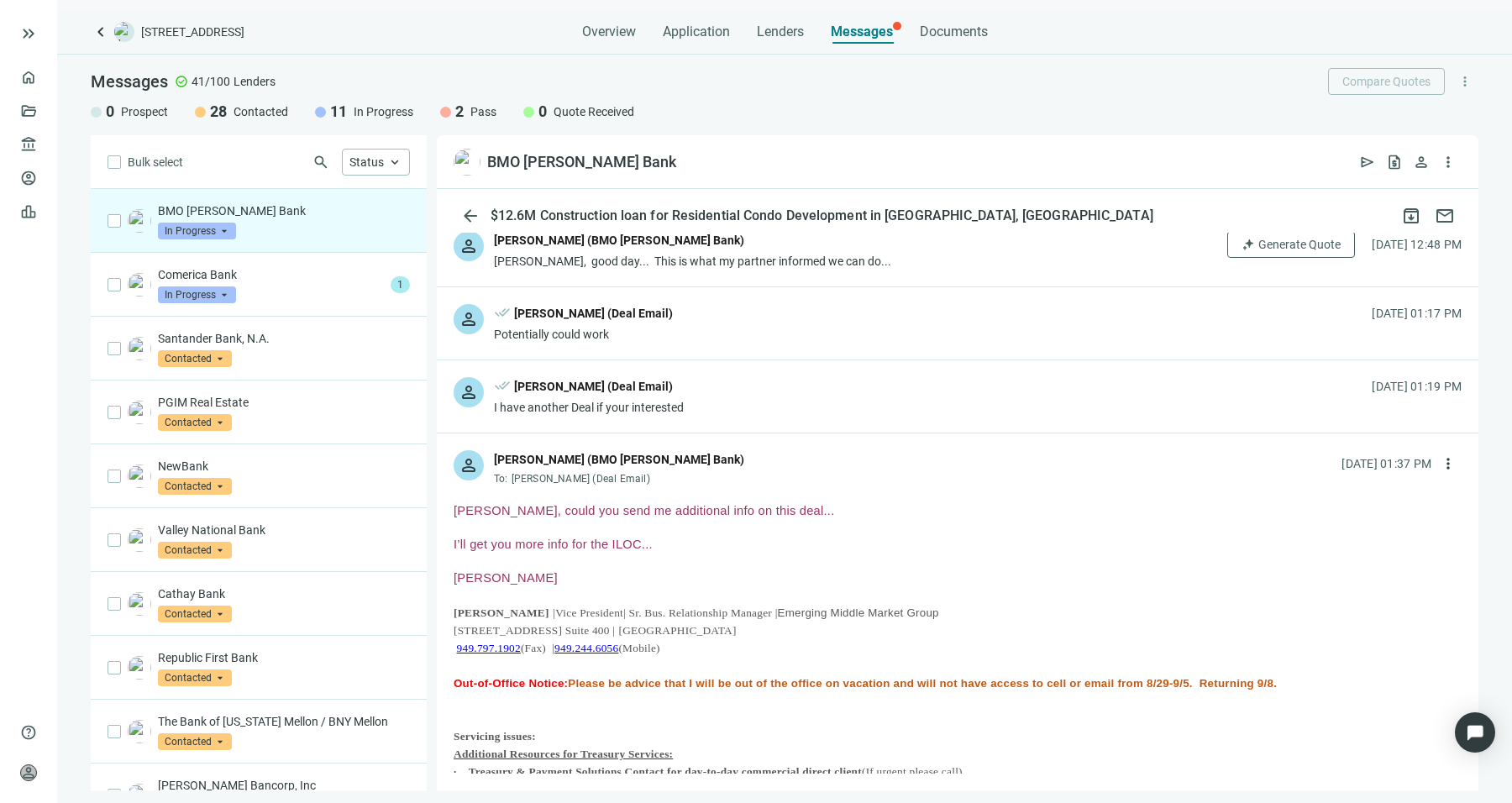
type textarea "**********"
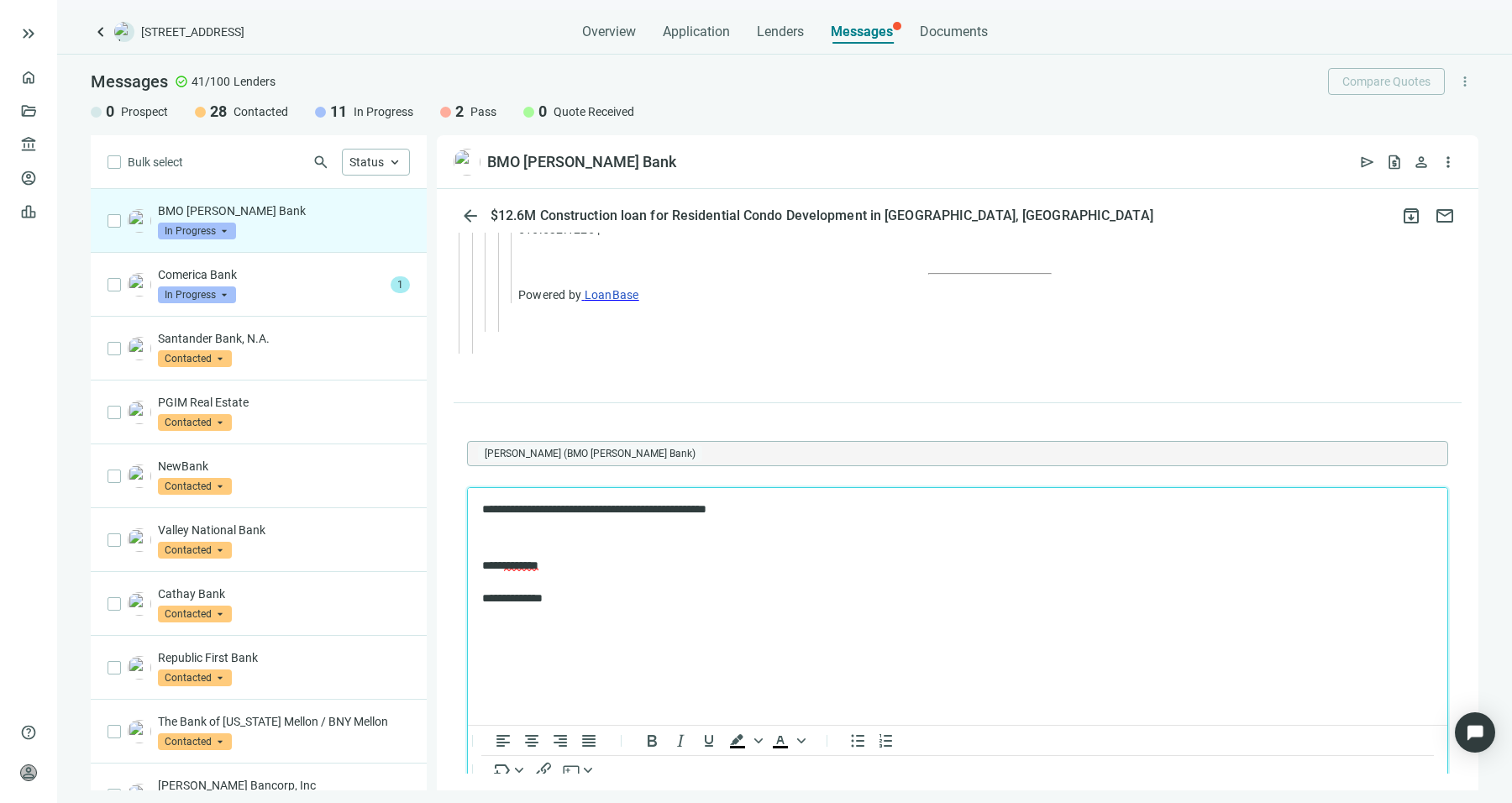
scroll to position [4405, 0]
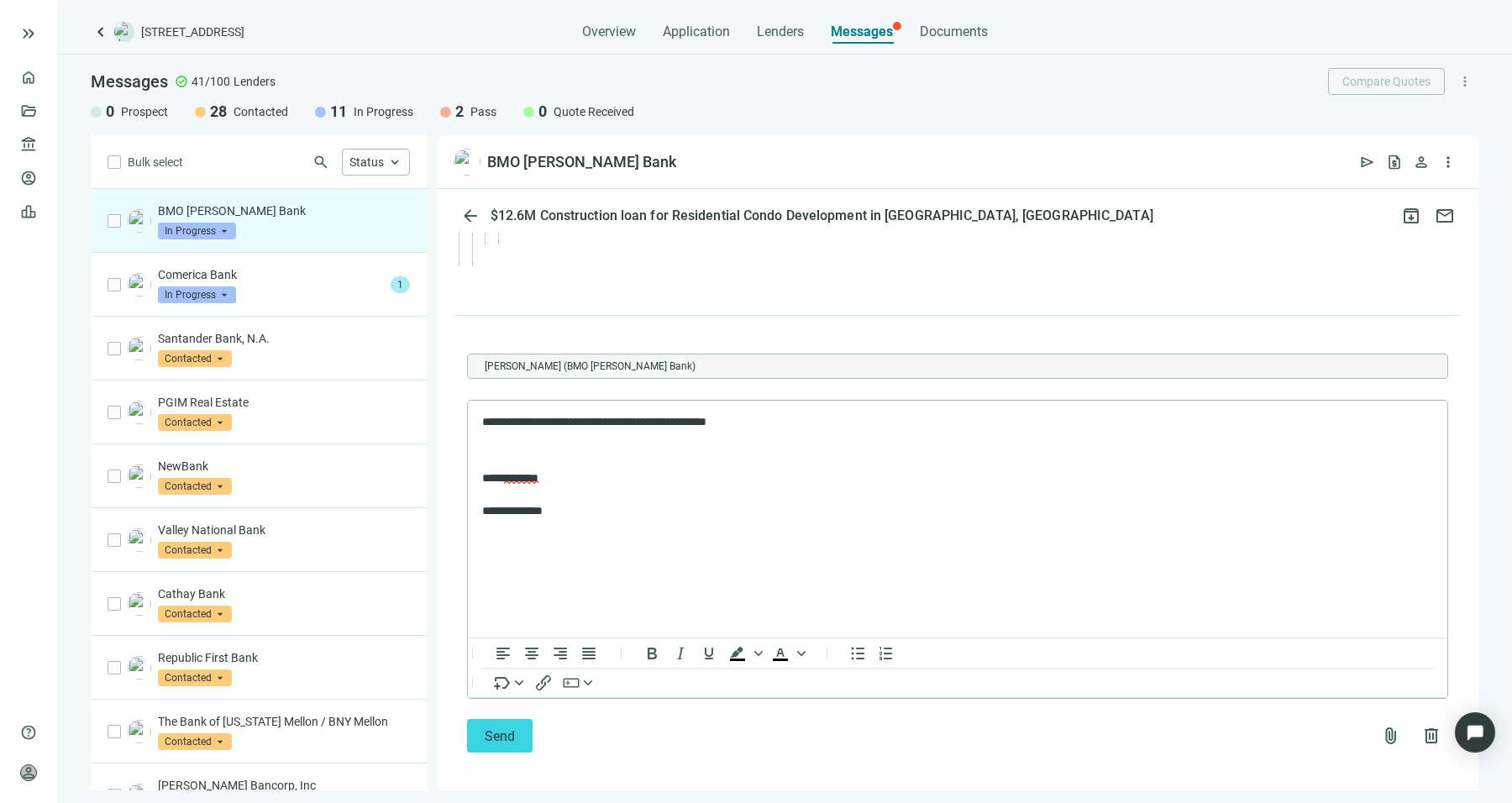
click at [958, 122] on div "Messages check_circle 41/100 Lenders Compare Quotes more_vert 0 Prospect 28 Con…" at bounding box center [784, 95] width 1455 height 80
click at [825, 472] on p "**********" at bounding box center [949, 495] width 935 height 49
click at [832, 461] on body "**********" at bounding box center [957, 467] width 953 height 106
click at [832, 453] on p "Rich Text Area. Press ALT-0 for help." at bounding box center [957, 451] width 951 height 17
click at [823, 417] on p "**********" at bounding box center [949, 422] width 935 height 17
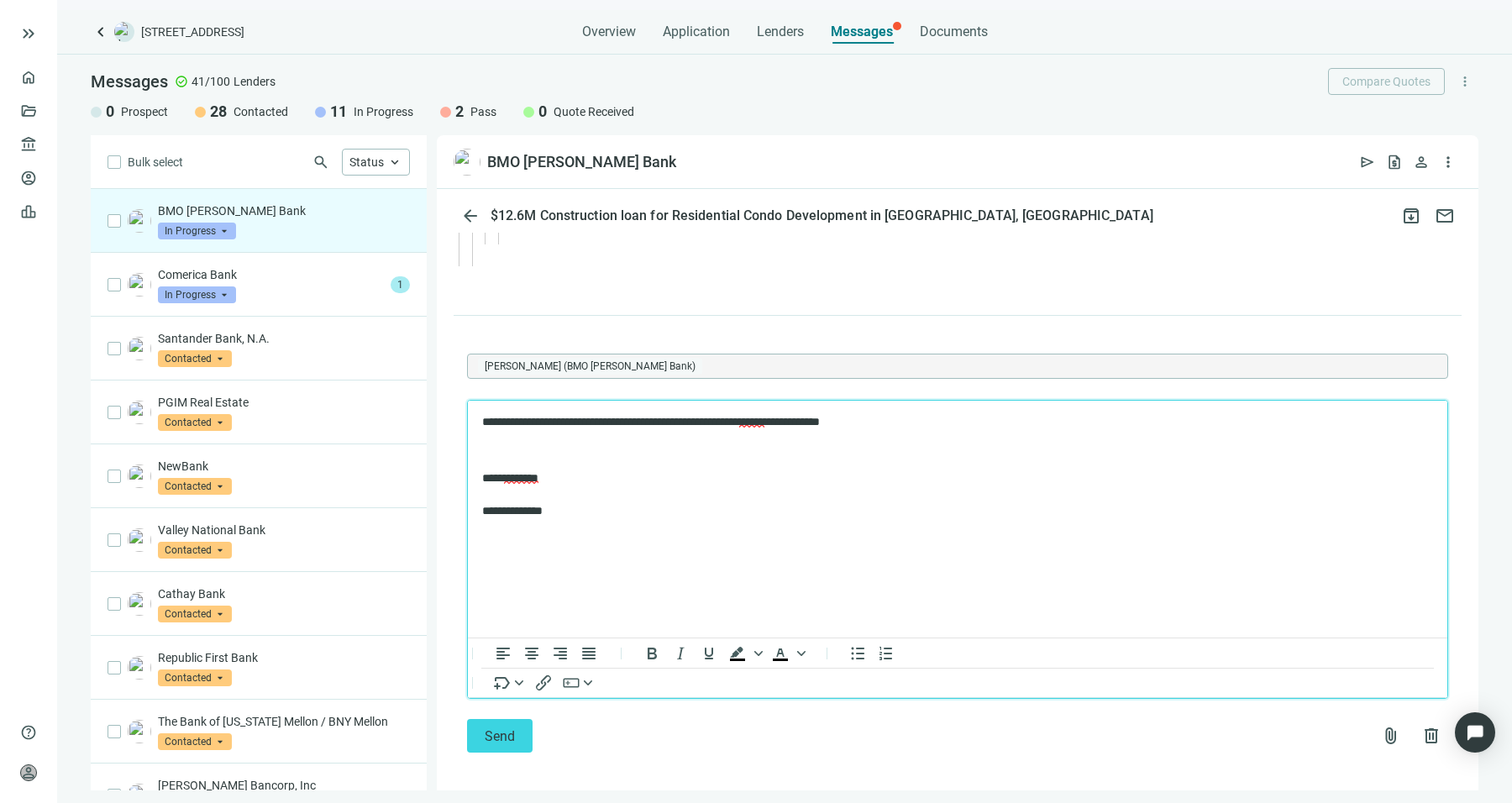
click at [764, 418] on span "******" at bounding box center [752, 422] width 25 height 12
click at [764, 425] on span "******" at bounding box center [752, 422] width 25 height 12
click at [859, 486] on div "already" at bounding box center [893, 479] width 71 height 21
click at [1381, 729] on span "attach_file" at bounding box center [1391, 736] width 21 height 21
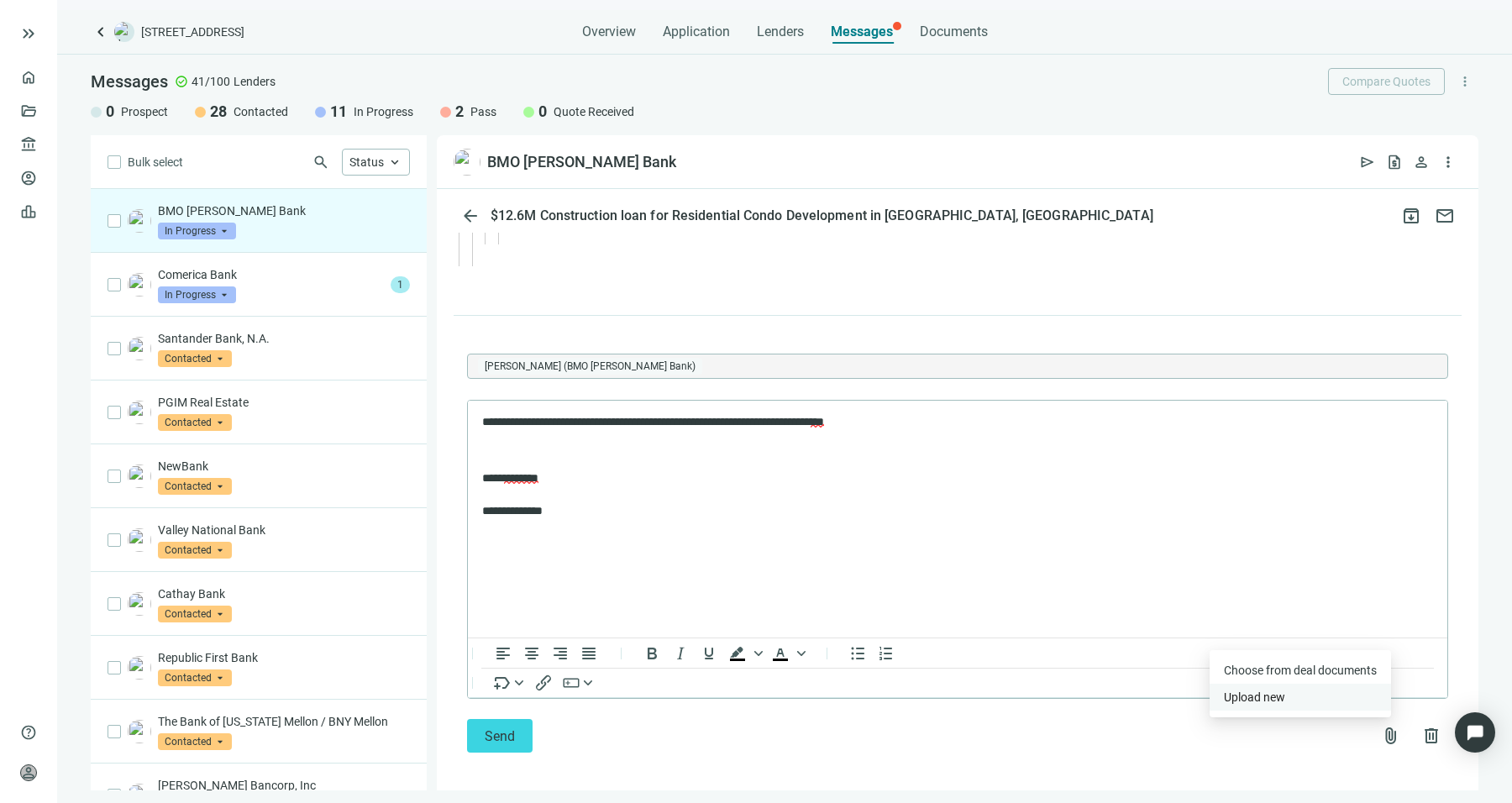
click at [1338, 693] on button "Upload new" at bounding box center [1299, 698] width 181 height 27
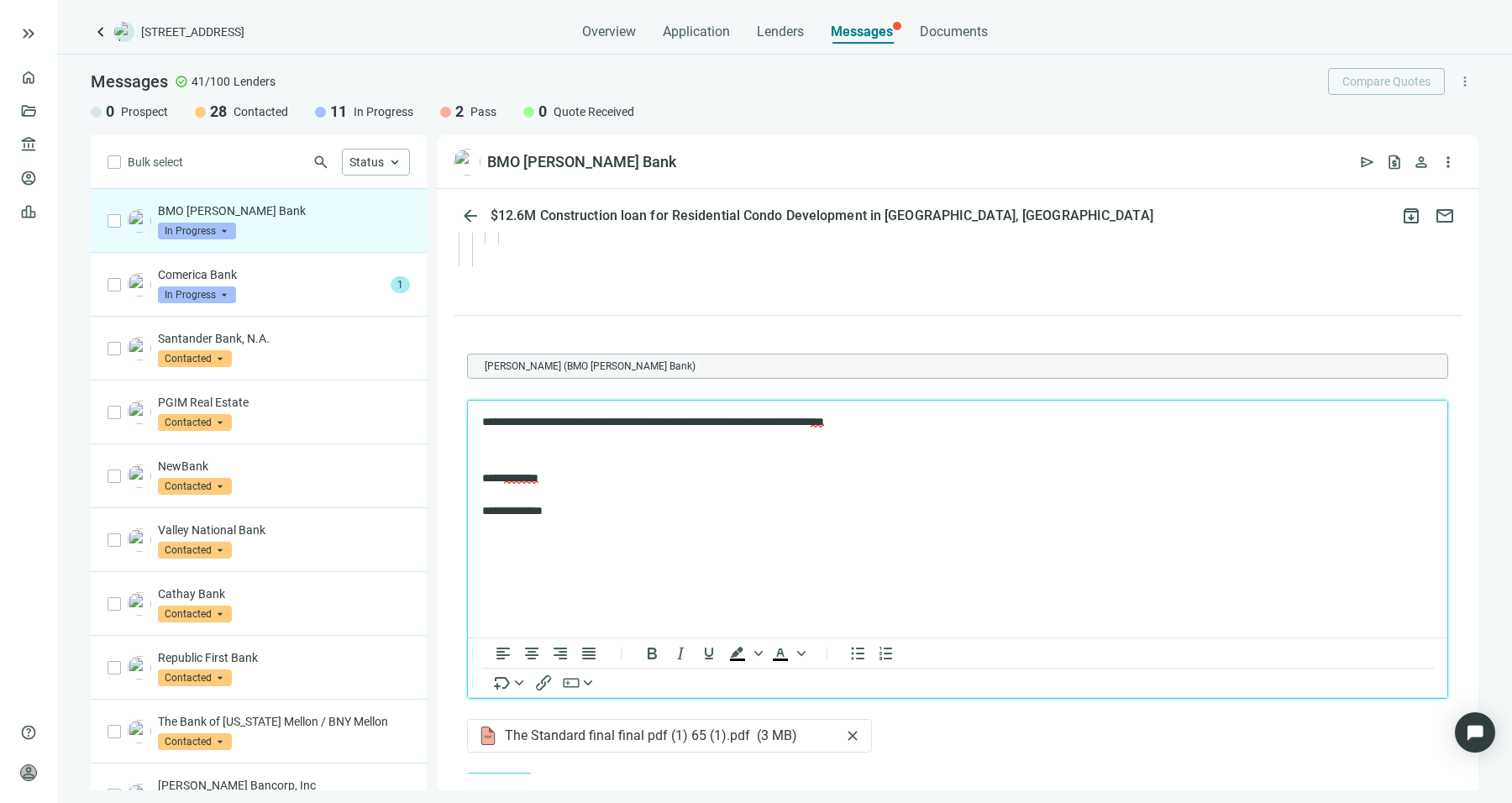
click at [1034, 447] on p "Rich Text Area. Press ALT-0 for help." at bounding box center [957, 451] width 951 height 17
click at [940, 474] on p "Rich Text Area. Press ALT-0 for help." at bounding box center [957, 479] width 951 height 17
click at [699, 506] on p "**********" at bounding box center [949, 523] width 935 height 49
drag, startPoint x: 699, startPoint y: 506, endPoint x: 708, endPoint y: 483, distance: 24.7
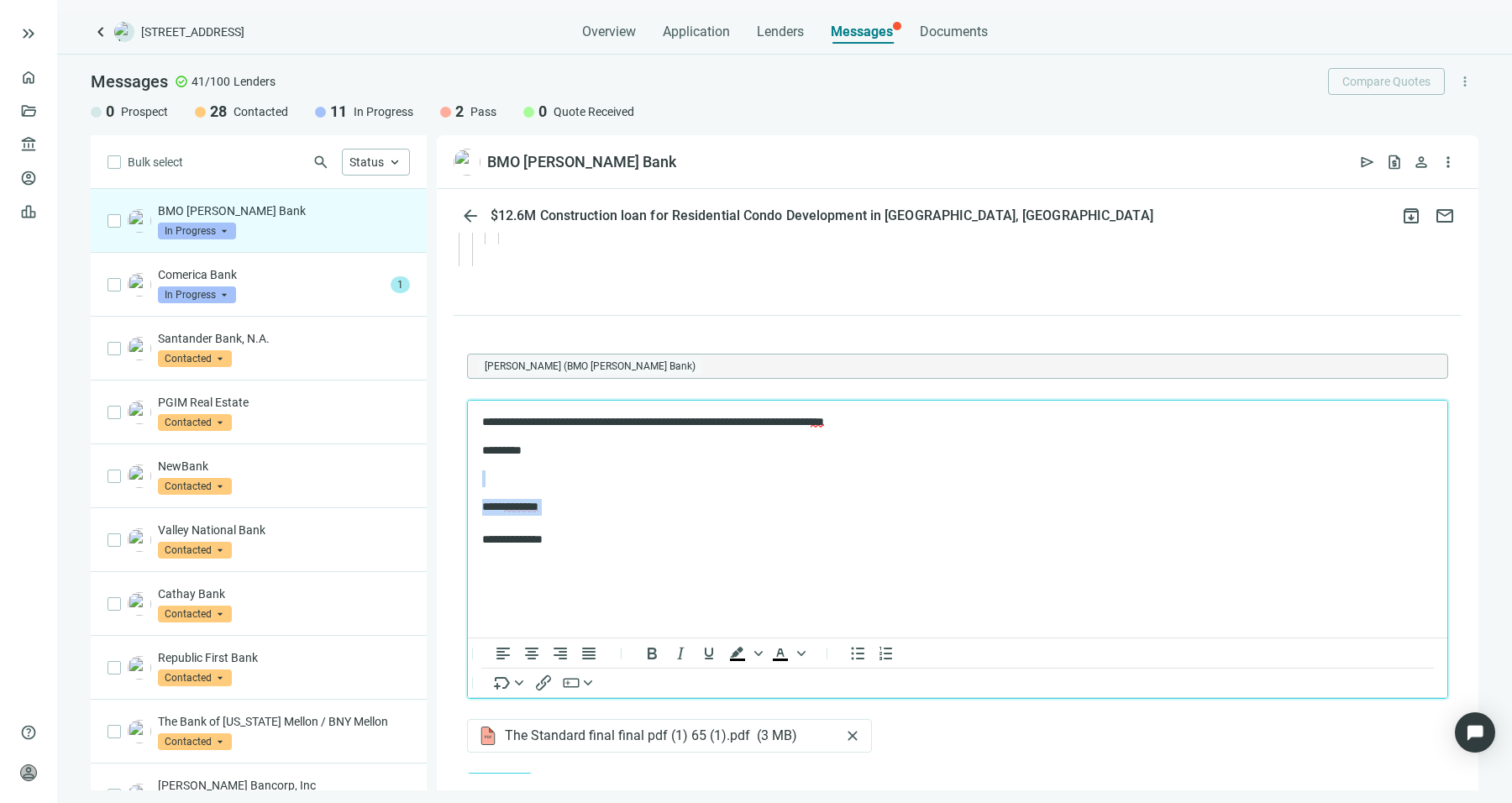
click at [708, 483] on body "**********" at bounding box center [957, 481] width 953 height 134
click at [708, 483] on p "Rich Text Area. Press ALT-0 for help." at bounding box center [957, 479] width 951 height 17
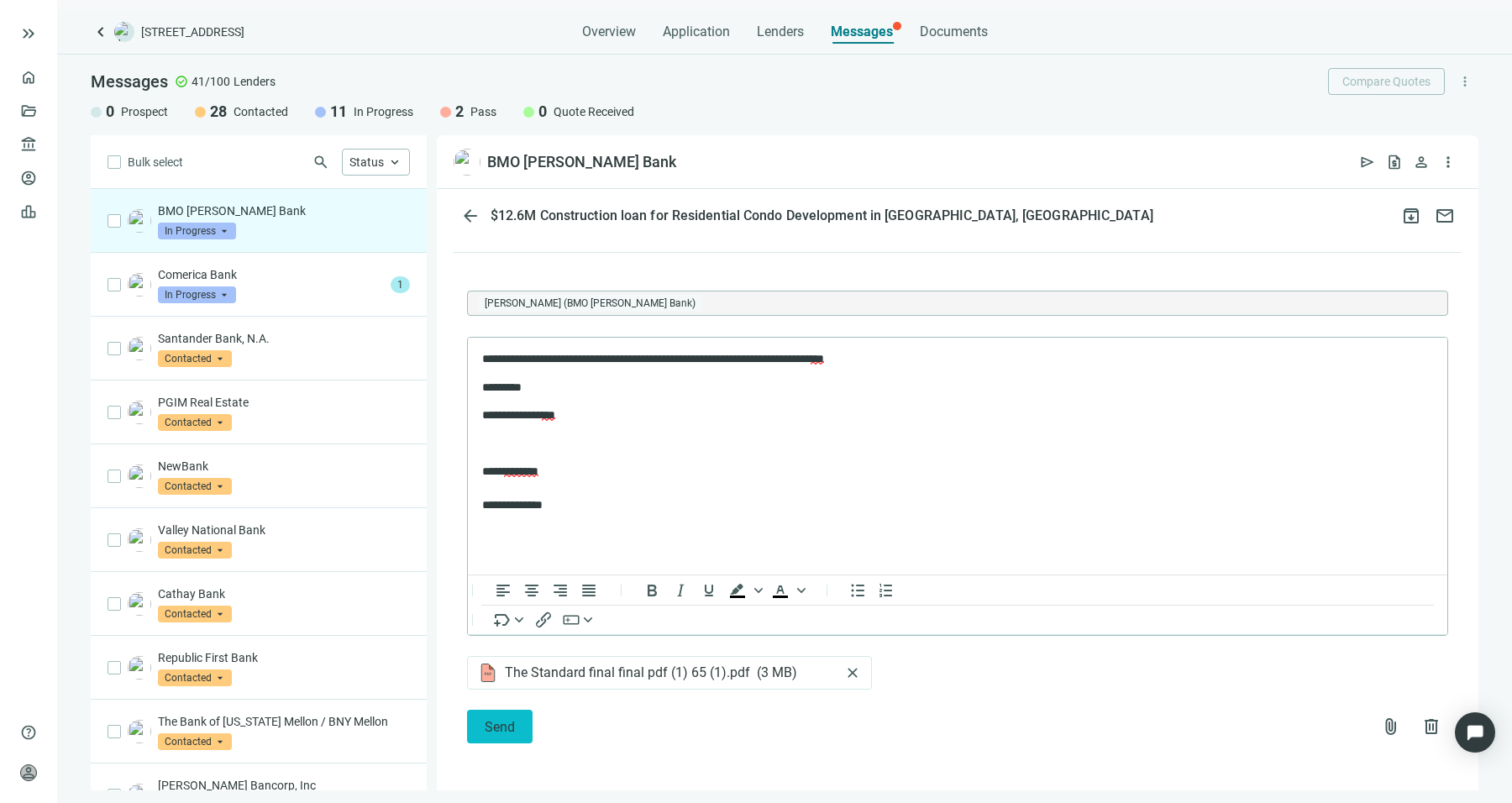
click at [489, 720] on span "Send" at bounding box center [500, 727] width 30 height 16
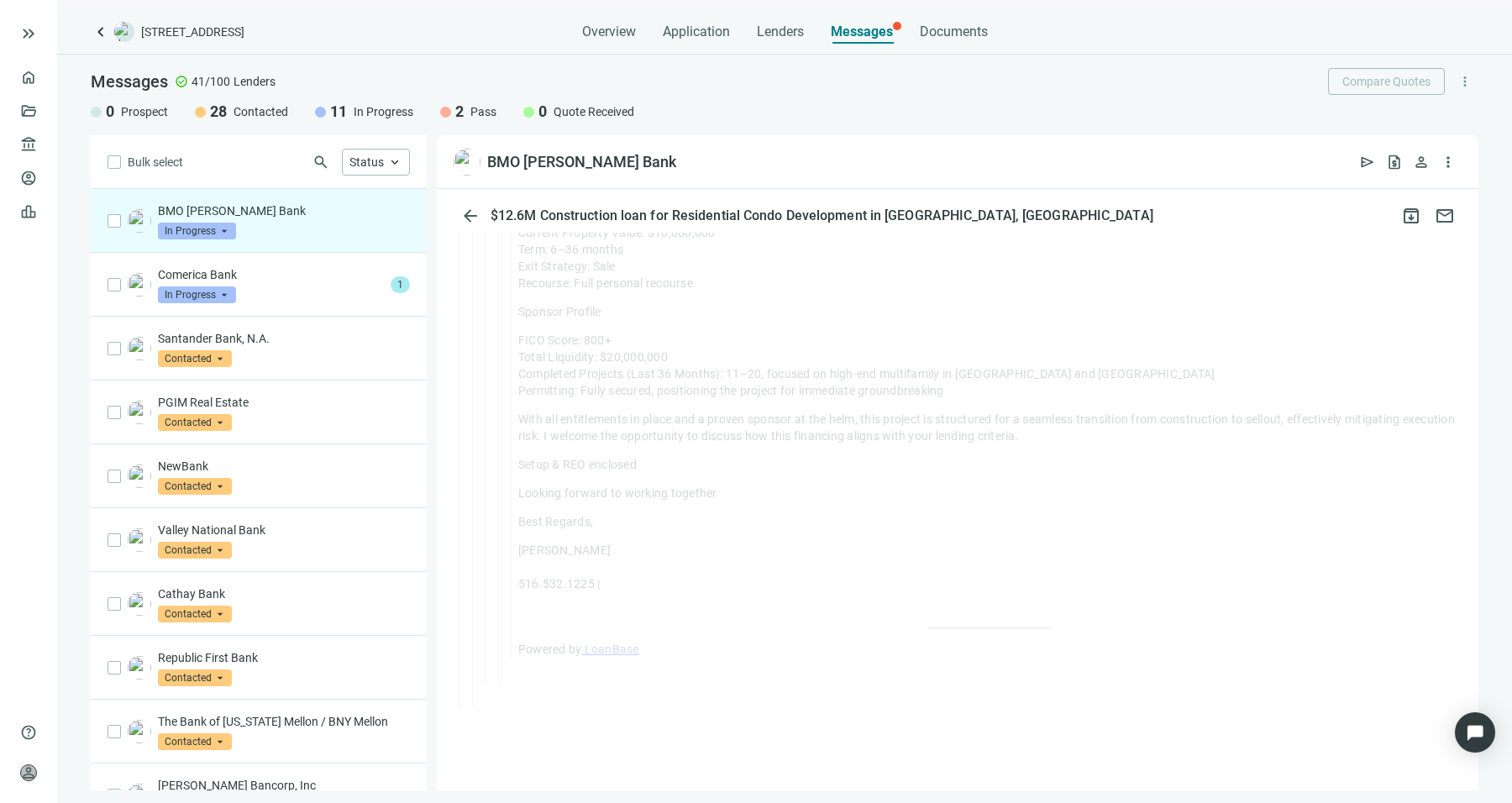
scroll to position [3966, 0]
click at [314, 298] on div "Comerica Bank In Progress arrow_drop_down" at bounding box center [271, 284] width 226 height 37
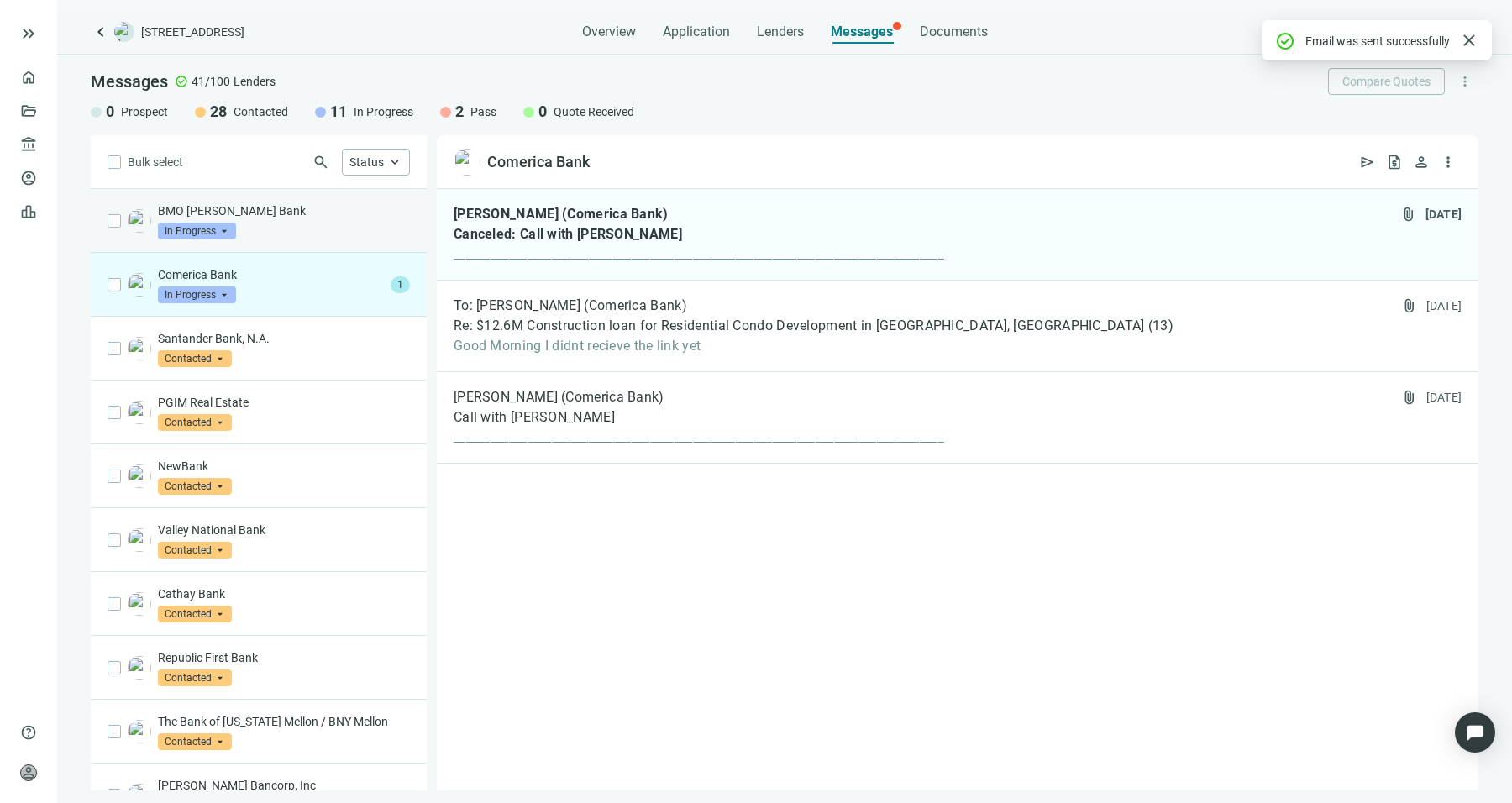
click at [334, 238] on div "BMO [PERSON_NAME] Bank In Progress arrow_drop_down" at bounding box center [284, 221] width 252 height 37
